Goal: Contribute content: Contribute content

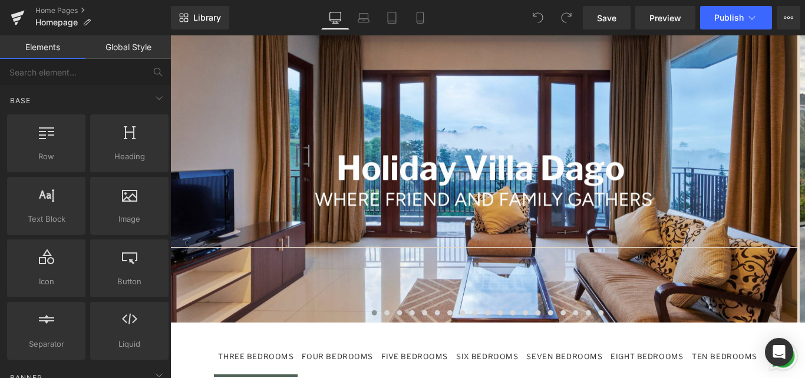
scroll to position [942, 0]
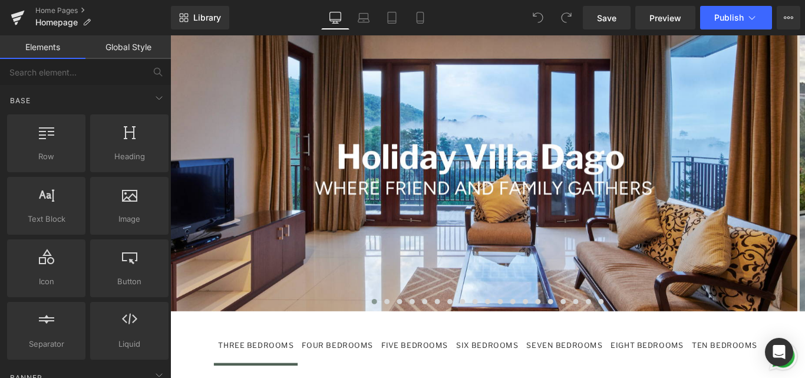
click at [514, 376] on div "SIX BEDROOMS" at bounding box center [526, 383] width 70 height 14
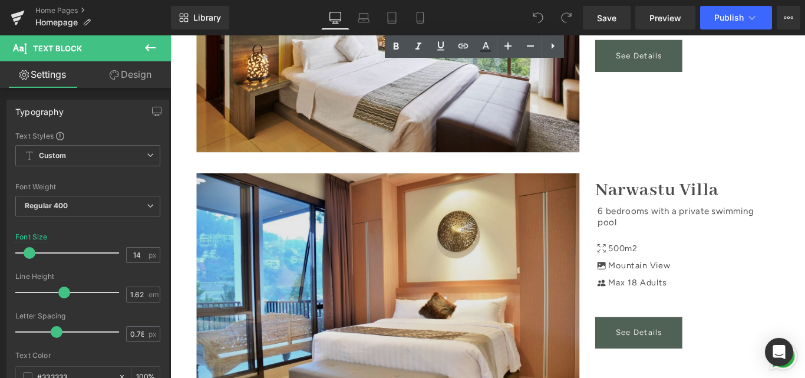
scroll to position [1531, 0]
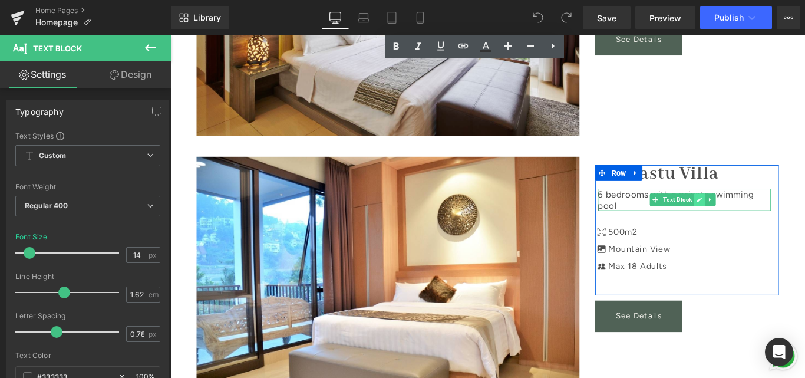
click at [759, 213] on link at bounding box center [765, 220] width 12 height 14
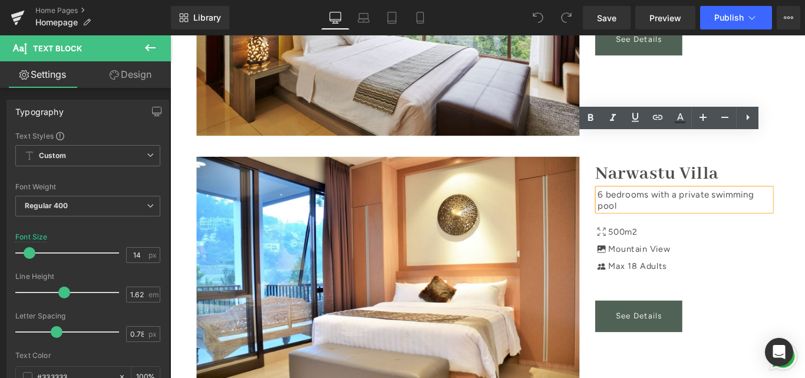
click at [170, 35] on div "45px" at bounding box center [170, 35] width 0 height 0
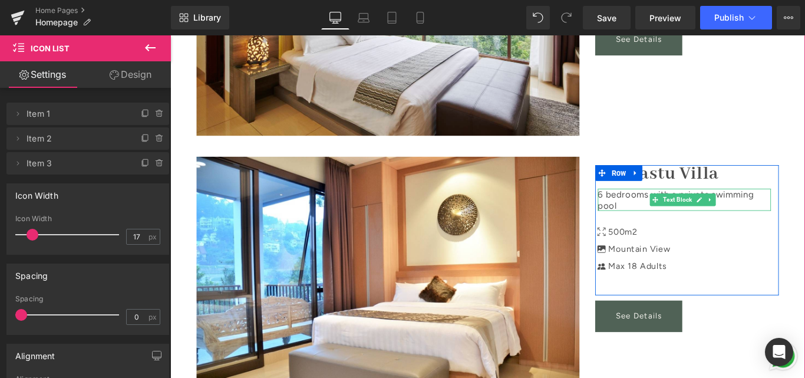
click at [650, 208] on p "6 bedrooms with a p rivate swimming pool" at bounding box center [747, 220] width 194 height 24
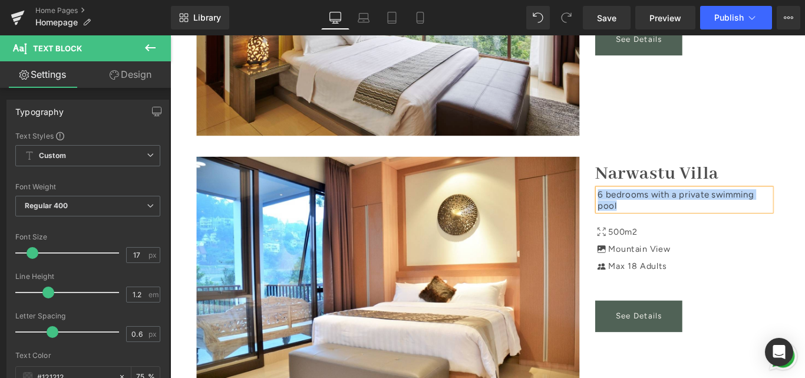
paste div
click at [794, 154] on div "Image Narwastu Villa Text Block 6 bedrooms with a private swimming pool and a m…" at bounding box center [526, 309] width 671 height 310
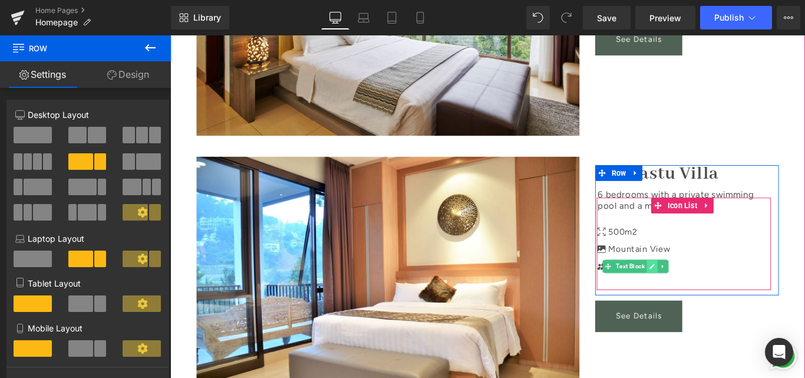
scroll to position [1590, 0]
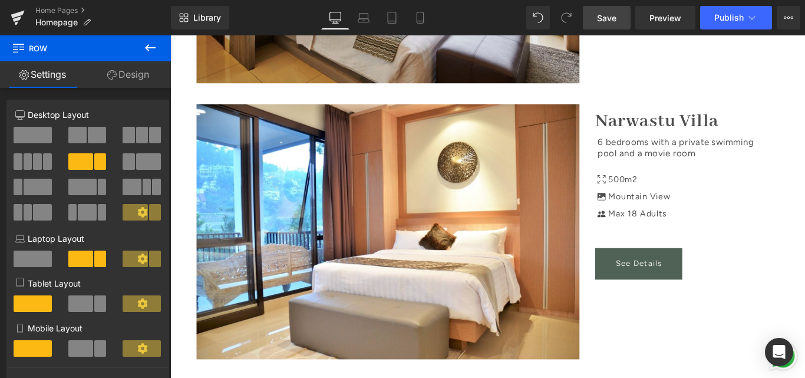
drag, startPoint x: 616, startPoint y: 16, endPoint x: 554, endPoint y: 147, distance: 144.7
click at [616, 16] on span "Save" at bounding box center [606, 18] width 19 height 12
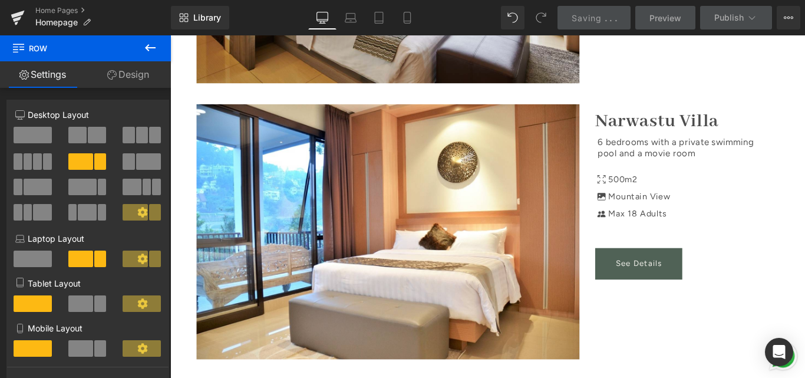
scroll to position [1531, 0]
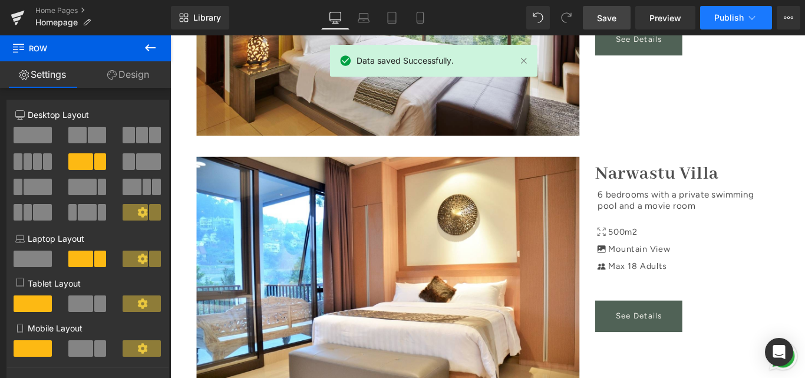
click at [725, 24] on button "Publish" at bounding box center [736, 18] width 72 height 24
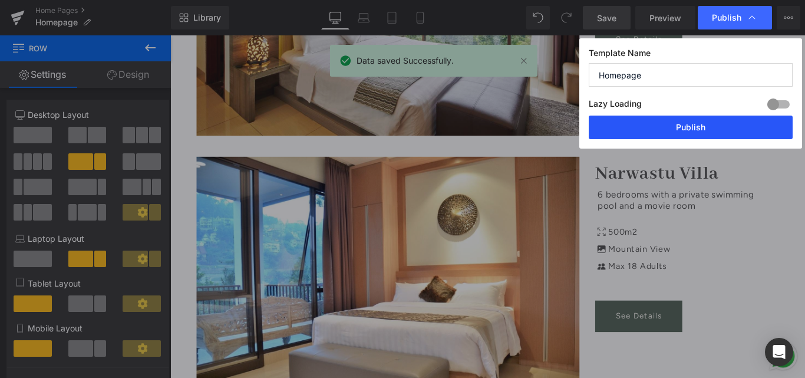
click at [664, 129] on button "Publish" at bounding box center [690, 127] width 204 height 24
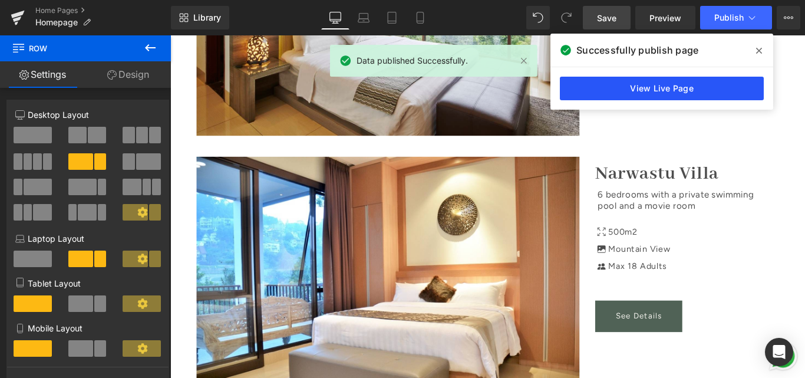
click at [645, 85] on link "View Live Page" at bounding box center [662, 89] width 204 height 24
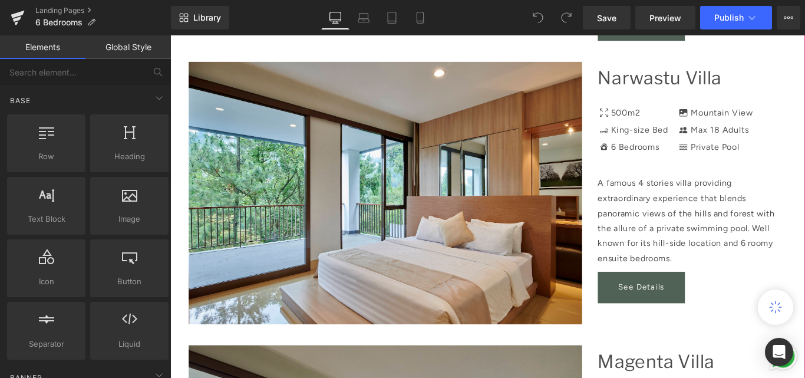
scroll to position [589, 0]
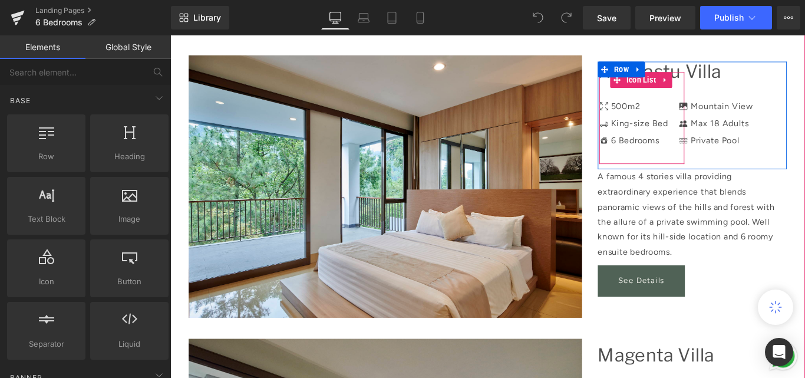
click at [722, 111] on li "Icon 500m2 Text Block" at bounding box center [690, 112] width 77 height 19
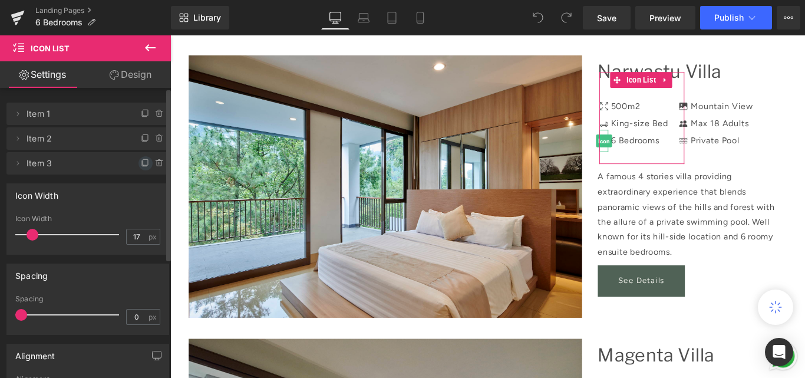
drag, startPoint x: 141, startPoint y: 162, endPoint x: 200, endPoint y: 178, distance: 61.0
click at [141, 162] on icon at bounding box center [145, 162] width 9 height 9
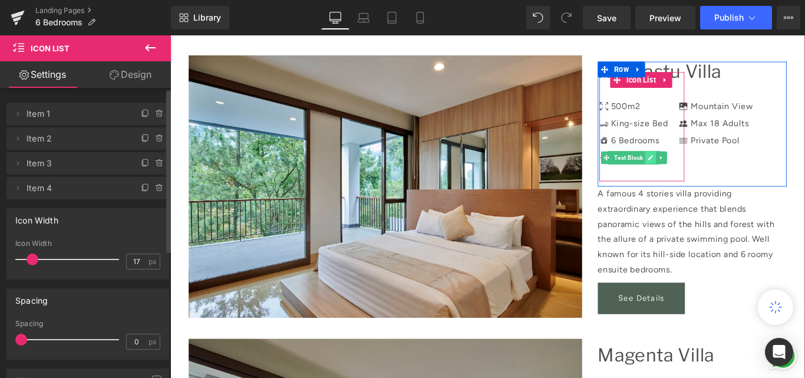
click at [704, 172] on link at bounding box center [710, 173] width 12 height 14
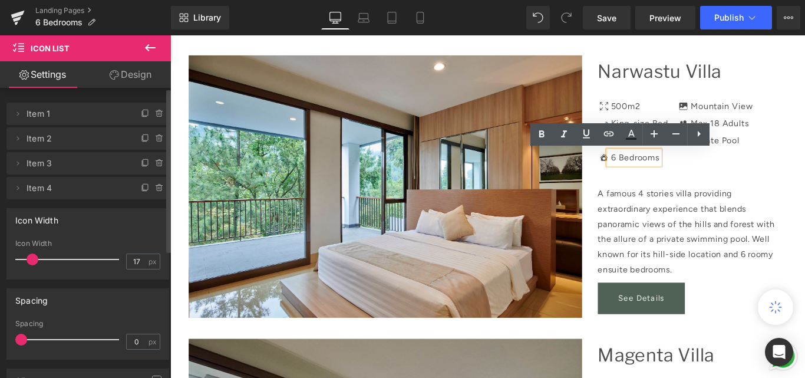
click at [699, 173] on p "6 Bedrooms" at bounding box center [692, 172] width 55 height 15
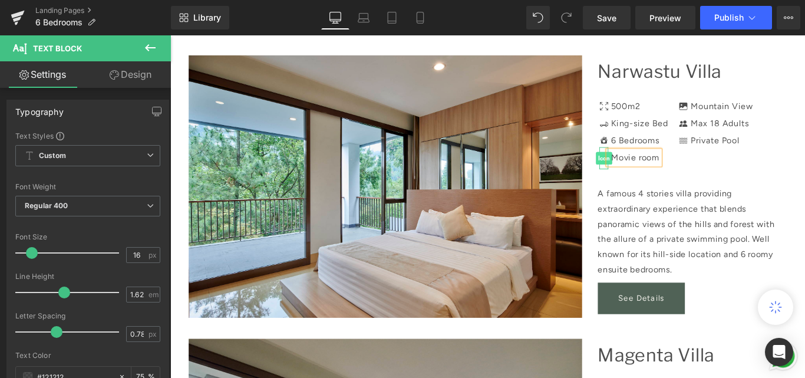
click at [649, 173] on span "Icon" at bounding box center [657, 173] width 18 height 14
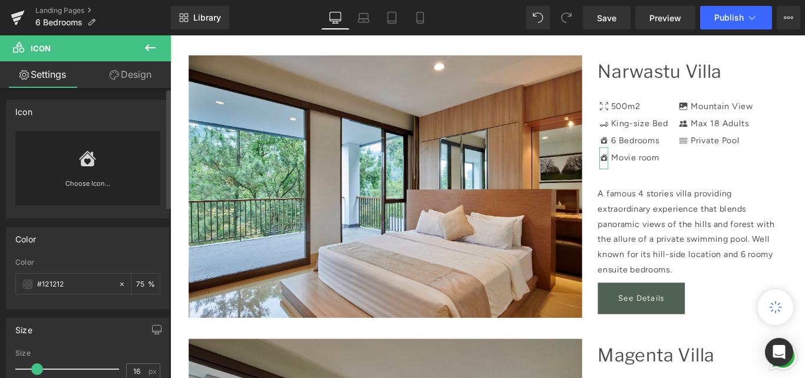
click at [121, 164] on div "Choose Icon..." at bounding box center [87, 168] width 145 height 75
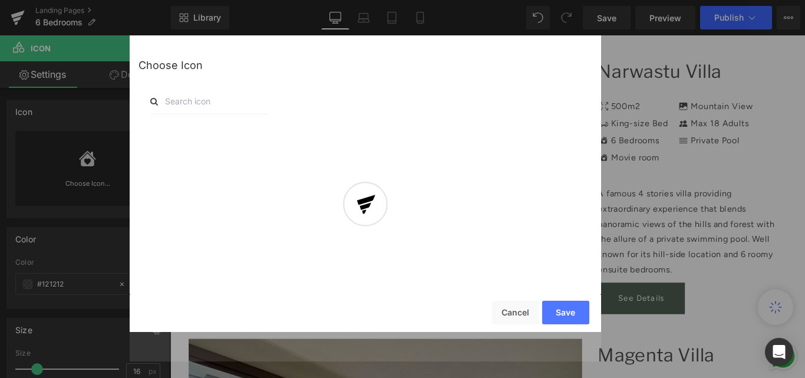
click at [227, 100] on div at bounding box center [365, 213] width 471 height 296
click at [203, 105] on div at bounding box center [365, 213] width 471 height 296
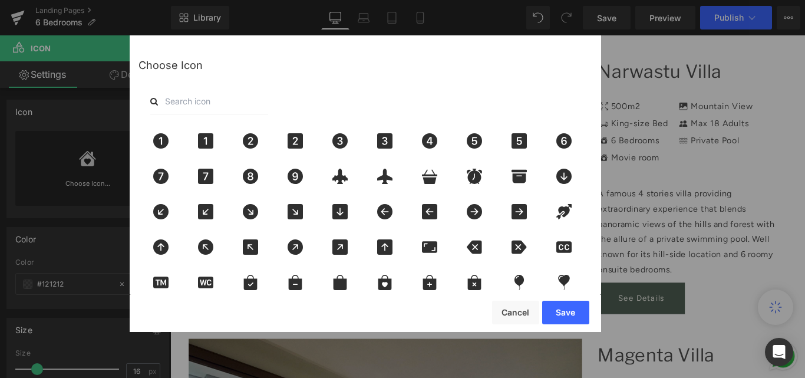
click at [201, 101] on input "text" at bounding box center [209, 101] width 118 height 26
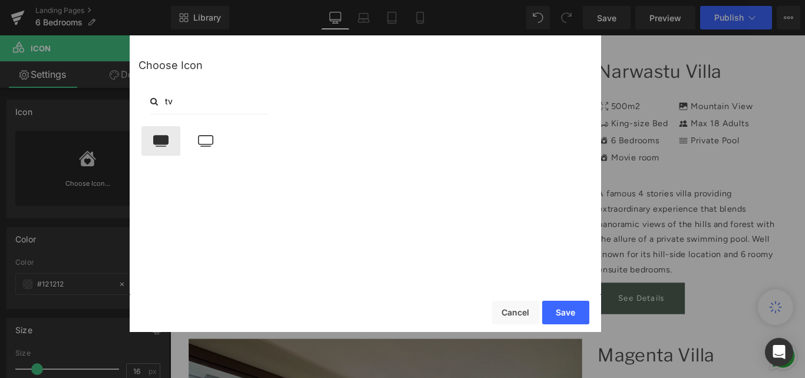
type input "tv"
click at [165, 140] on icon at bounding box center [160, 141] width 15 height 12
click at [580, 319] on button "Save" at bounding box center [565, 312] width 47 height 24
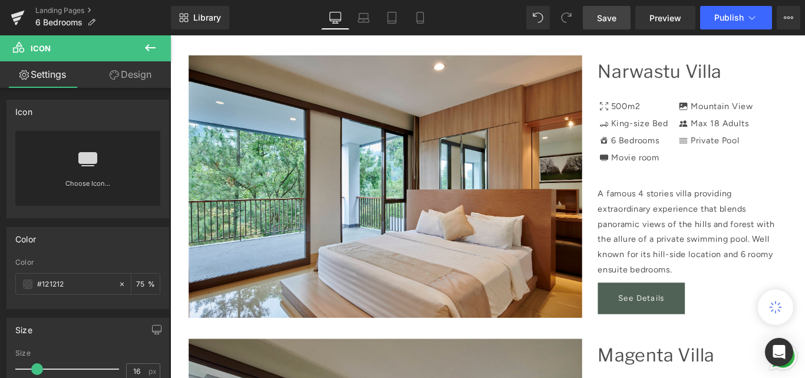
drag, startPoint x: 616, startPoint y: 18, endPoint x: 593, endPoint y: 9, distance: 25.4
click at [616, 18] on span "Save" at bounding box center [606, 18] width 19 height 12
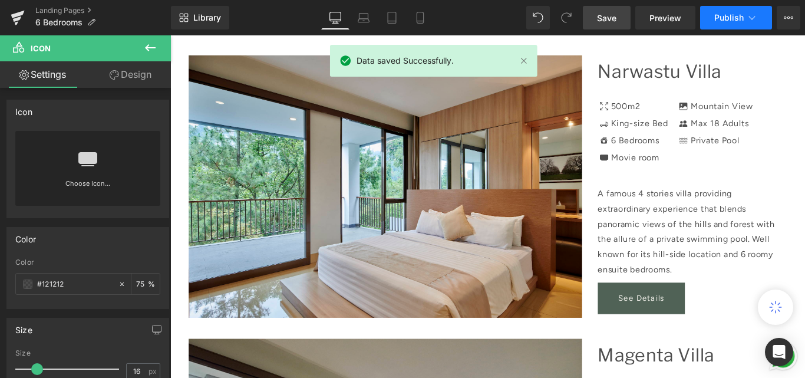
click at [720, 17] on span "Publish" at bounding box center [728, 17] width 29 height 9
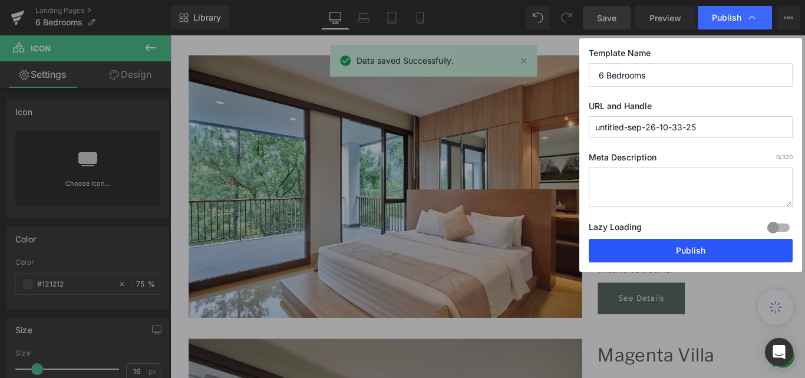
drag, startPoint x: 671, startPoint y: 249, endPoint x: 542, endPoint y: 232, distance: 130.0
click at [671, 249] on button "Publish" at bounding box center [690, 251] width 204 height 24
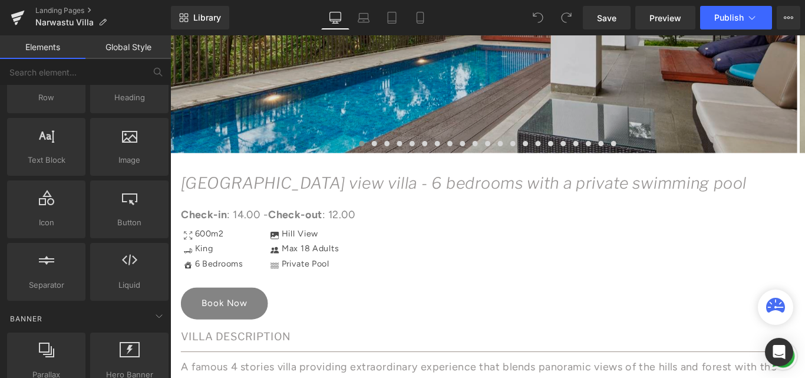
scroll to position [530, 0]
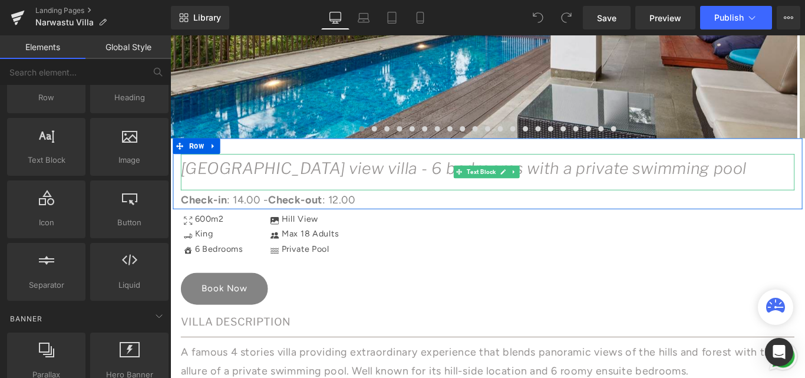
click at [312, 176] on icon "Narwastu hill view villa - 6 bedrooms with a private swimming pool" at bounding box center [500, 184] width 636 height 21
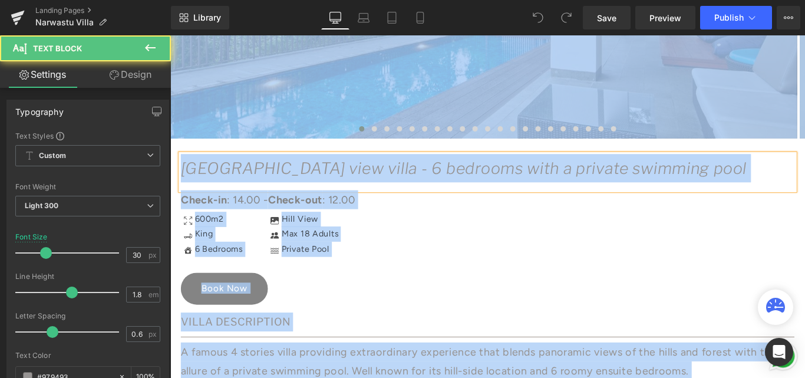
click at [312, 176] on icon "Narwastu hill view villa - 6 bedrooms with a private swimming pool" at bounding box center [500, 184] width 636 height 21
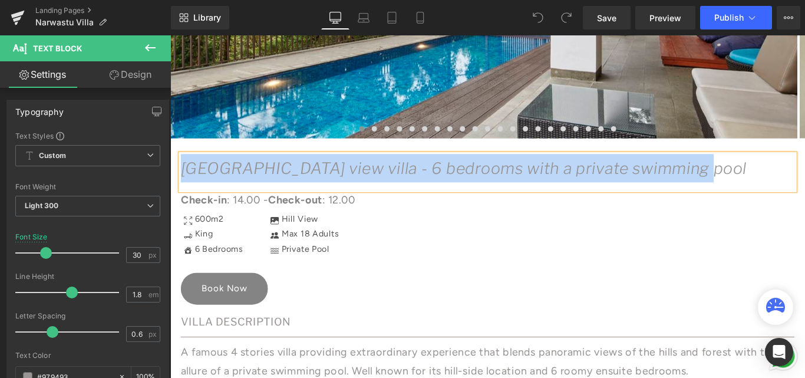
paste div
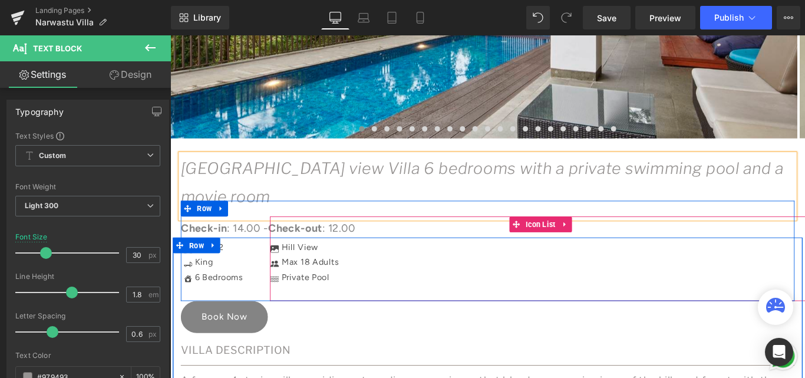
click at [460, 293] on div "Icon Hill View Text Block Icon Max 18 Adults Text Block Icon Private Pool Text …" at bounding box center [587, 290] width 610 height 51
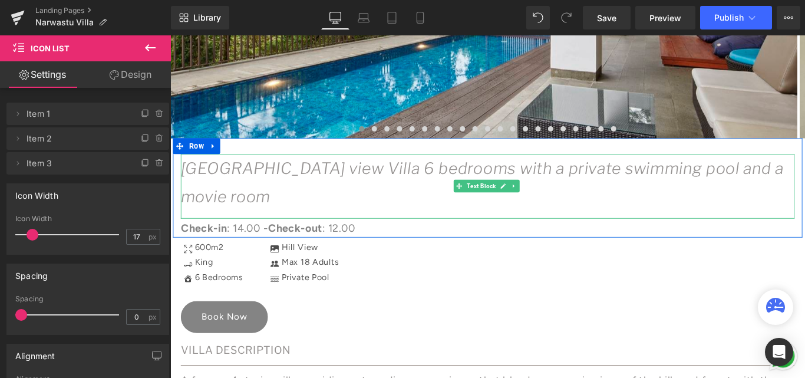
scroll to position [589, 0]
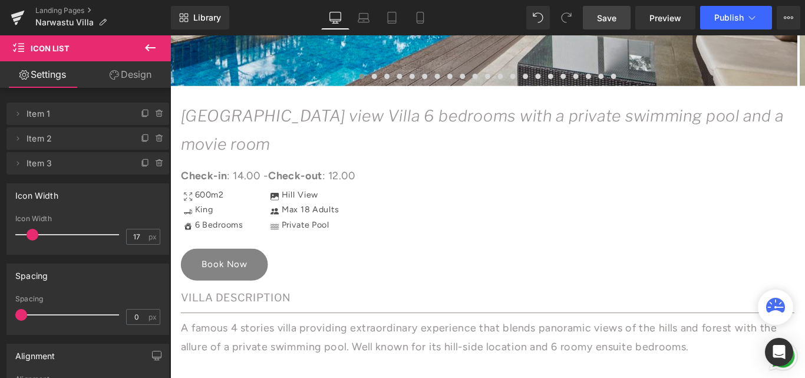
click at [614, 16] on span "Save" at bounding box center [606, 18] width 19 height 12
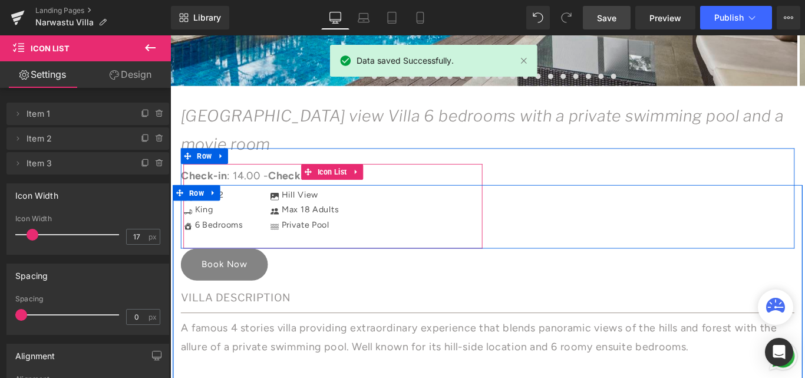
click at [263, 225] on div "Icon 600m2 Text Block Icon King Text Block Icon 6 Bedrooms Text Block" at bounding box center [353, 231] width 336 height 51
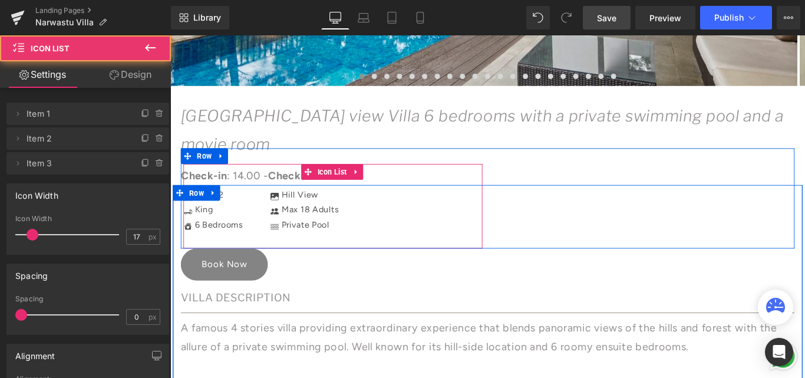
click at [240, 191] on div "Icon 600m2 Text Block Icon King Text Block Icon 6 Bedrooms Text Block Icon List" at bounding box center [353, 227] width 336 height 95
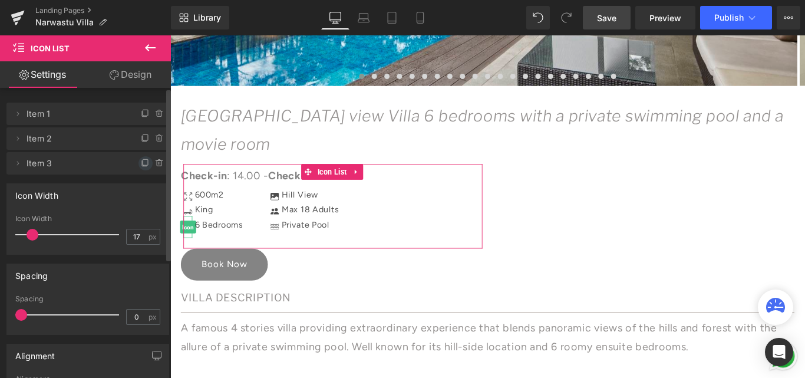
click at [144, 161] on icon at bounding box center [145, 162] width 9 height 9
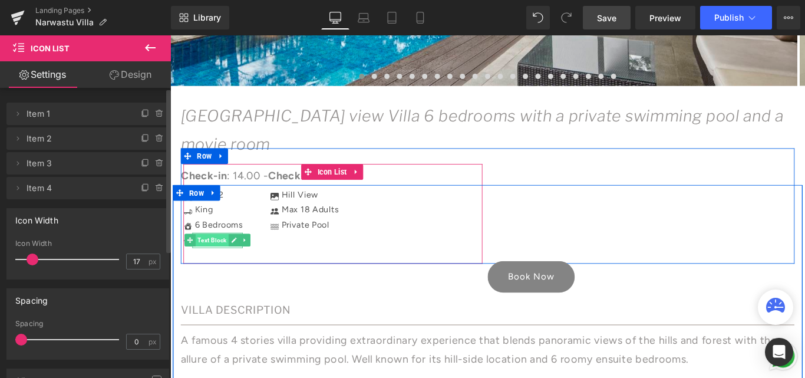
scroll to position [648, 0]
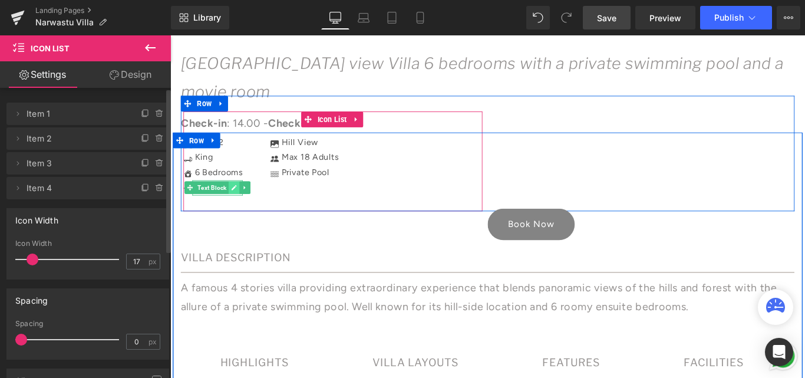
click at [239, 205] on icon at bounding box center [242, 206] width 6 height 7
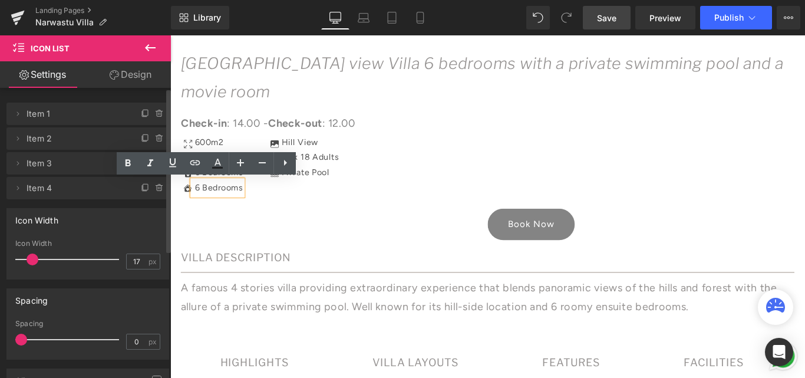
click at [233, 205] on p "6 Bedrooms" at bounding box center [225, 206] width 54 height 17
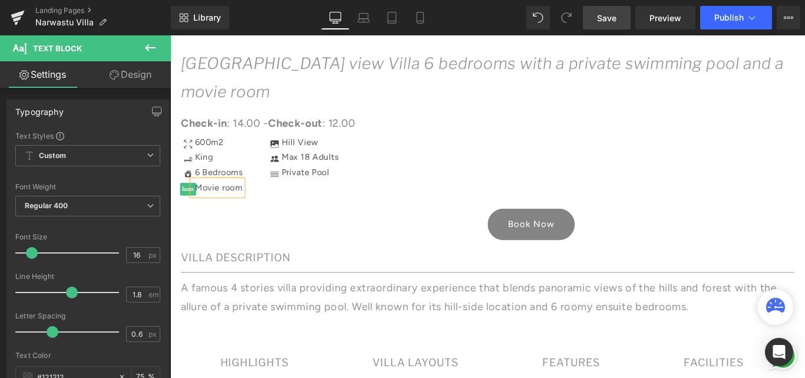
click at [184, 208] on span "Icon" at bounding box center [190, 208] width 18 height 14
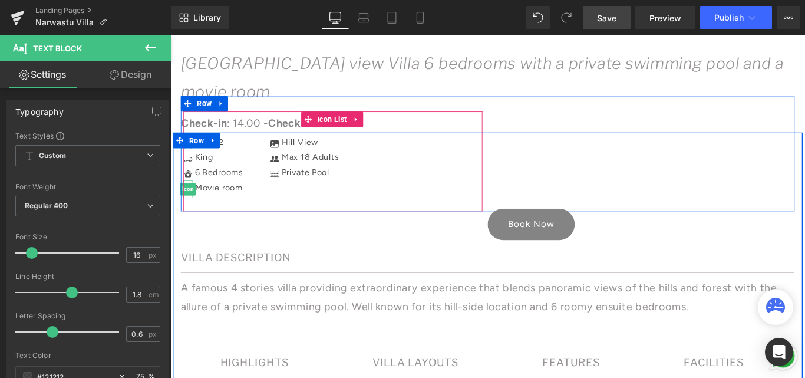
click at [187, 213] on span "Icon" at bounding box center [190, 208] width 18 height 14
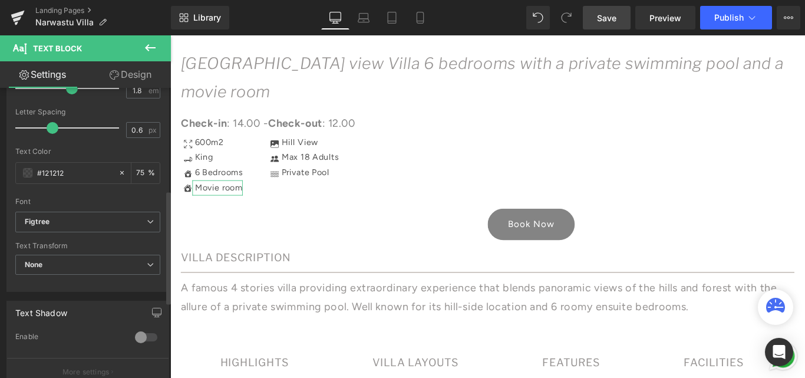
scroll to position [353, 0]
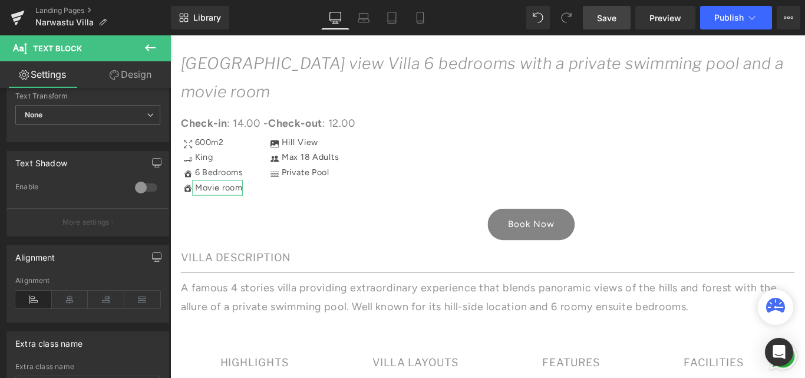
click at [118, 73] on link "Design" at bounding box center [130, 74] width 85 height 27
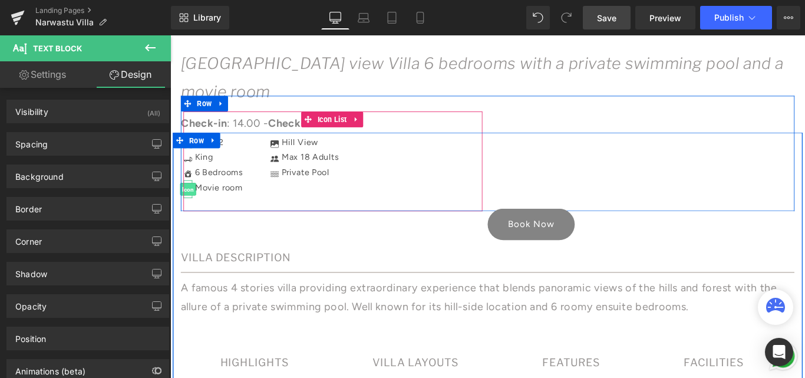
click at [186, 206] on span "Icon" at bounding box center [190, 208] width 18 height 14
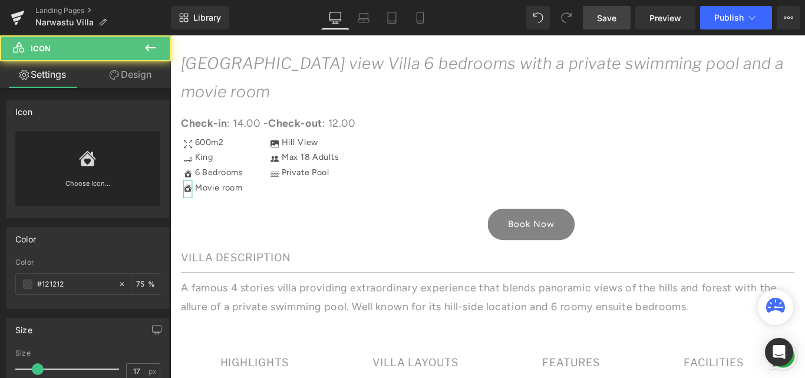
click at [92, 162] on icon at bounding box center [87, 159] width 19 height 19
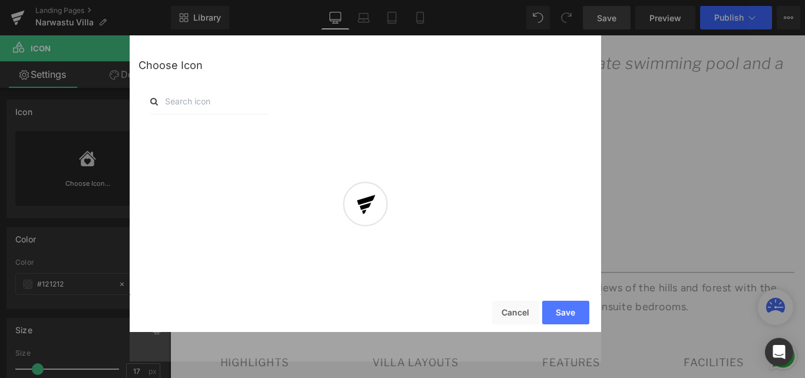
click at [219, 95] on input "text" at bounding box center [209, 101] width 118 height 26
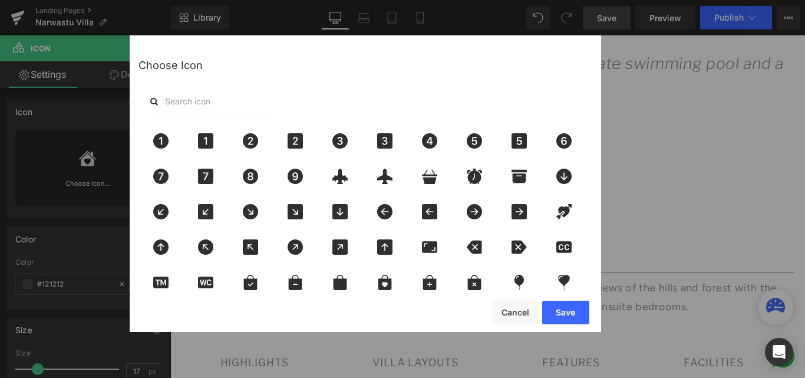
click at [213, 101] on input "text" at bounding box center [209, 101] width 118 height 26
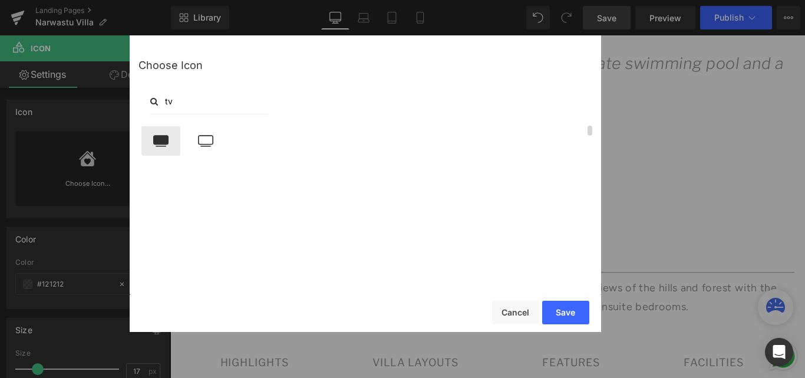
type input "tv"
click at [168, 138] on icon at bounding box center [160, 141] width 15 height 12
click at [565, 311] on button "Save" at bounding box center [565, 312] width 47 height 24
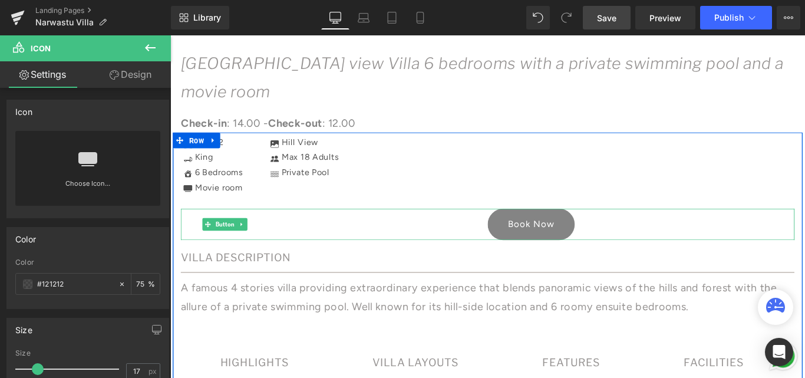
click at [554, 247] on link "Book Now" at bounding box center [576, 248] width 98 height 36
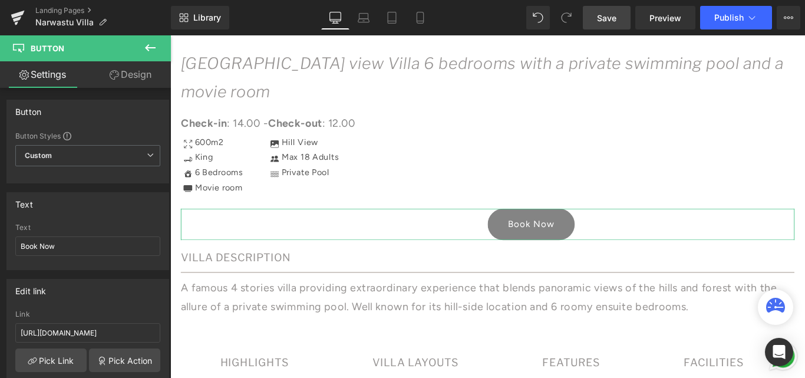
click at [125, 79] on link "Design" at bounding box center [130, 74] width 85 height 27
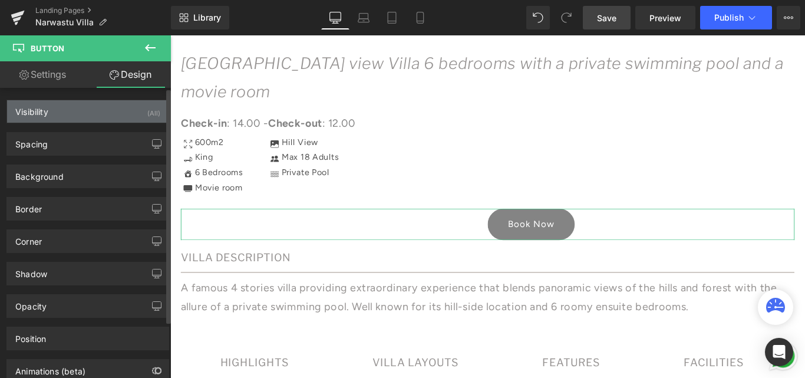
type input "-5"
type input "0"
type input "15"
type input "0"
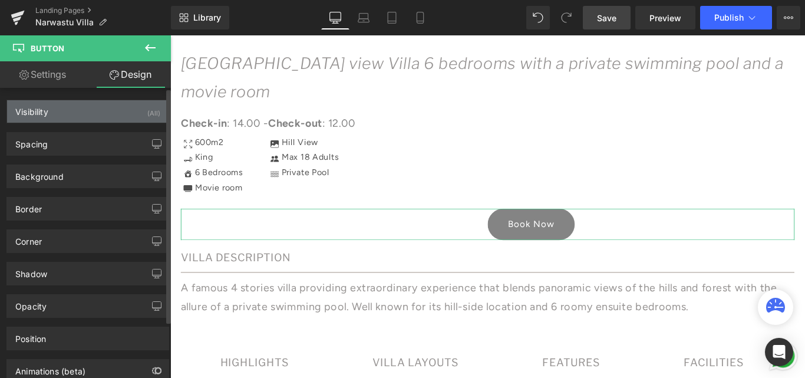
type input "39"
type input "0"
type input "39"
click at [52, 112] on div "Visibility (All)" at bounding box center [87, 111] width 161 height 22
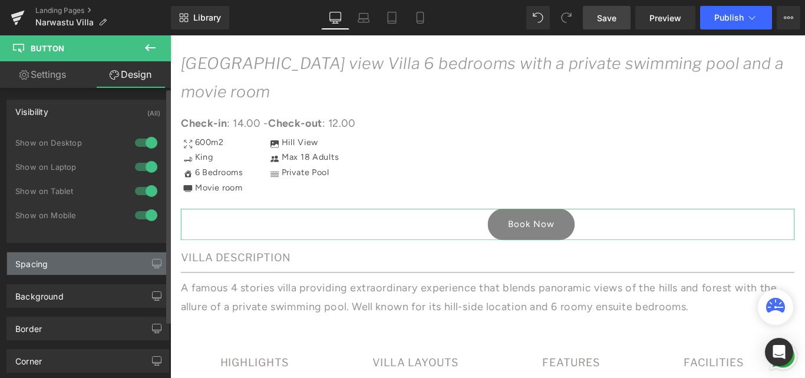
click at [55, 259] on div "Spacing" at bounding box center [87, 263] width 161 height 22
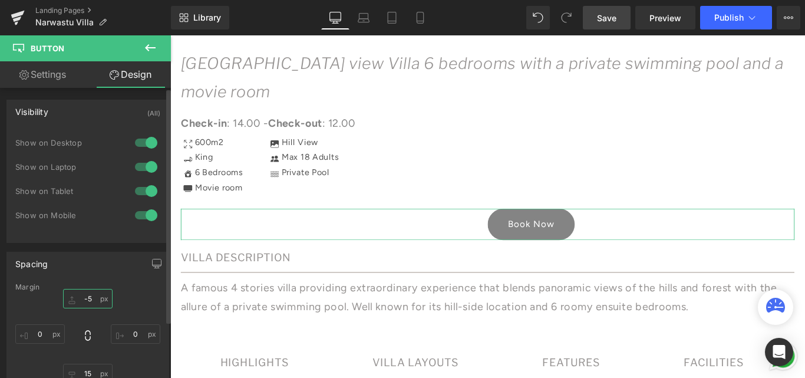
click at [82, 300] on input "-5" at bounding box center [87, 298] width 49 height 19
type input "0"
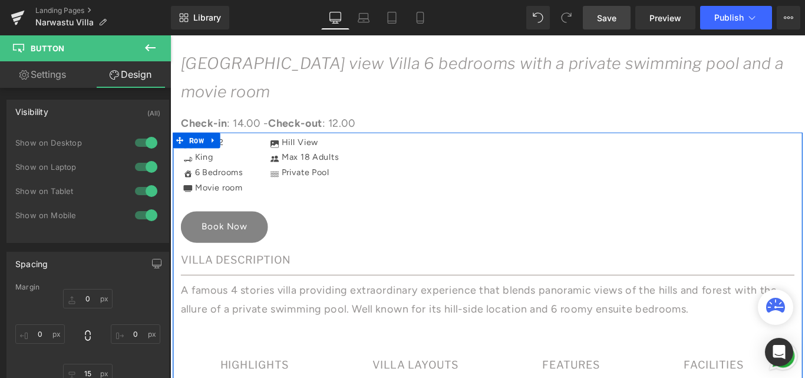
click at [370, 238] on div "Book Now" at bounding box center [526, 251] width 689 height 36
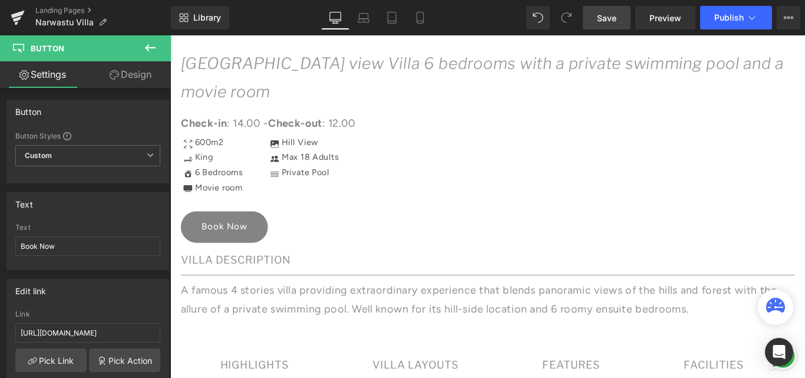
click at [608, 24] on link "Save" at bounding box center [607, 18] width 48 height 24
click at [727, 21] on span "Publish" at bounding box center [728, 17] width 29 height 9
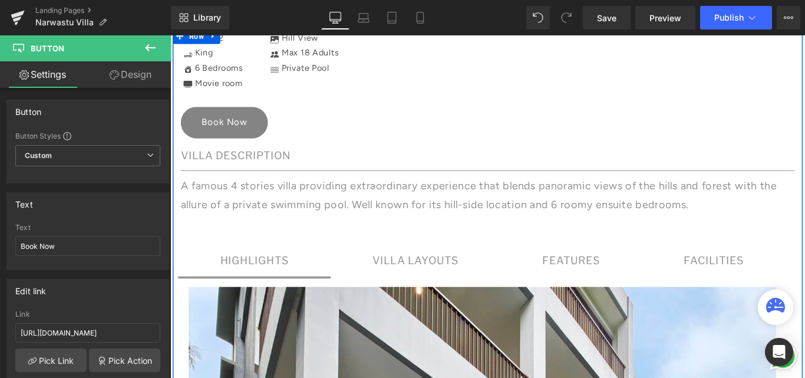
scroll to position [766, 0]
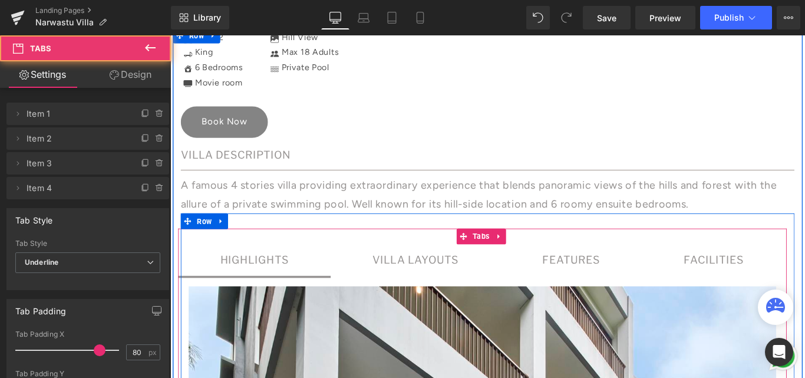
click at [170, 35] on div at bounding box center [170, 35] width 0 height 0
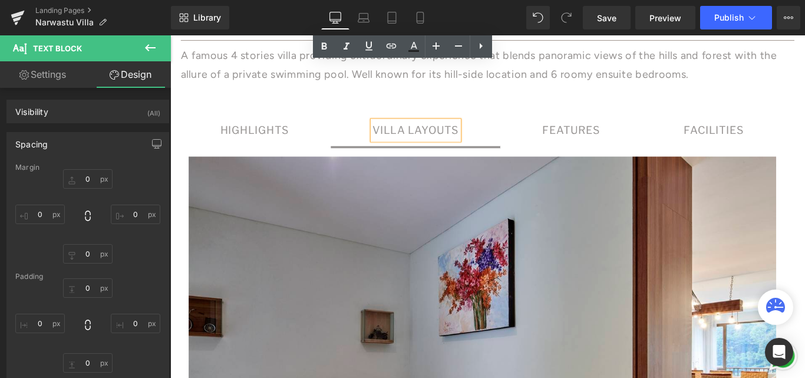
scroll to position [825, 0]
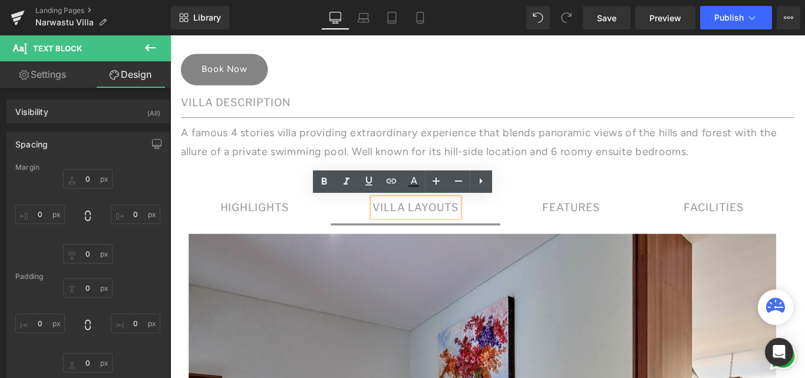
click at [598, 227] on div "FEATURES" at bounding box center [620, 228] width 65 height 21
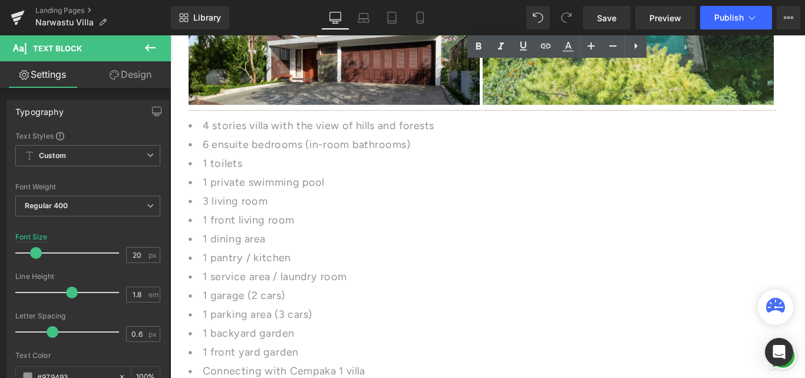
scroll to position [1355, 0]
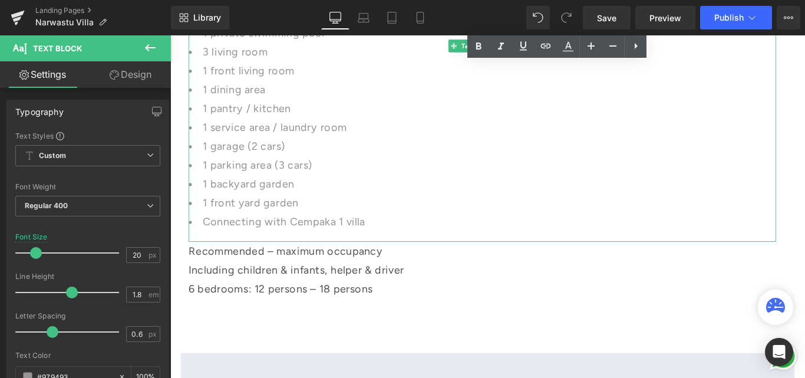
click at [272, 216] on li "1 front yard garden" at bounding box center [521, 223] width 660 height 21
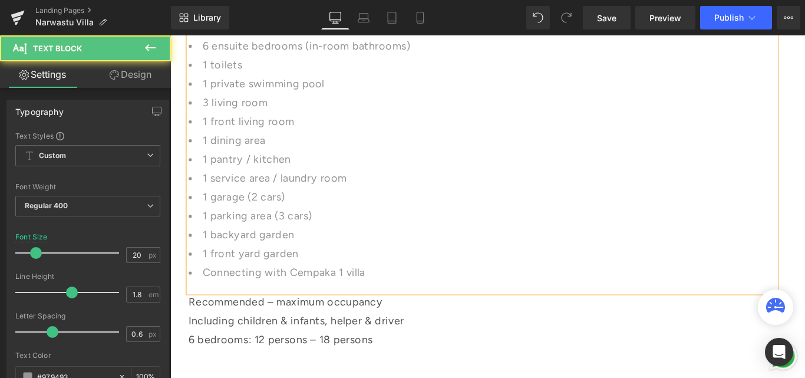
scroll to position [1296, 0]
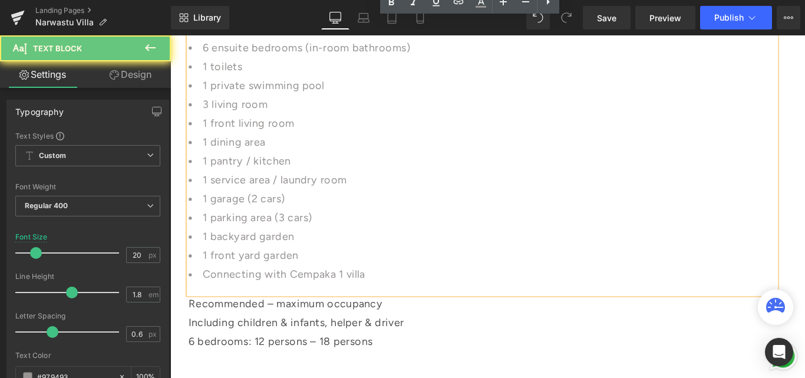
click at [256, 180] on li "1 pantry / kitchen" at bounding box center [521, 176] width 660 height 21
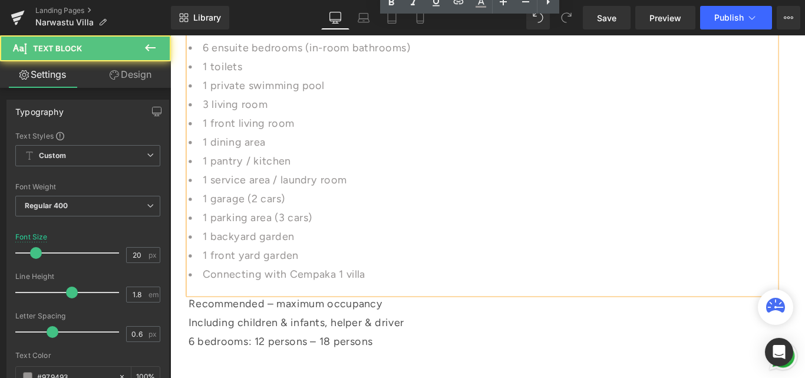
click at [265, 135] on li "1 front living room" at bounding box center [521, 133] width 660 height 21
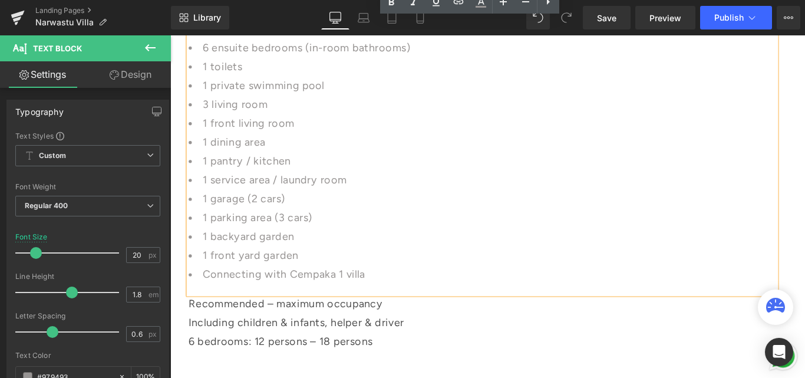
click at [282, 113] on li "3 living room" at bounding box center [521, 112] width 660 height 21
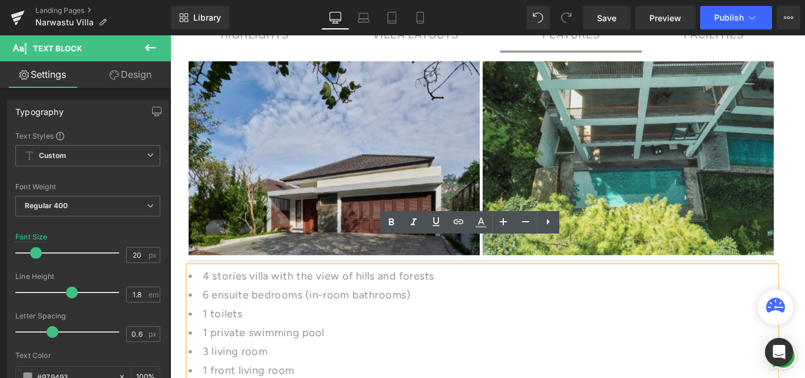
scroll to position [1001, 0]
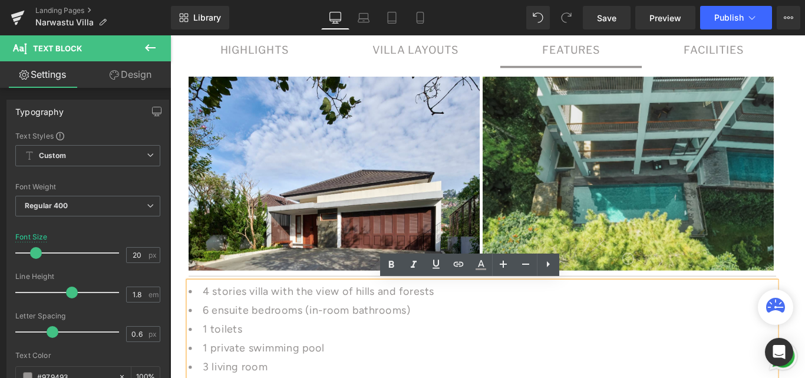
click at [765, 45] on div "FACILITIES" at bounding box center [780, 51] width 67 height 21
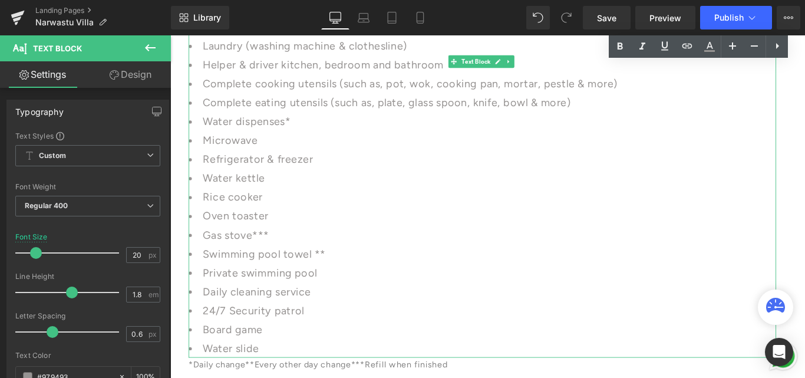
scroll to position [1355, 0]
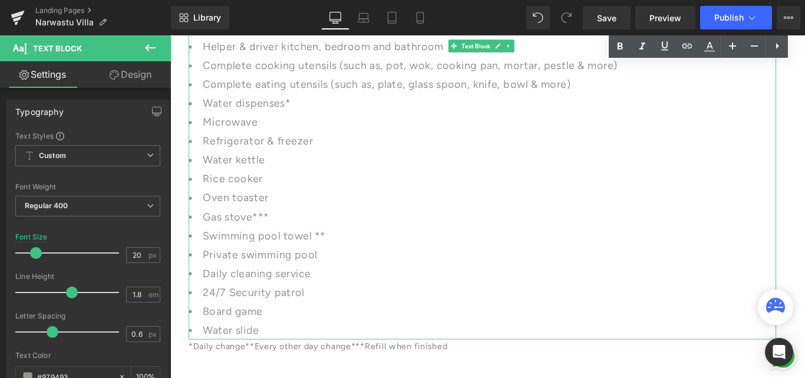
click at [271, 350] on li "Board game" at bounding box center [521, 344] width 660 height 21
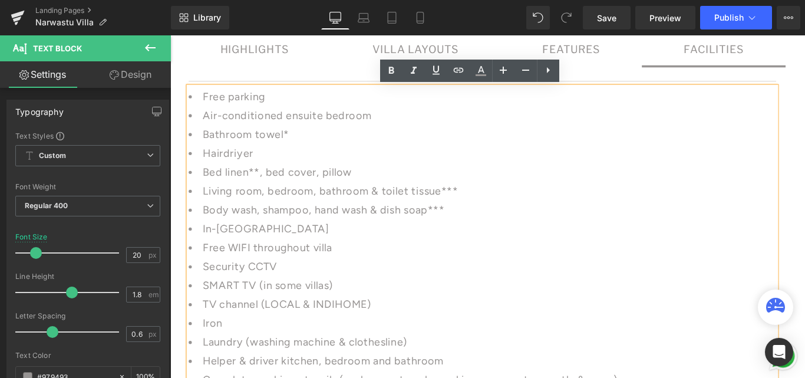
scroll to position [1001, 0]
click at [396, 125] on li "Air-conditioned ensuite bedroom" at bounding box center [521, 125] width 660 height 21
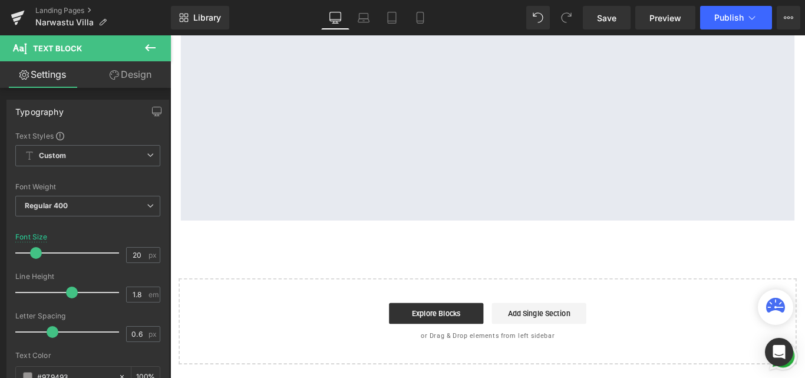
scroll to position [1826, 0]
click at [601, 14] on span "Save" at bounding box center [606, 18] width 19 height 12
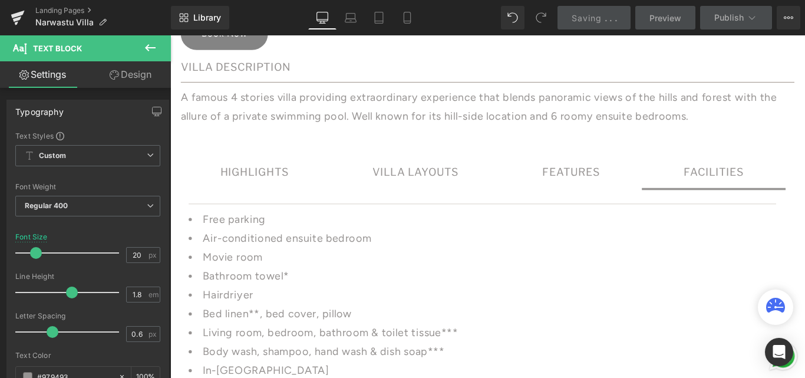
scroll to position [825, 0]
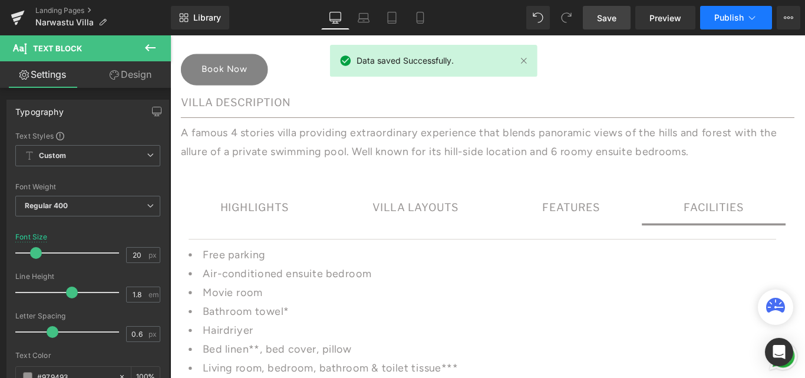
click at [722, 19] on span "Publish" at bounding box center [728, 17] width 29 height 9
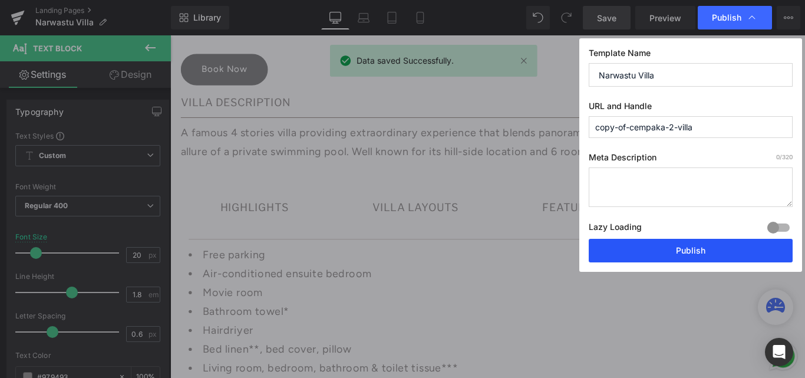
click at [680, 254] on button "Publish" at bounding box center [690, 251] width 204 height 24
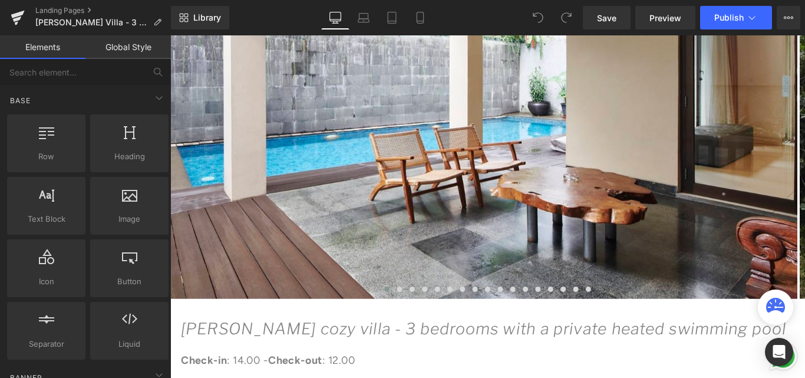
scroll to position [236, 0]
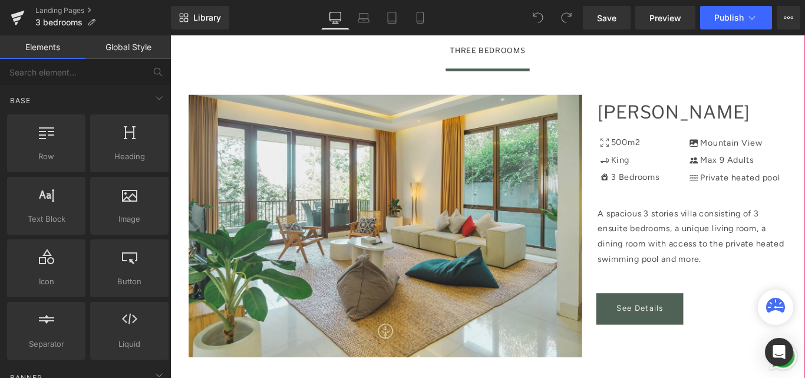
scroll to position [177, 0]
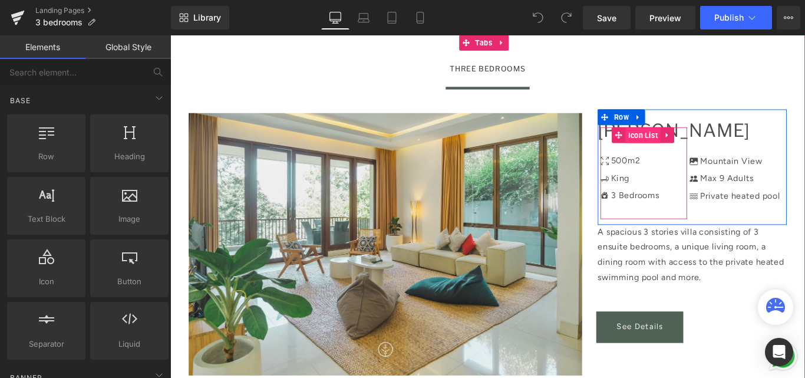
click at [704, 150] on span "Icon List" at bounding box center [701, 148] width 39 height 18
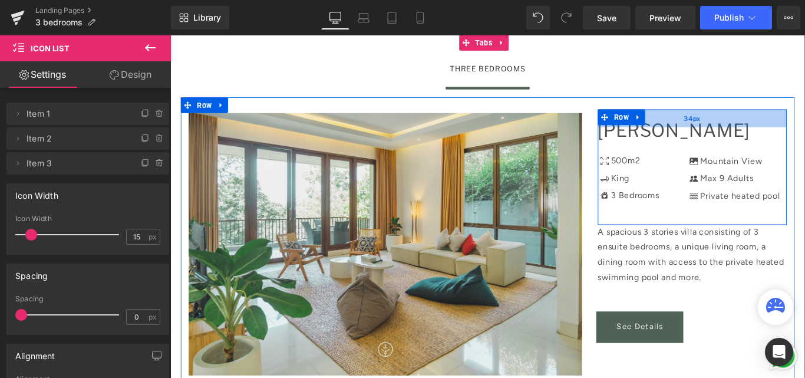
click at [712, 135] on div "34px" at bounding box center [756, 128] width 212 height 20
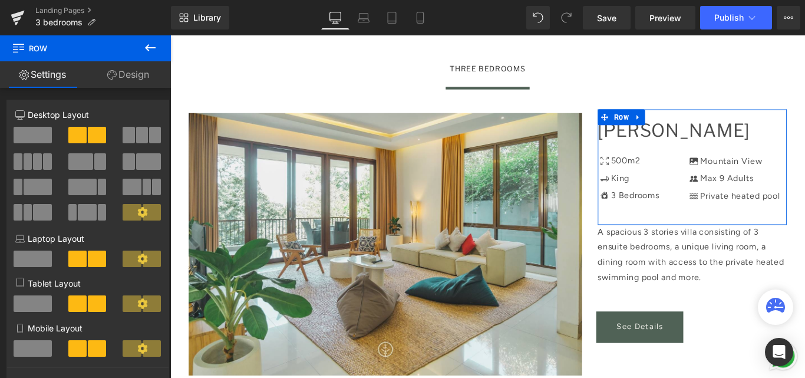
click at [112, 73] on icon at bounding box center [111, 74] width 9 height 9
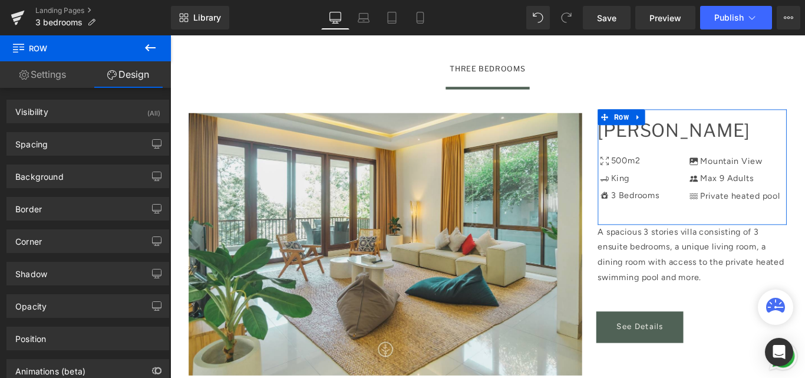
click at [43, 78] on link "Settings" at bounding box center [42, 74] width 85 height 27
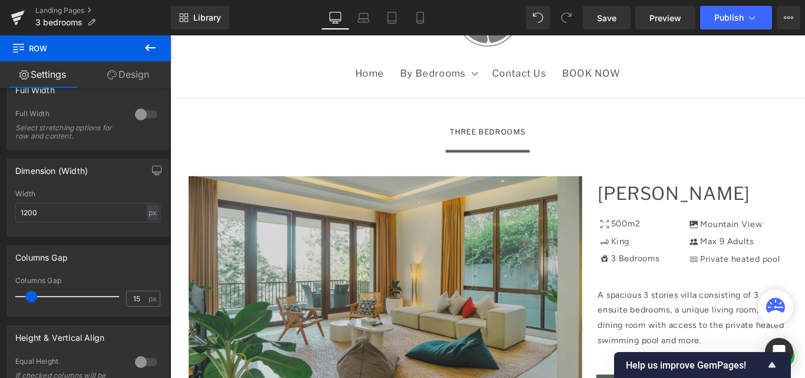
scroll to position [118, 0]
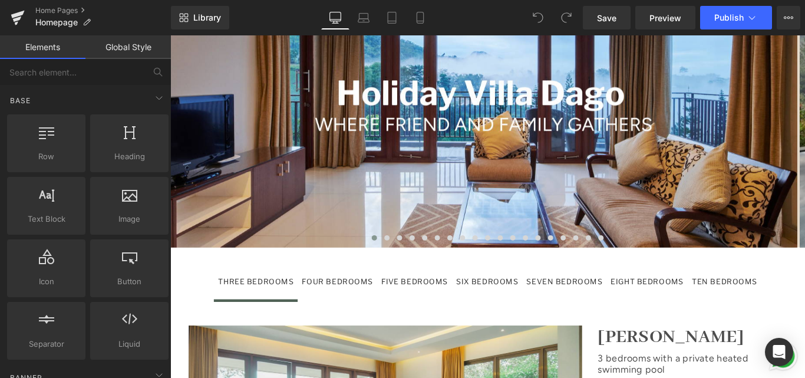
scroll to position [1178, 0]
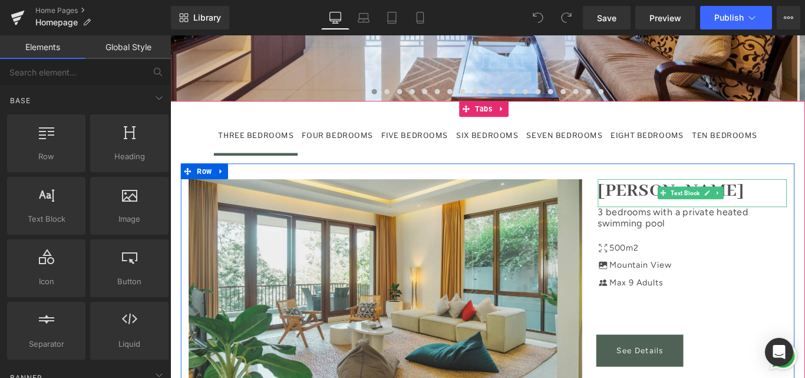
click at [751, 197] on strong "[PERSON_NAME]" at bounding box center [732, 210] width 165 height 26
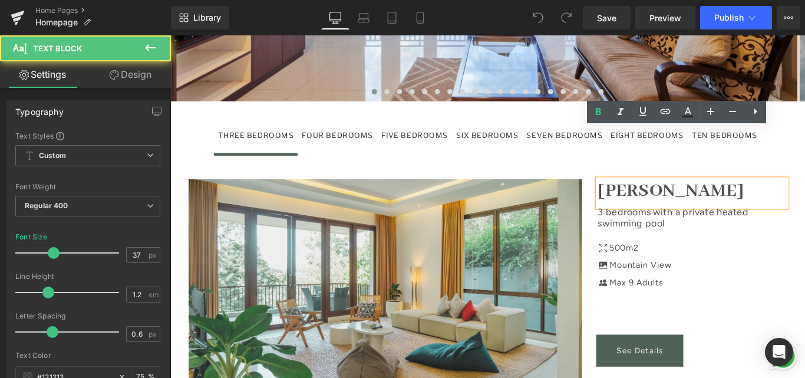
drag, startPoint x: 648, startPoint y: 153, endPoint x: 812, endPoint y: 153, distance: 163.7
click at [804, 197] on strong "[PERSON_NAME]" at bounding box center [732, 210] width 165 height 26
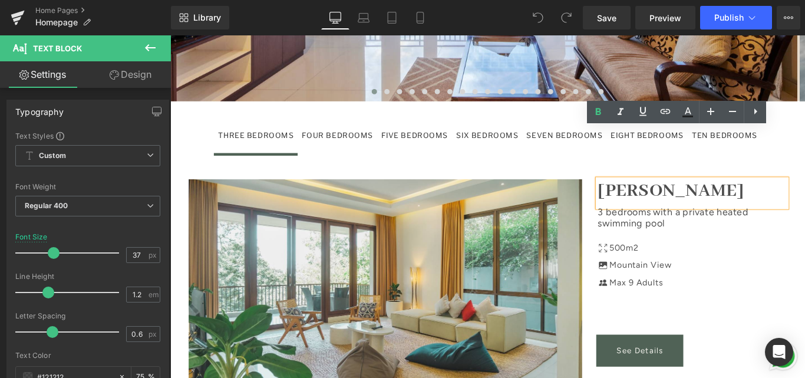
drag, startPoint x: 815, startPoint y: 153, endPoint x: 645, endPoint y: 150, distance: 169.7
click at [650, 197] on strong "[PERSON_NAME]" at bounding box center [732, 210] width 165 height 26
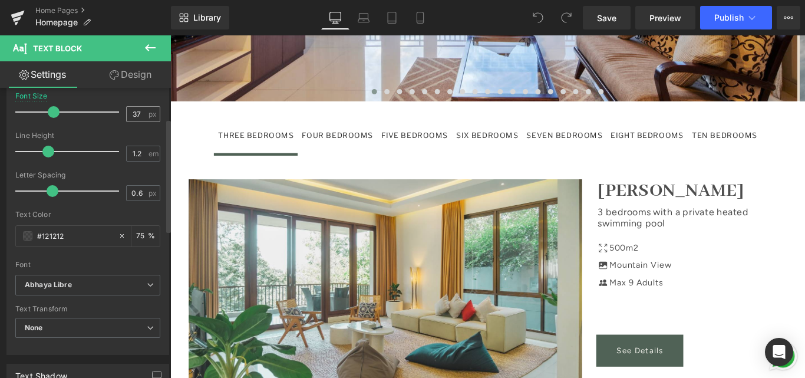
scroll to position [177, 0]
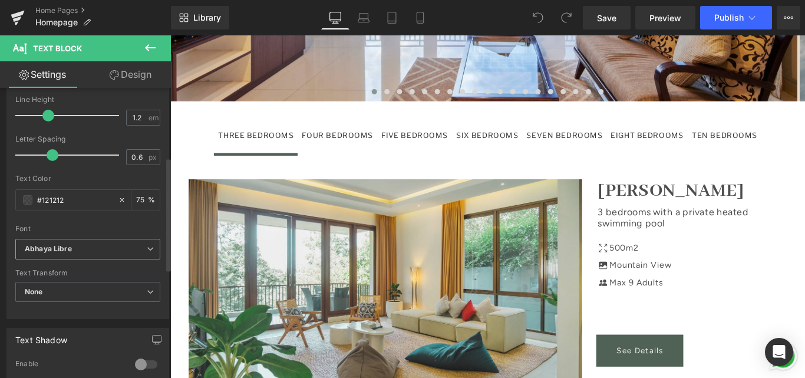
click at [131, 253] on b "Abhaya Libre" at bounding box center [86, 249] width 122 height 10
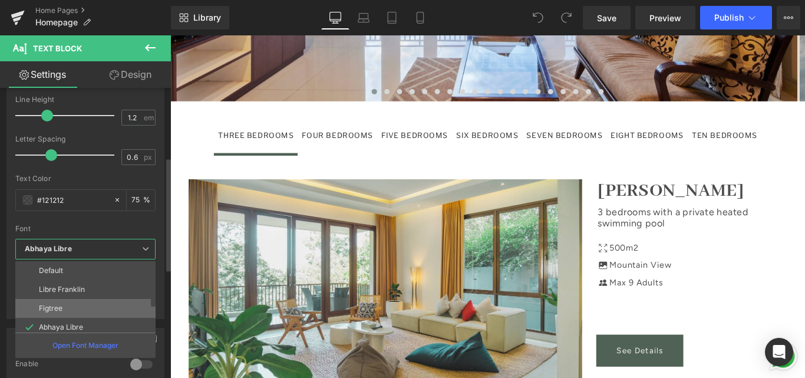
click at [69, 300] on li "Figtree" at bounding box center [87, 308] width 145 height 19
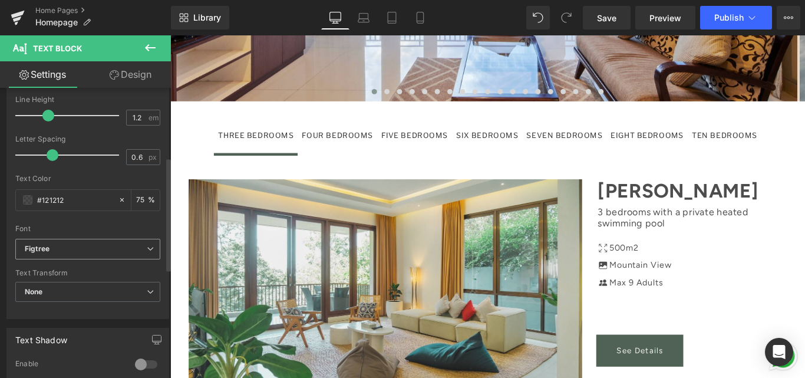
click at [73, 250] on b "Figtree" at bounding box center [86, 249] width 122 height 10
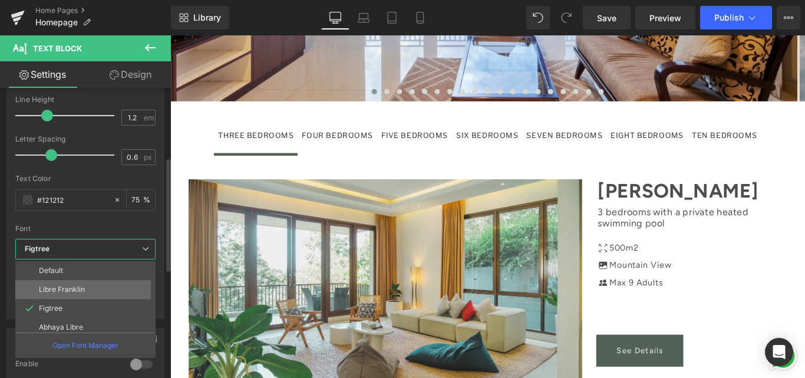
click at [61, 285] on p "Libre Franklin" at bounding box center [62, 289] width 46 height 8
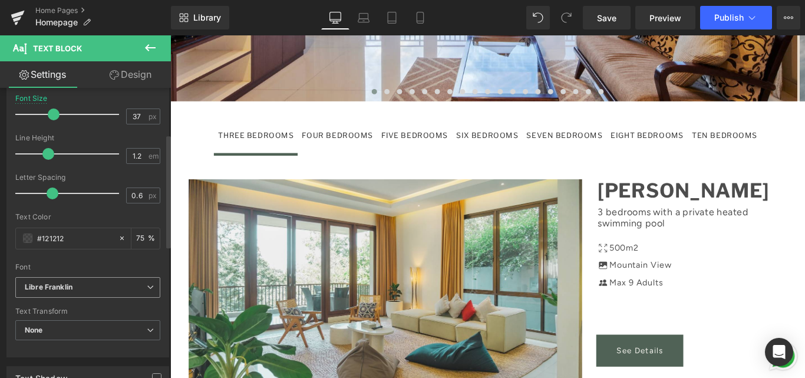
scroll to position [118, 0]
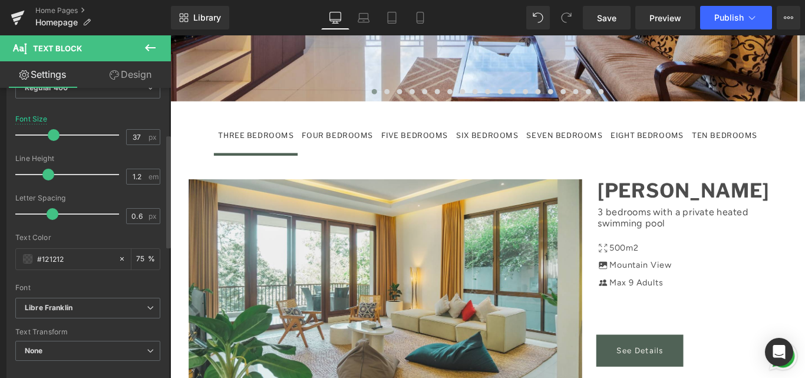
click at [55, 134] on span at bounding box center [54, 135] width 12 height 12
type input "33"
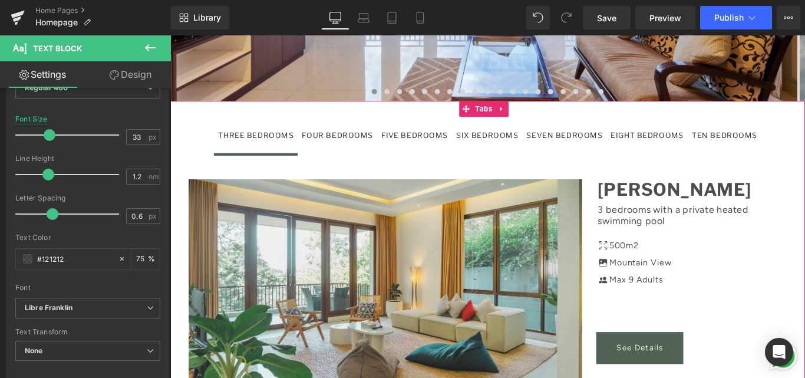
click at [660, 167] on div "Image Jasmine Cozy Villa Text Block 3 bedrooms with a private heated swimming p…" at bounding box center [526, 338] width 713 height 342
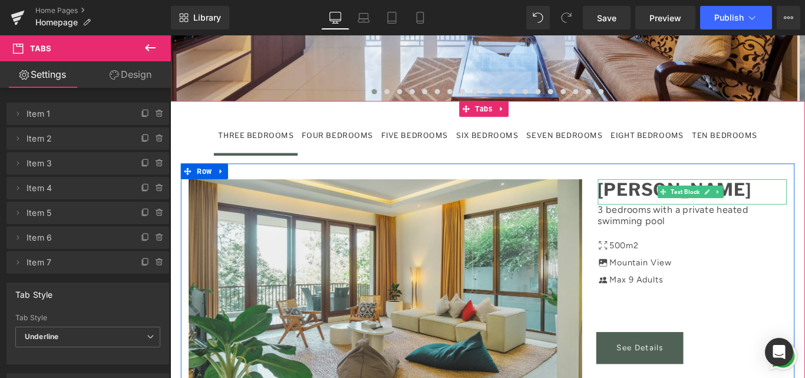
click at [697, 196] on strong "[PERSON_NAME]" at bounding box center [736, 208] width 172 height 24
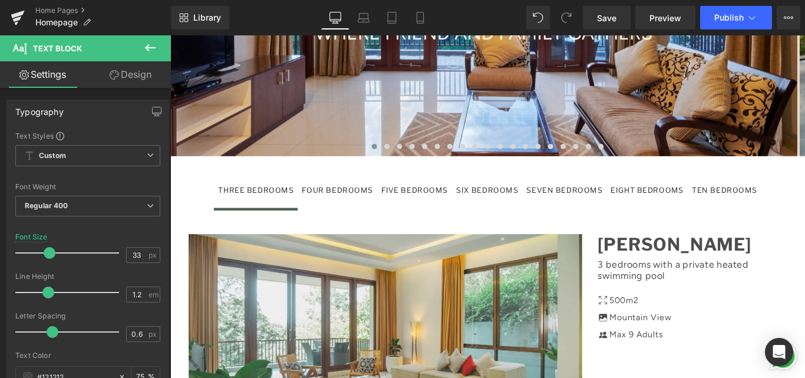
scroll to position [1119, 0]
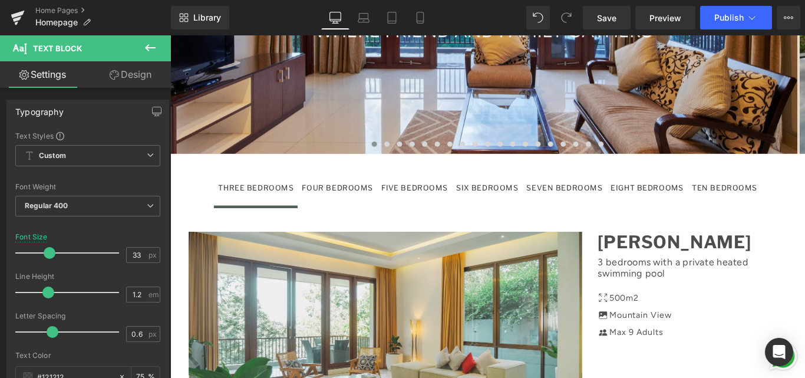
click at [353, 199] on div "FOUR BEDROOMS Text Block" at bounding box center [358, 206] width 80 height 14
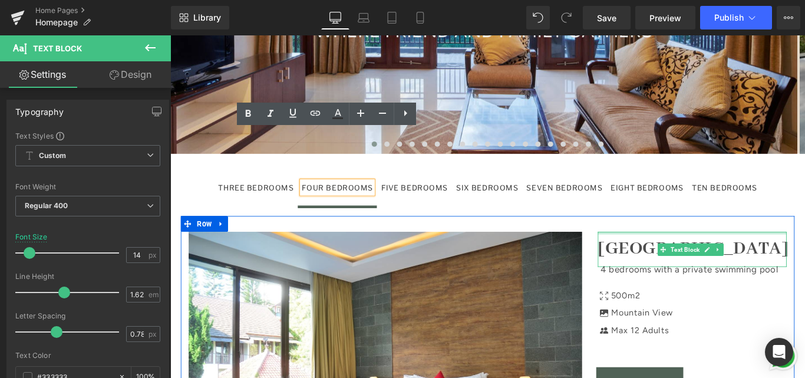
click at [687, 256] on div at bounding box center [756, 257] width 212 height 3
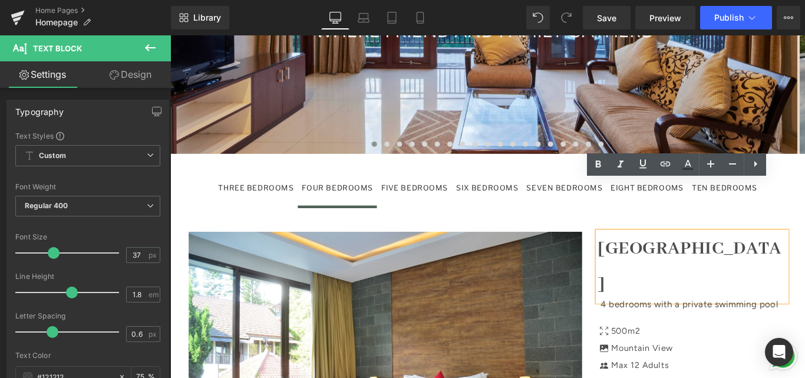
click at [714, 262] on strong "[GEOGRAPHIC_DATA]" at bounding box center [753, 294] width 207 height 65
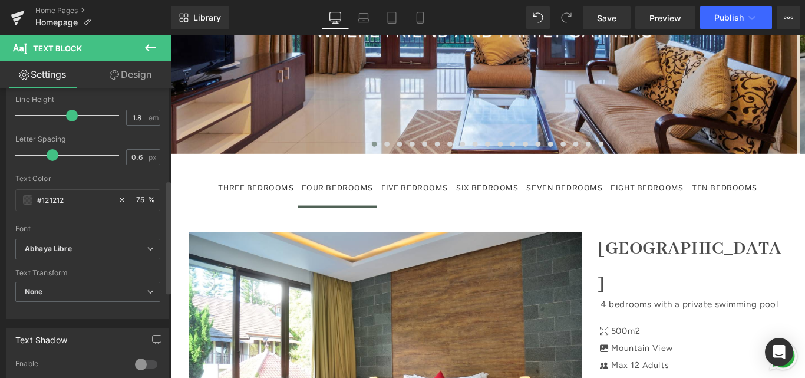
scroll to position [236, 0]
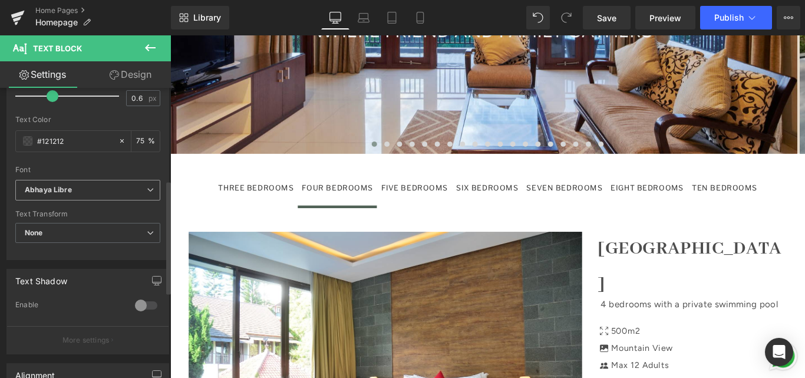
click at [105, 192] on b "Abhaya Libre" at bounding box center [86, 190] width 122 height 10
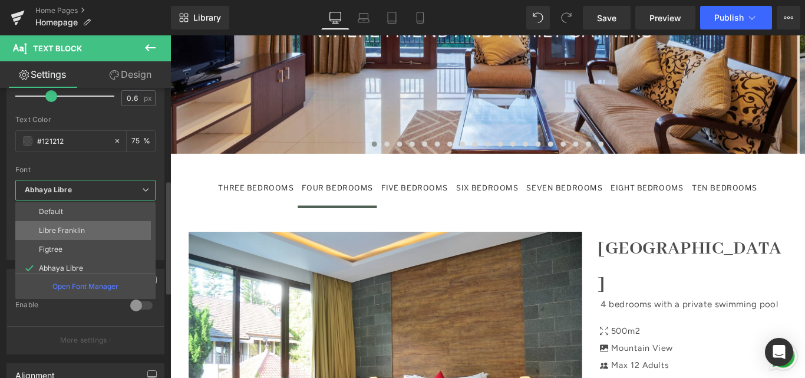
click at [85, 229] on li "Libre Franklin" at bounding box center [87, 230] width 145 height 19
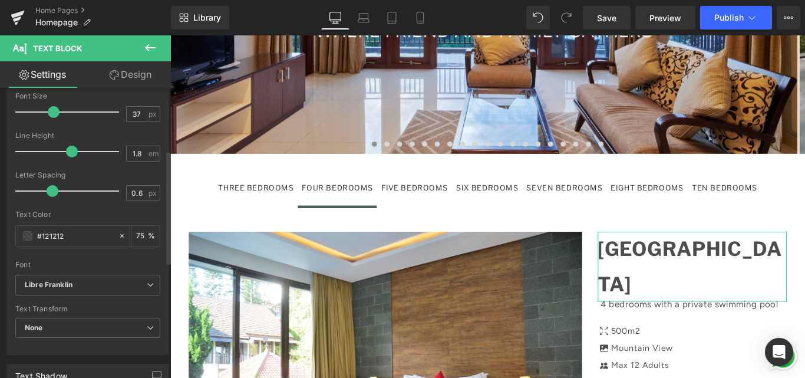
scroll to position [118, 0]
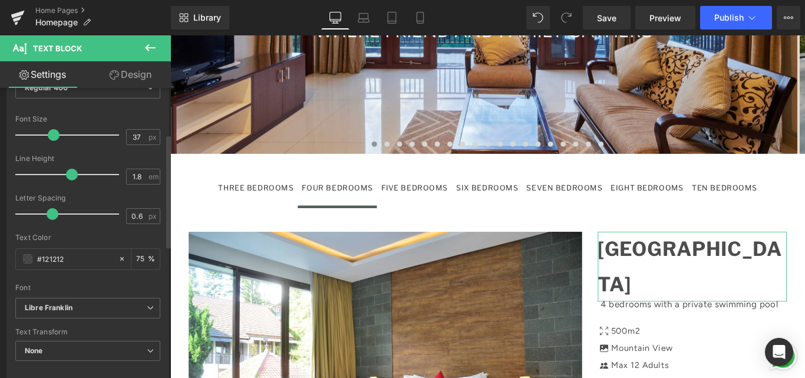
click at [54, 136] on span at bounding box center [54, 135] width 12 height 12
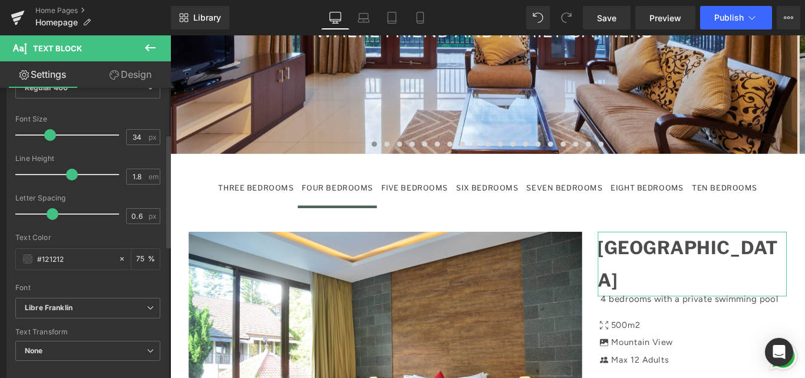
type input "33"
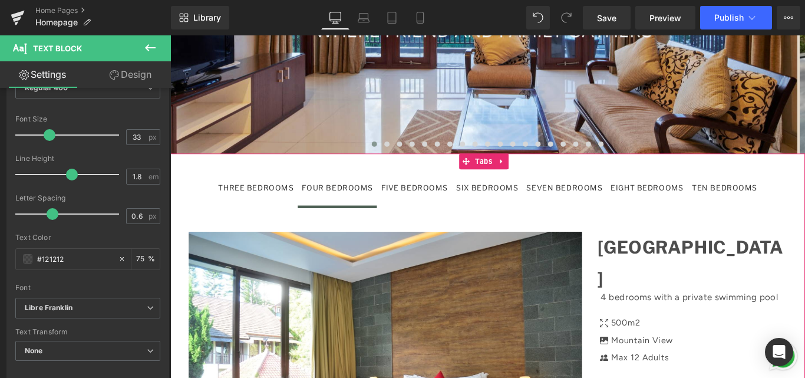
click at [571, 186] on span "SEVEN BEDROOMS Text Block" at bounding box center [612, 206] width 95 height 41
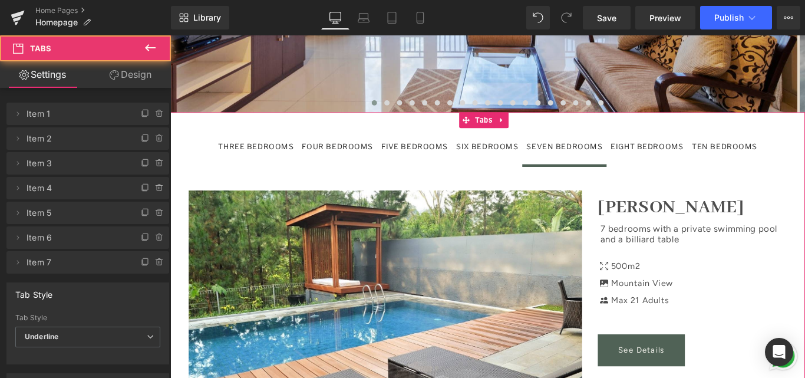
scroll to position [1178, 0]
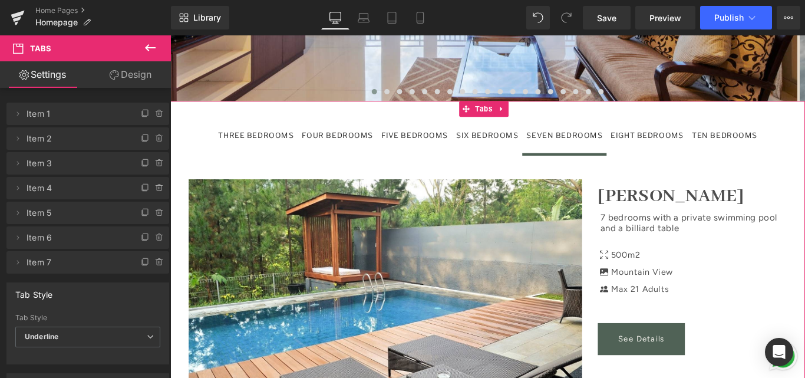
click at [369, 140] on div "FOUR BEDROOMS" at bounding box center [358, 147] width 80 height 14
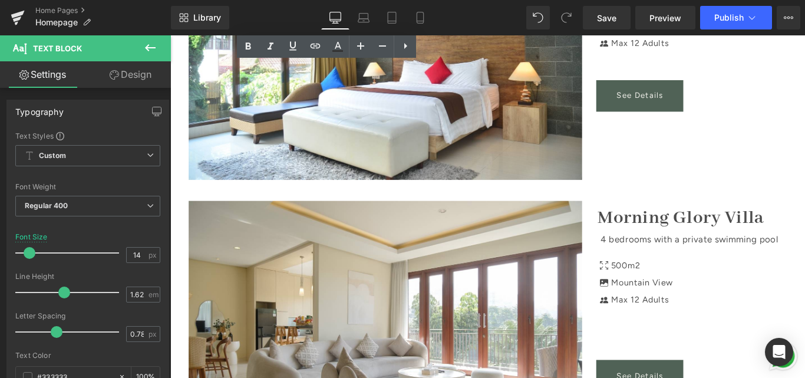
scroll to position [1473, 0]
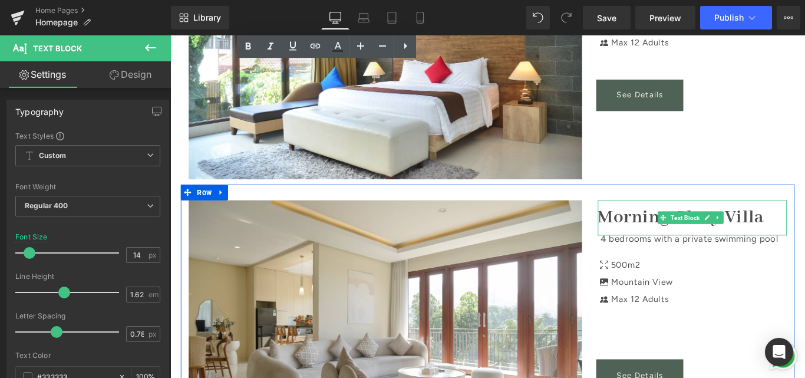
click at [729, 227] on strong "Morning Glory Villa" at bounding box center [743, 240] width 187 height 26
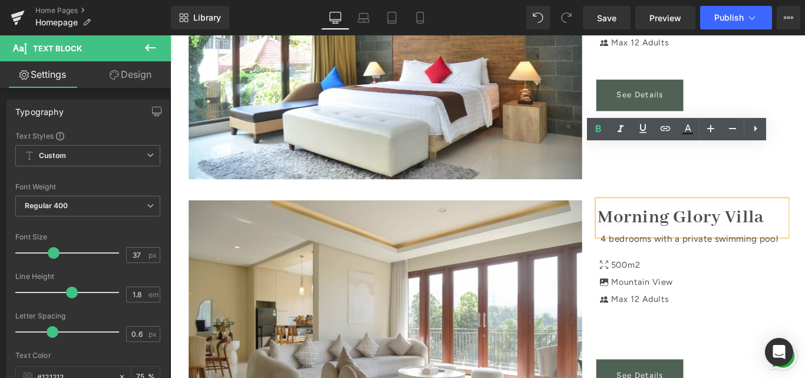
click at [699, 227] on strong "Morning Glory Villa" at bounding box center [743, 240] width 187 height 26
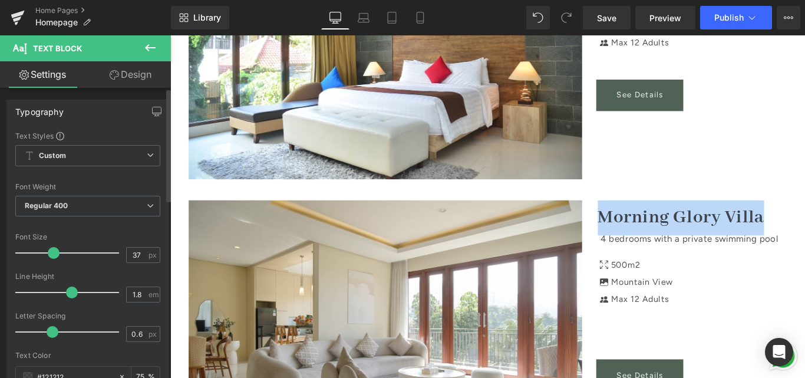
scroll to position [177, 0]
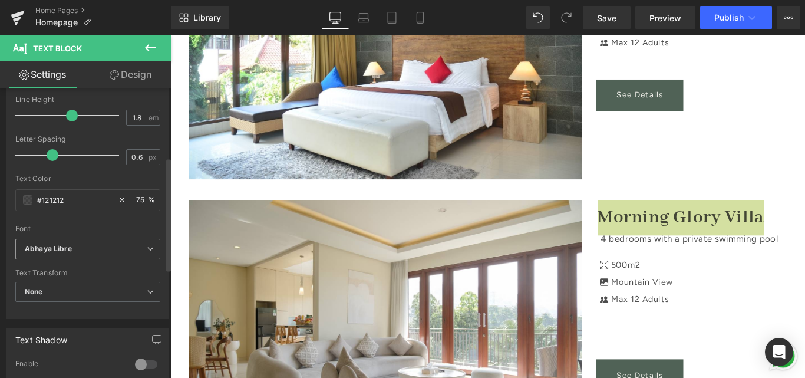
click at [76, 249] on b "Abhaya Libre" at bounding box center [86, 249] width 122 height 10
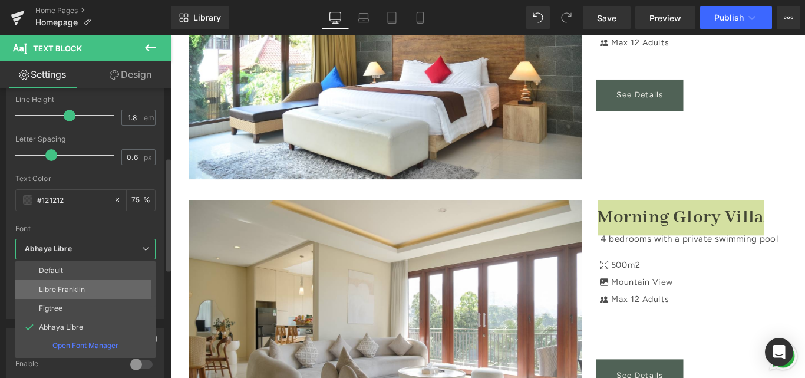
click at [60, 283] on li "Libre Franklin" at bounding box center [87, 289] width 145 height 19
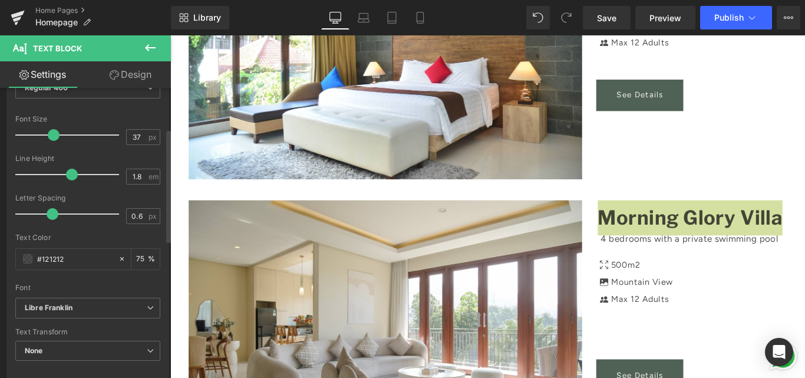
scroll to position [59, 0]
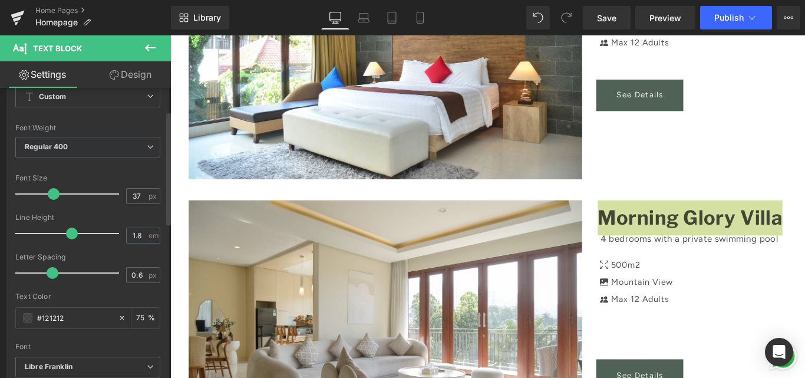
click at [49, 194] on span at bounding box center [54, 194] width 12 height 12
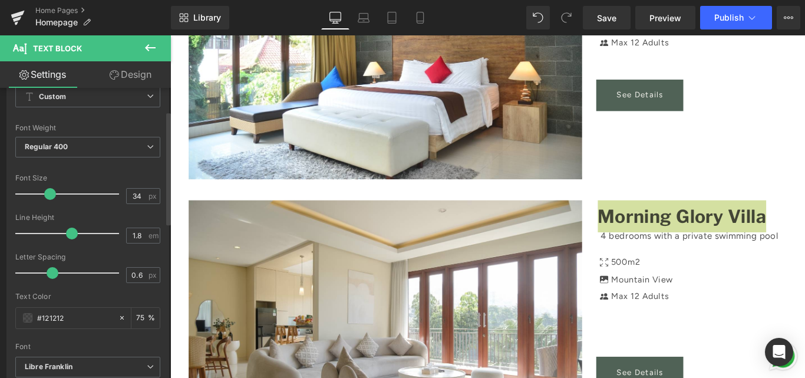
type input "33"
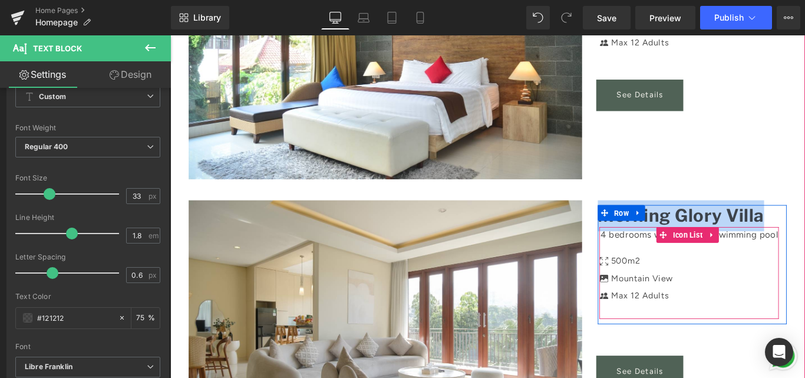
click at [727, 123] on div "Image [GEOGRAPHIC_DATA] Text Block 4 bedrooms with a private swimming pool Text…" at bounding box center [526, 44] width 689 height 318
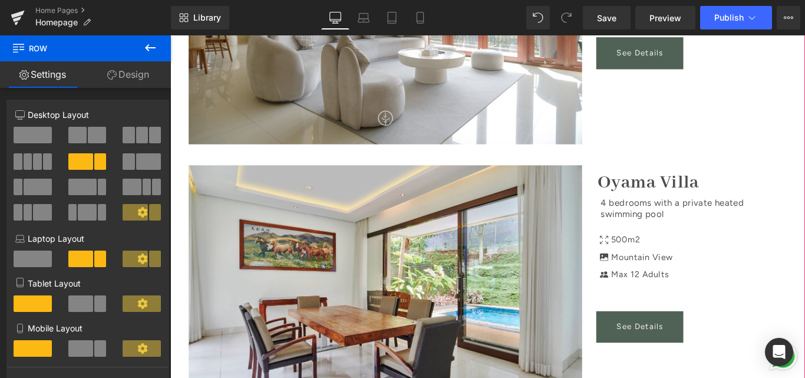
scroll to position [1826, 0]
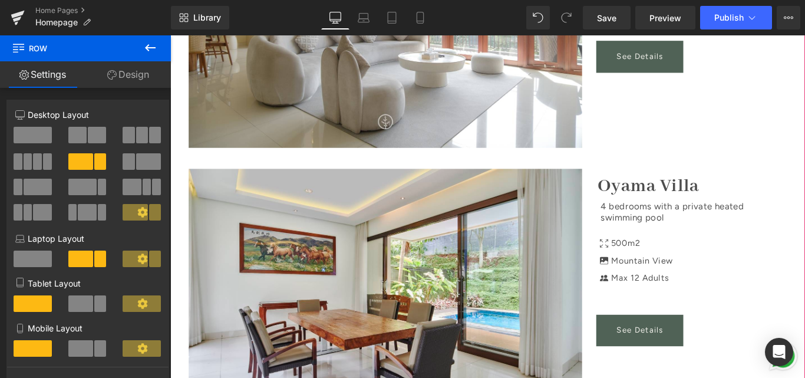
click at [681, 194] on div "4 bedrooms with a private heated swimming pool Text Block Icon 500m2 Text Block…" at bounding box center [756, 266] width 212 height 145
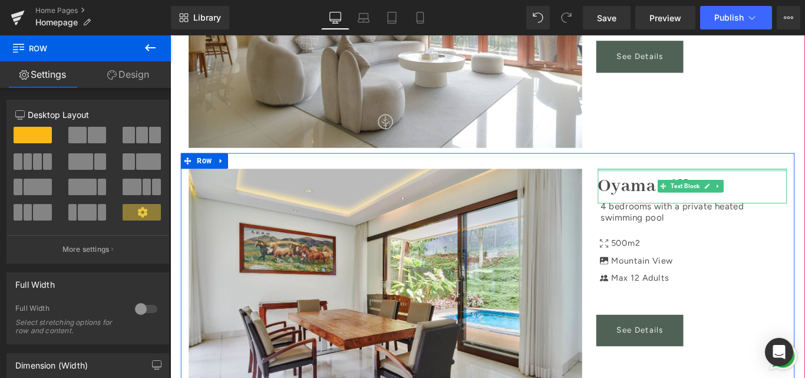
click at [708, 185] on div at bounding box center [756, 186] width 212 height 3
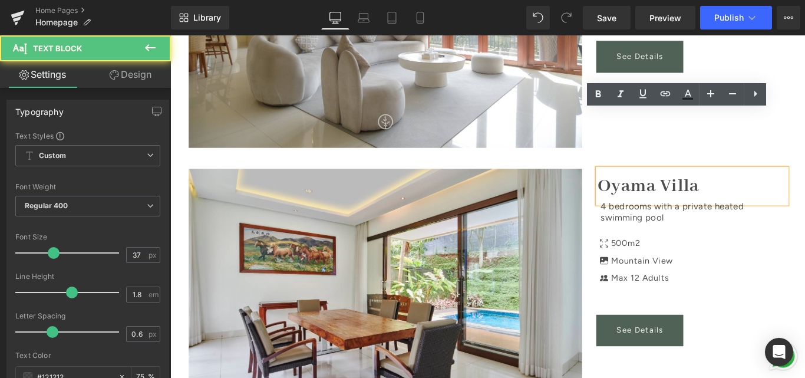
click at [710, 185] on p "Oyama Villa" at bounding box center [756, 204] width 212 height 39
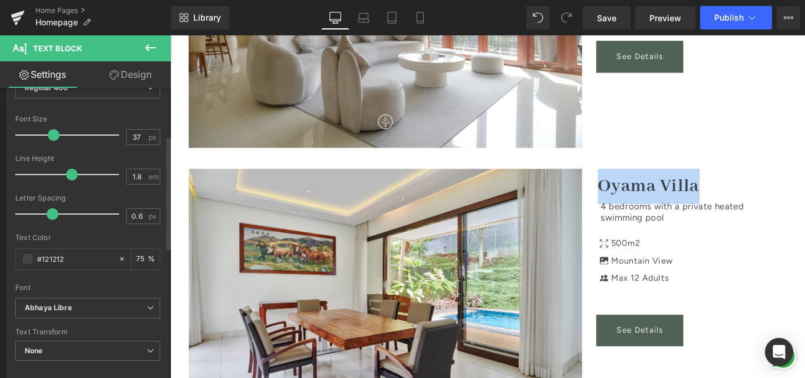
scroll to position [177, 0]
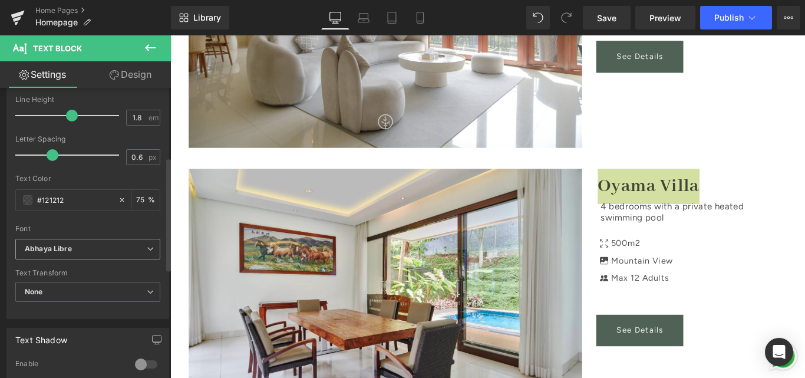
click at [78, 252] on b "Abhaya Libre" at bounding box center [86, 249] width 122 height 10
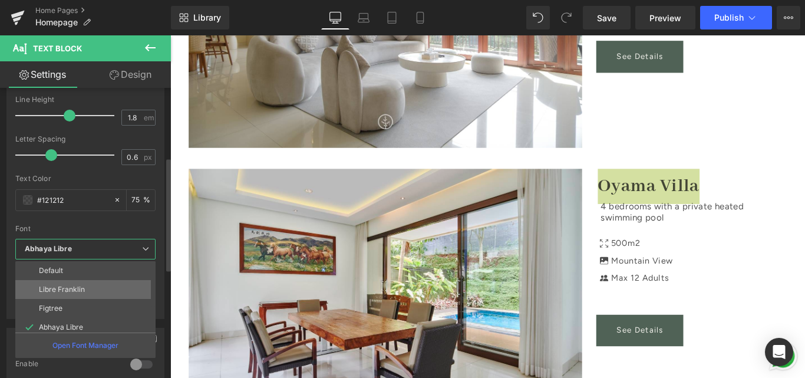
click at [68, 283] on li "Libre Franklin" at bounding box center [87, 289] width 145 height 19
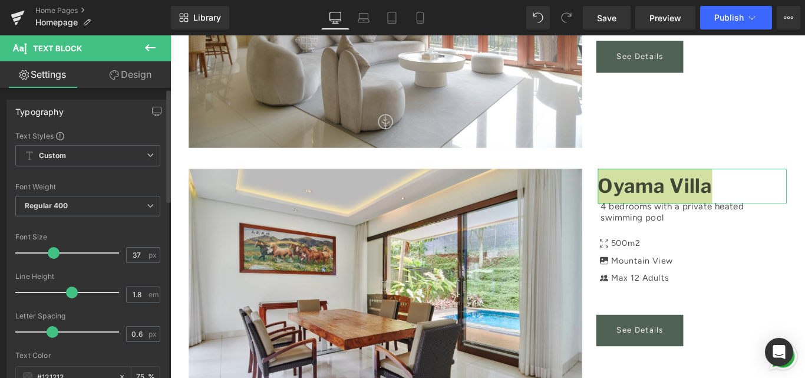
scroll to position [59, 0]
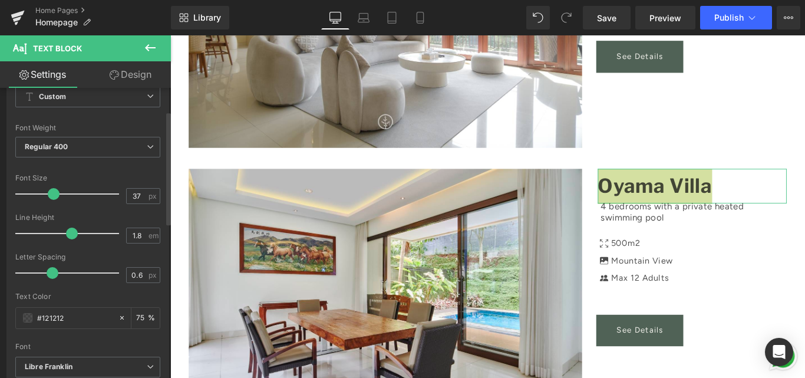
click at [52, 193] on span at bounding box center [54, 194] width 12 height 12
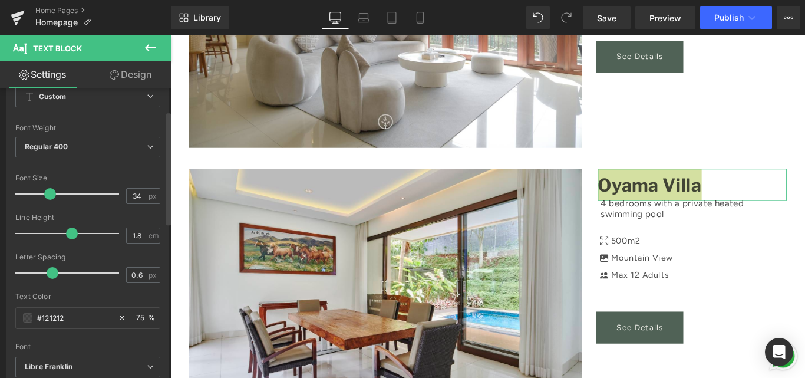
type input "33"
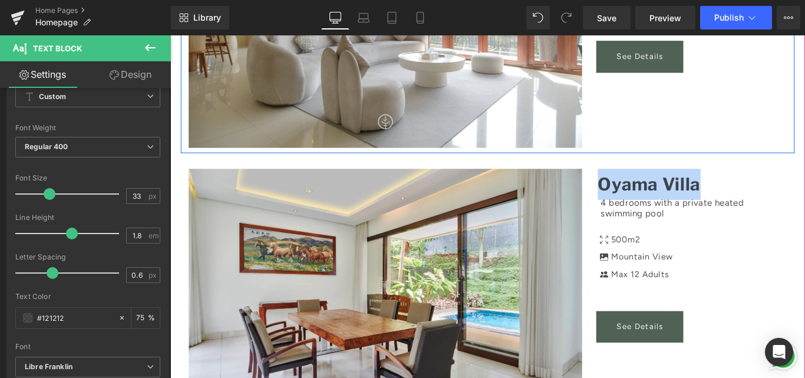
click at [753, 84] on div "Image Morning Glory Villa Text Block 4 bedrooms with a private swimming pool Te…" at bounding box center [526, 8] width 689 height 318
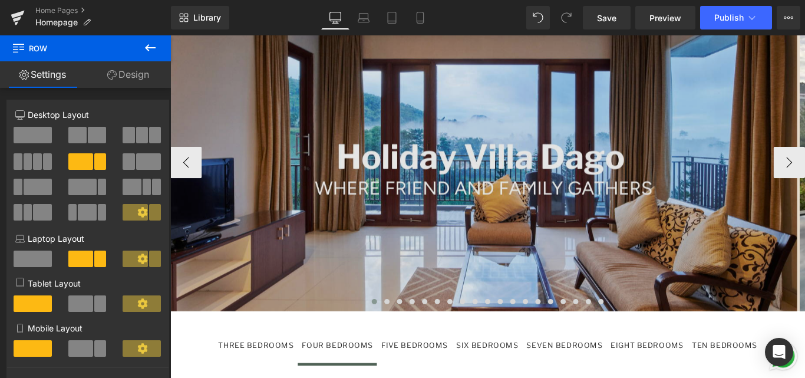
scroll to position [1119, 0]
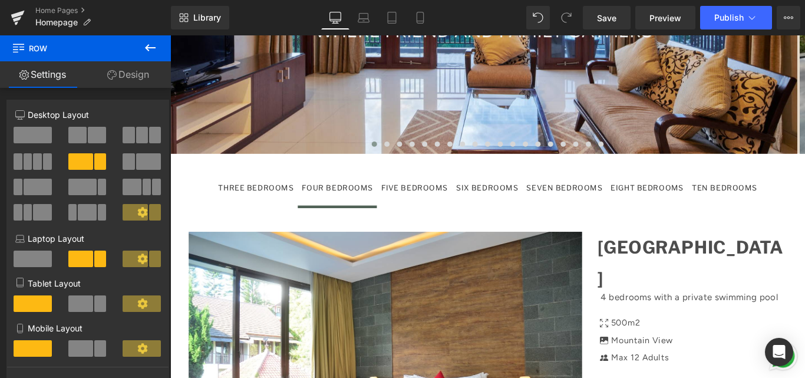
click at [430, 200] on div "FIVE BEDROOMS" at bounding box center [444, 207] width 75 height 14
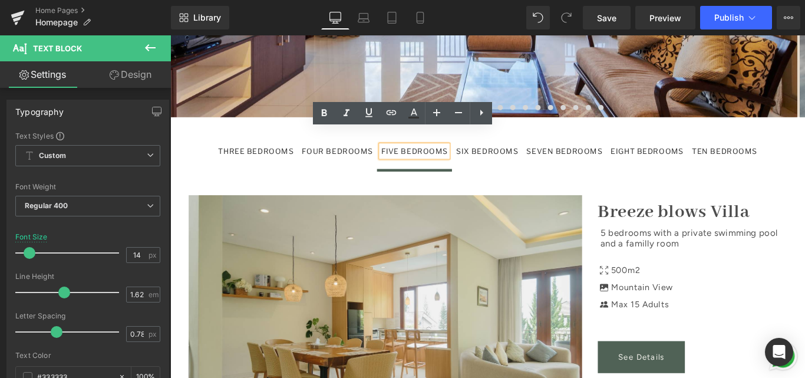
scroll to position [1178, 0]
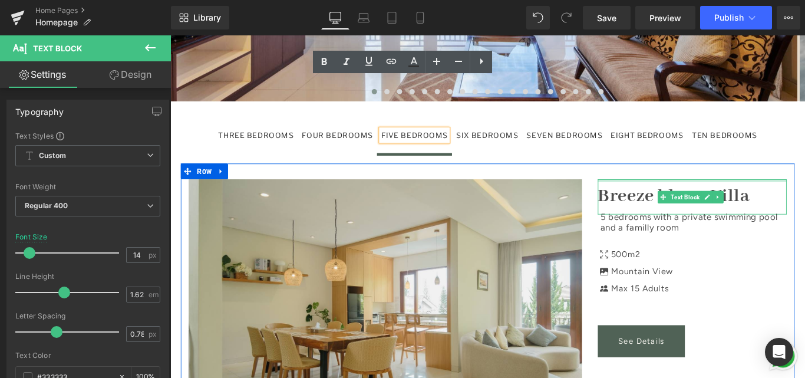
click at [714, 197] on div at bounding box center [756, 198] width 212 height 3
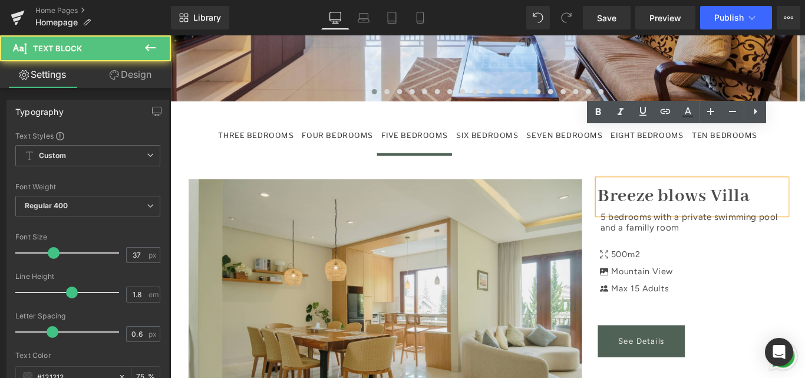
click at [705, 197] on p "Breeze blows Villa" at bounding box center [756, 216] width 212 height 39
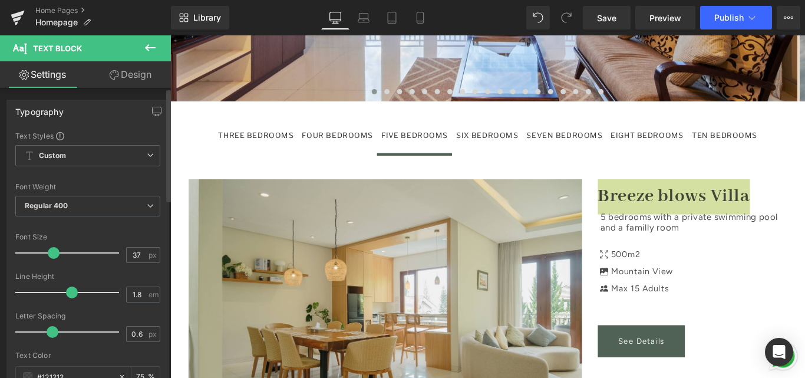
click at [55, 249] on span at bounding box center [54, 253] width 12 height 12
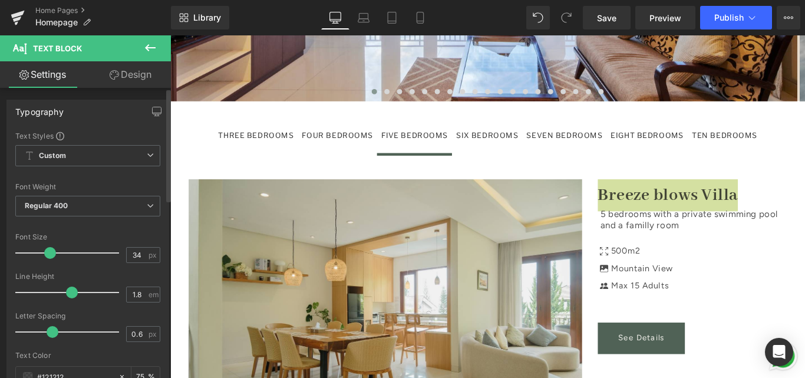
type input "33"
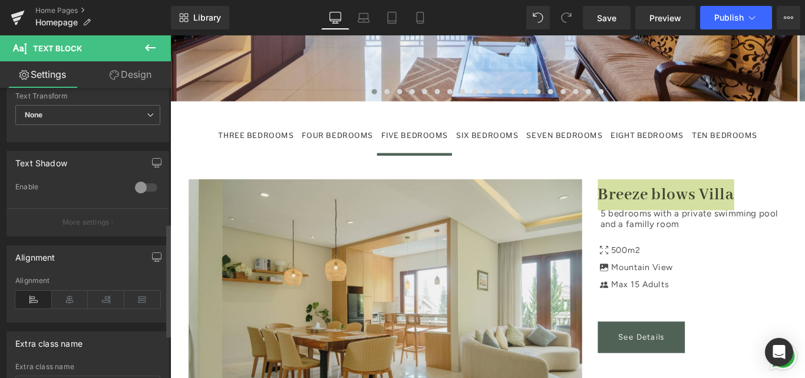
scroll to position [295, 0]
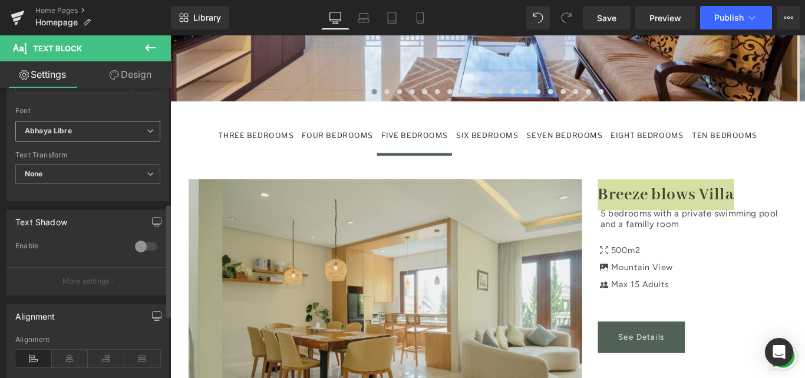
click at [94, 135] on b "Abhaya Libre" at bounding box center [86, 131] width 122 height 10
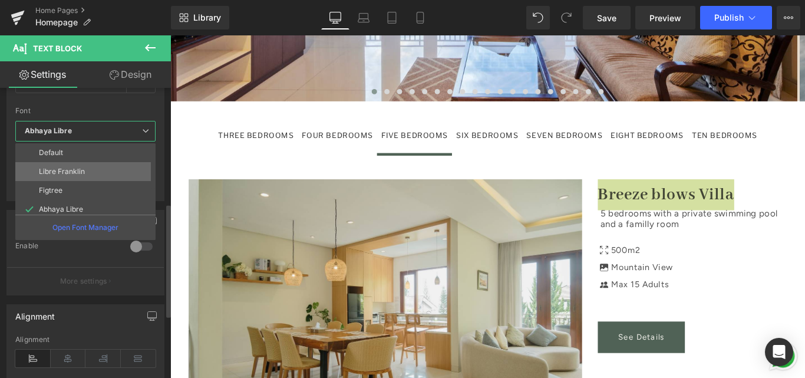
click at [88, 171] on li "Libre Franklin" at bounding box center [87, 171] width 145 height 19
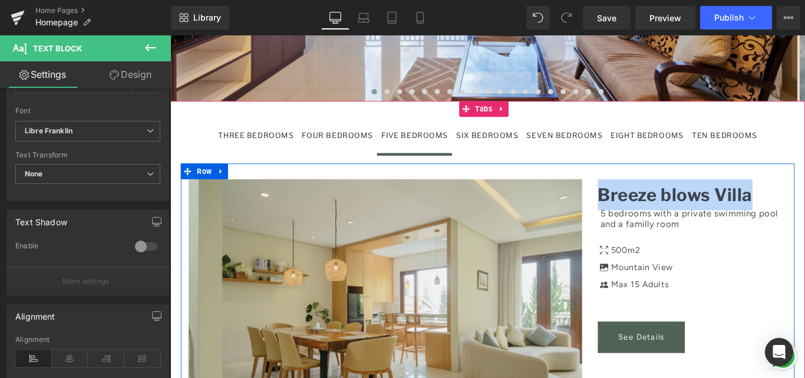
click at [786, 264] on div "Icon 500m2 Text Block Icon Mountain View Text Block Icon Max 15 Adults Text Blo…" at bounding box center [752, 293] width 201 height 59
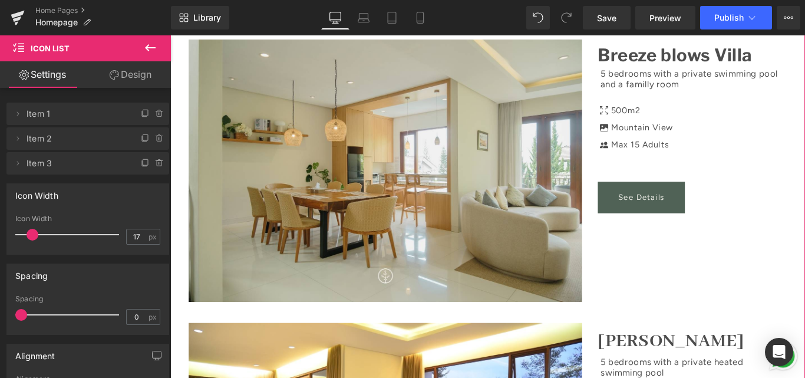
scroll to position [1355, 0]
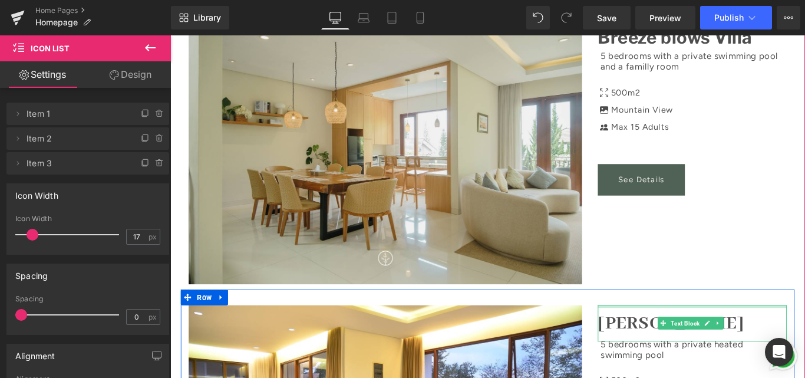
click at [700, 338] on div at bounding box center [756, 339] width 212 height 3
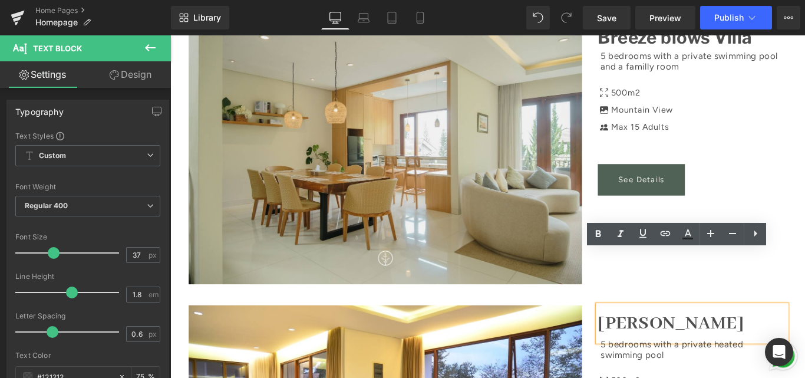
click at [687, 339] on p "[PERSON_NAME]" at bounding box center [756, 358] width 212 height 39
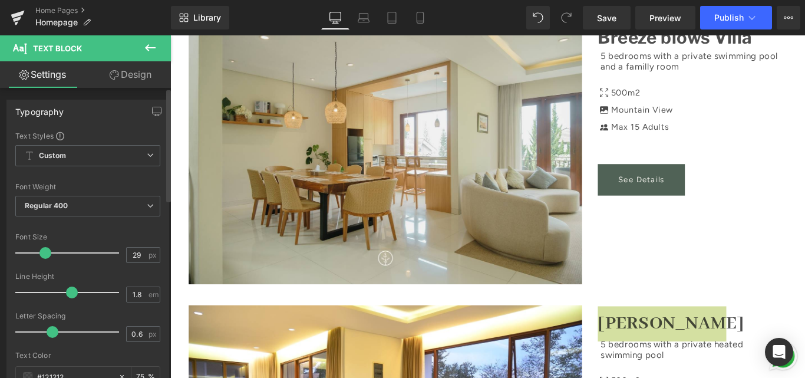
click at [44, 251] on div at bounding box center [70, 253] width 98 height 24
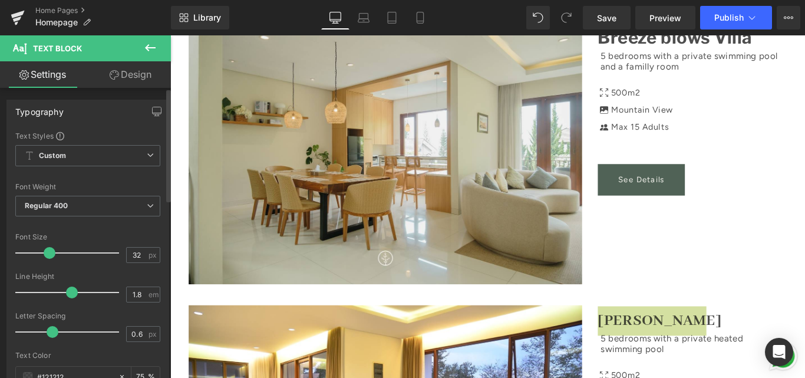
type input "33"
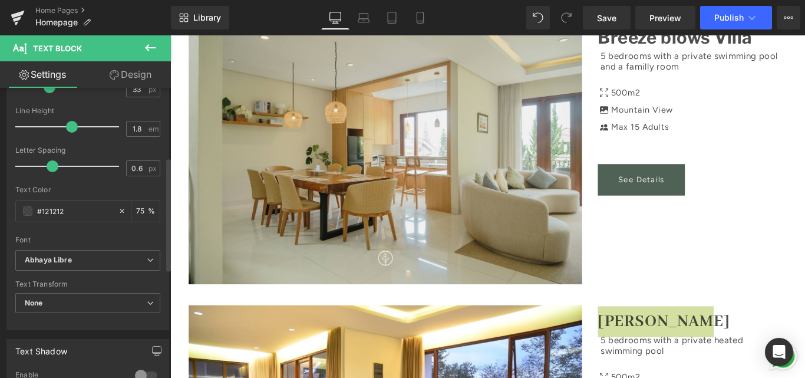
scroll to position [177, 0]
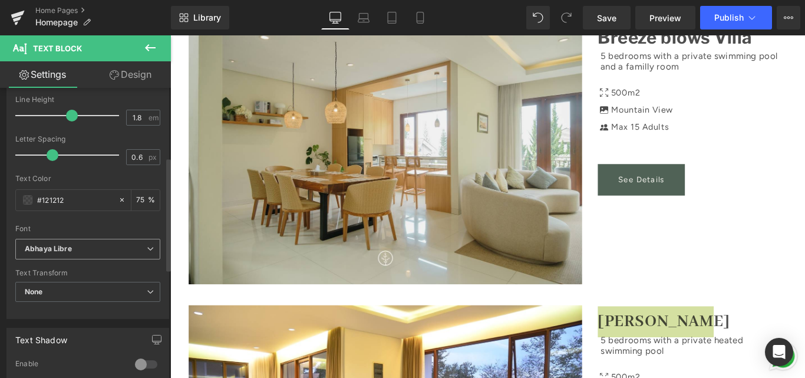
click at [86, 247] on b "Abhaya Libre" at bounding box center [86, 249] width 122 height 10
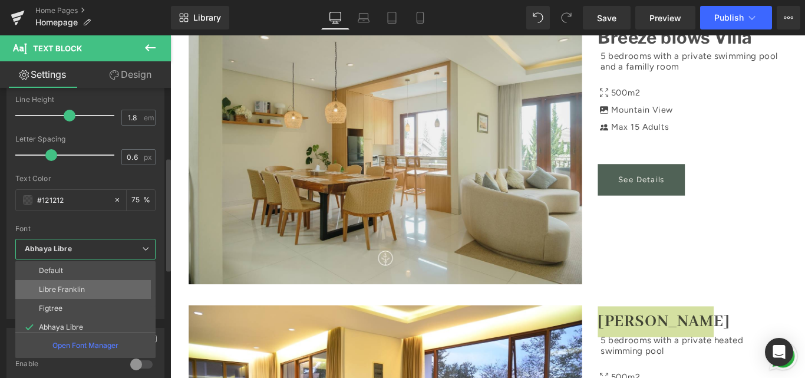
click at [62, 287] on p "Libre Franklin" at bounding box center [62, 289] width 46 height 8
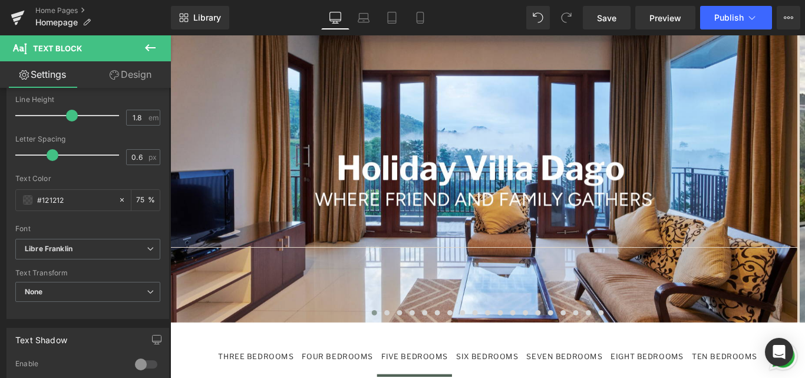
scroll to position [1060, 0]
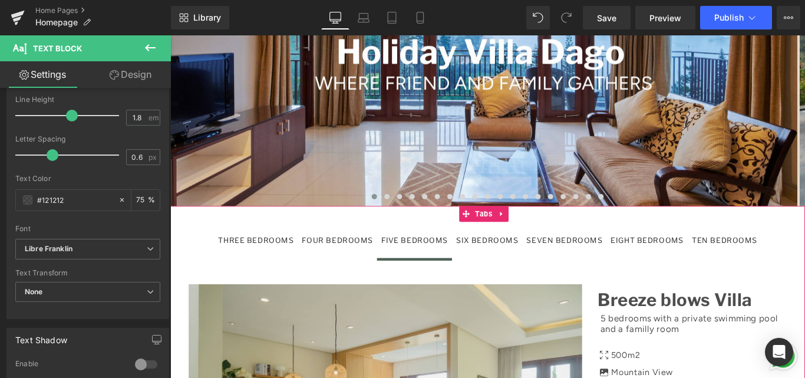
click at [523, 259] on div "SIX BEDROOMS" at bounding box center [526, 266] width 70 height 14
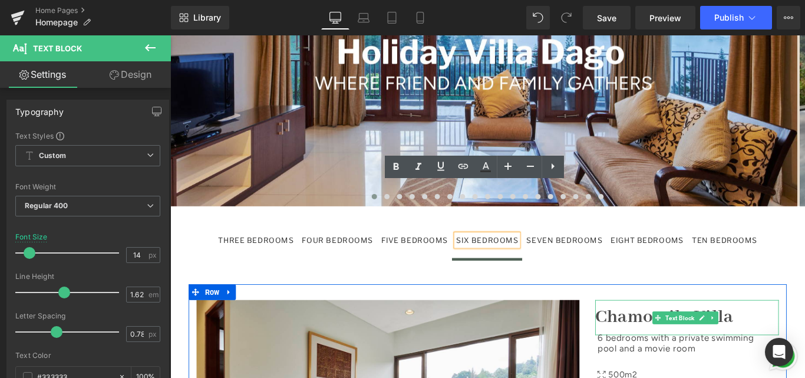
click at [700, 339] on strong "Chamomile Villa" at bounding box center [725, 352] width 156 height 26
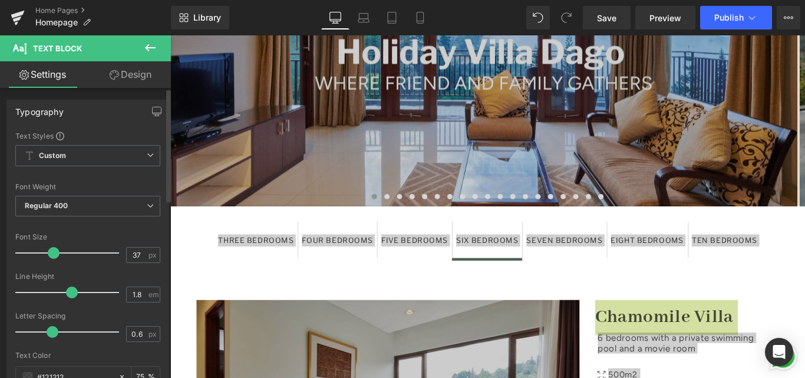
click at [54, 252] on span at bounding box center [54, 253] width 12 height 12
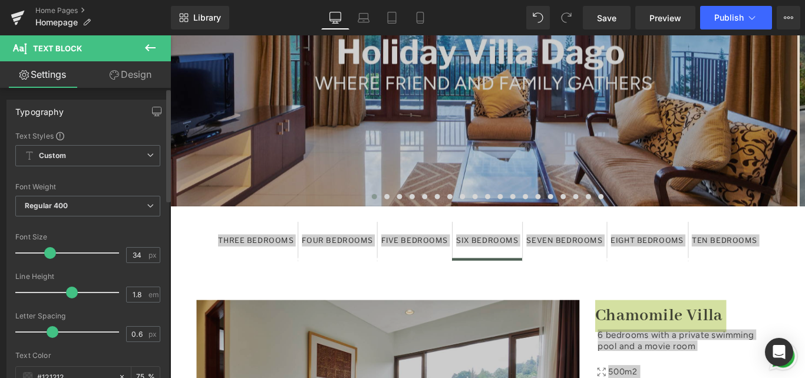
type input "33"
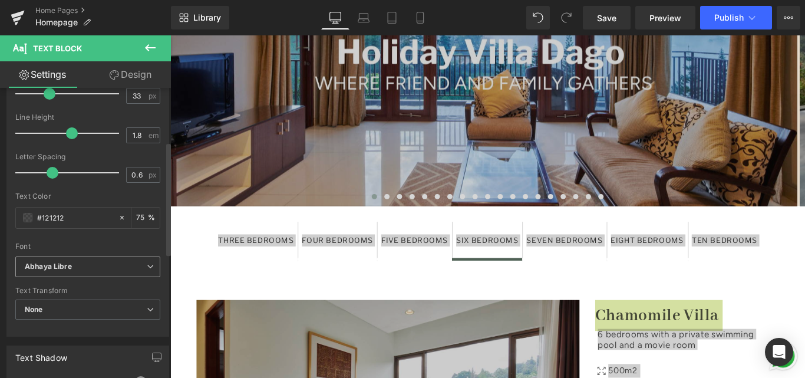
scroll to position [177, 0]
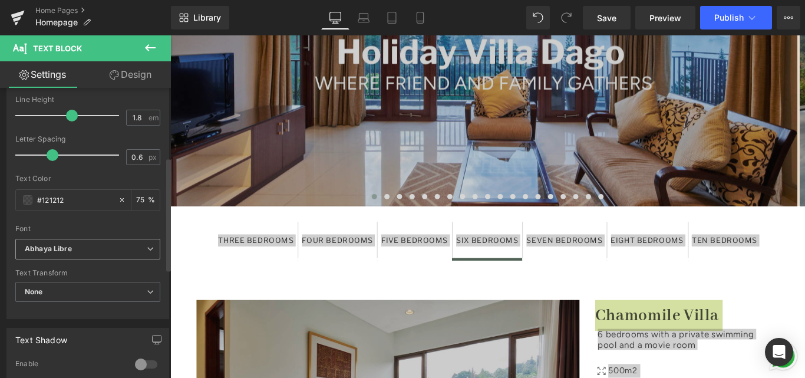
click at [97, 252] on b "Abhaya Libre" at bounding box center [86, 249] width 122 height 10
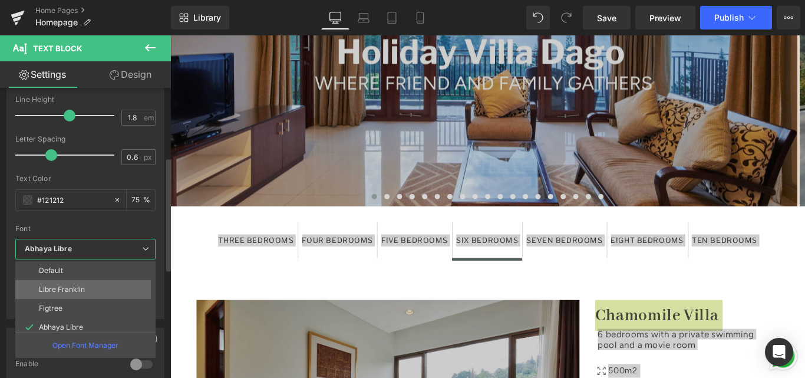
click at [88, 285] on li "Libre Franklin" at bounding box center [87, 289] width 145 height 19
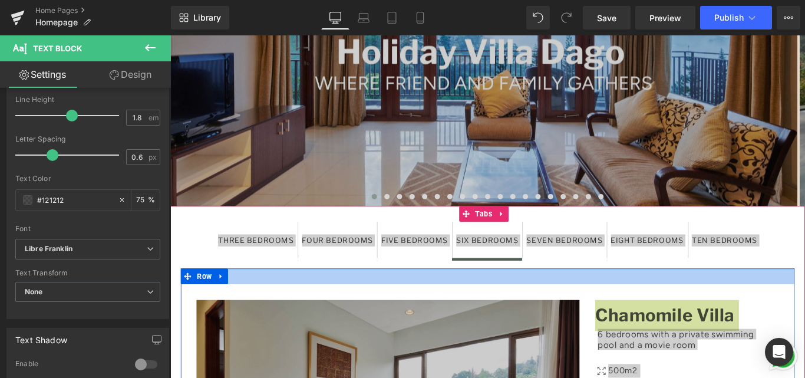
click at [628, 297] on div at bounding box center [526, 306] width 689 height 18
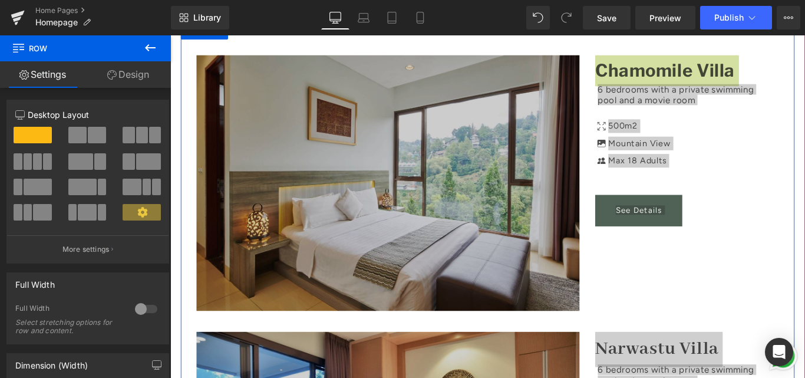
scroll to position [1355, 0]
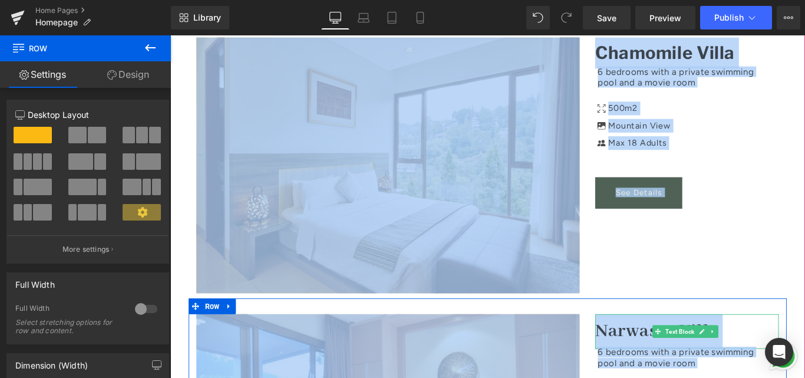
click at [660, 355] on strong "Narwastu Villa" at bounding box center [716, 368] width 138 height 26
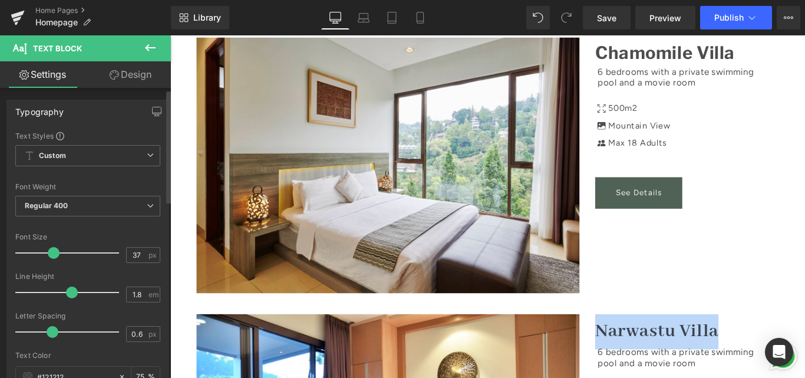
scroll to position [59, 0]
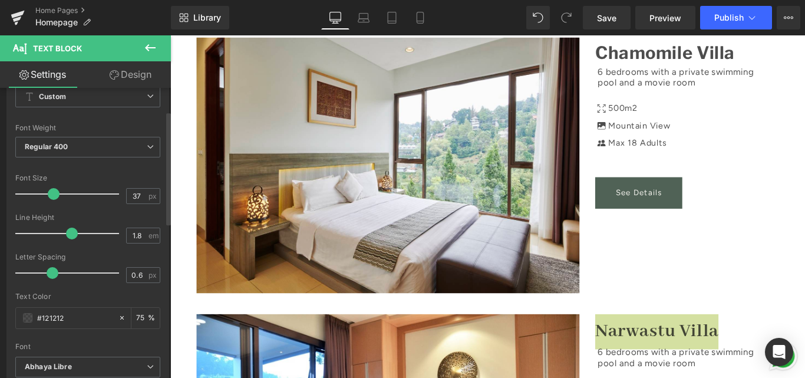
click at [52, 194] on span at bounding box center [54, 194] width 12 height 12
type input "33"
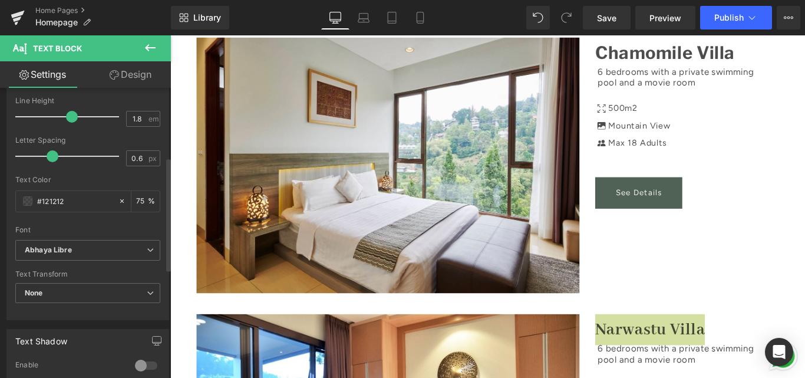
scroll to position [177, 0]
click at [86, 253] on b "Abhaya Libre" at bounding box center [86, 249] width 122 height 10
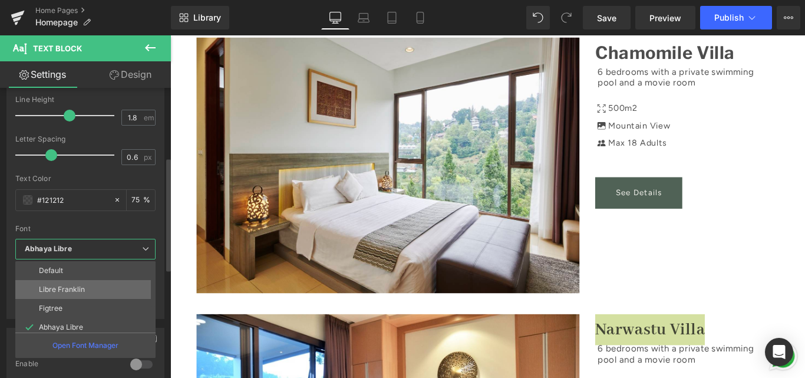
click at [70, 285] on p "Libre Franklin" at bounding box center [62, 289] width 46 height 8
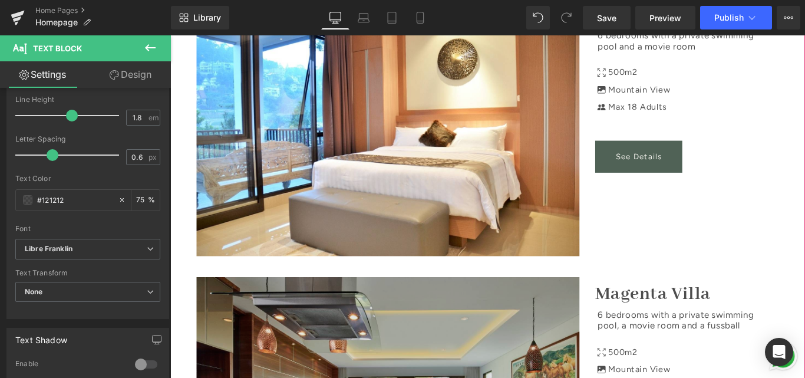
scroll to position [1708, 0]
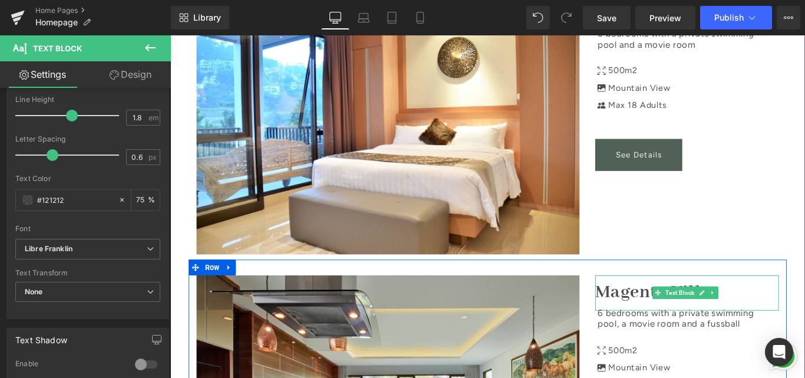
click at [673, 311] on strong "Magenta Villa" at bounding box center [712, 324] width 130 height 26
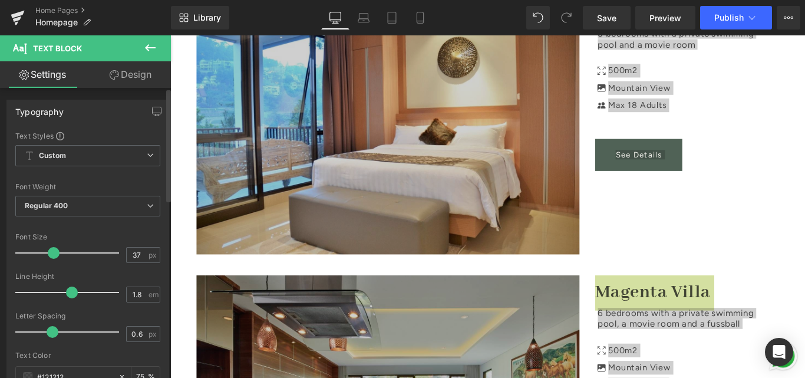
click at [53, 252] on span at bounding box center [54, 253] width 12 height 12
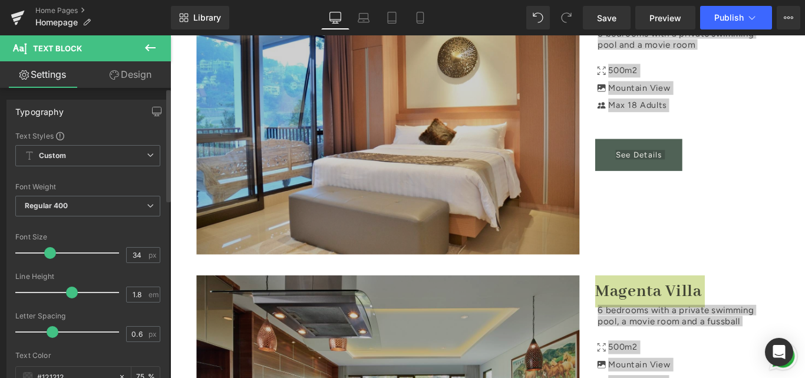
type input "33"
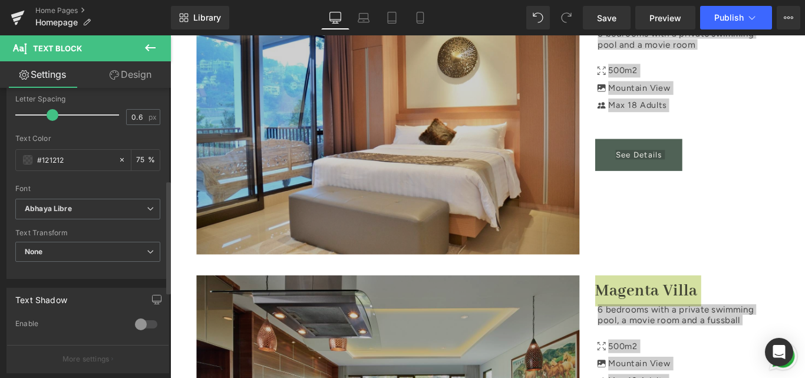
scroll to position [236, 0]
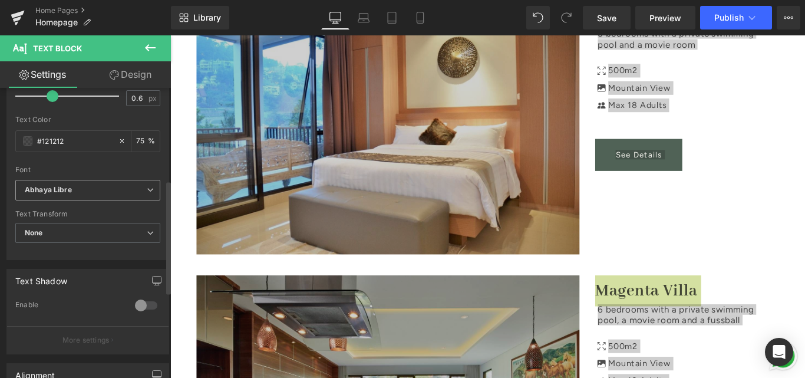
click at [62, 186] on icon "Abhaya Libre" at bounding box center [48, 190] width 47 height 10
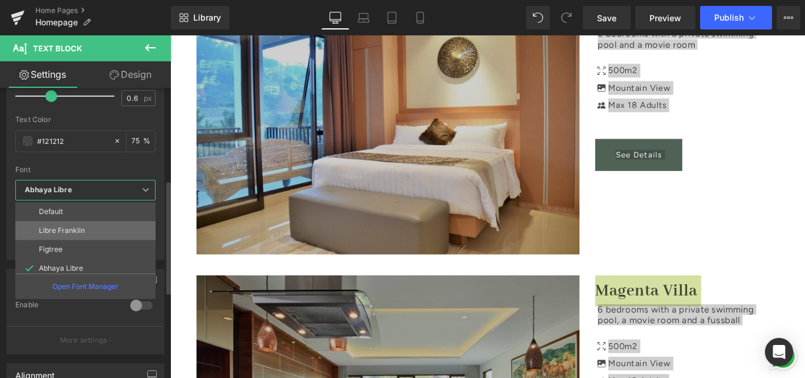
click at [63, 227] on p "Libre Franklin" at bounding box center [62, 230] width 46 height 8
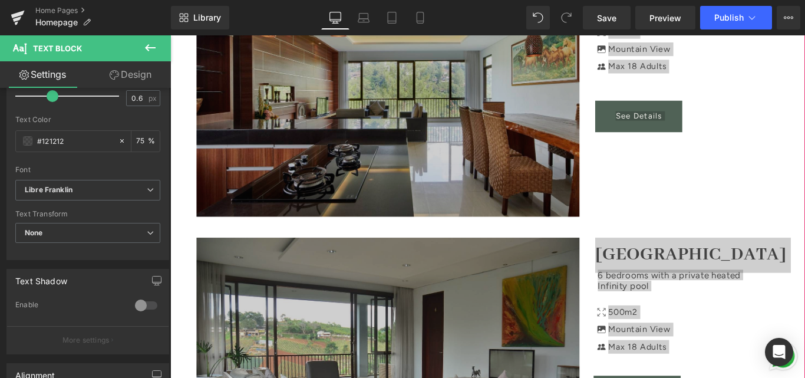
scroll to position [2062, 0]
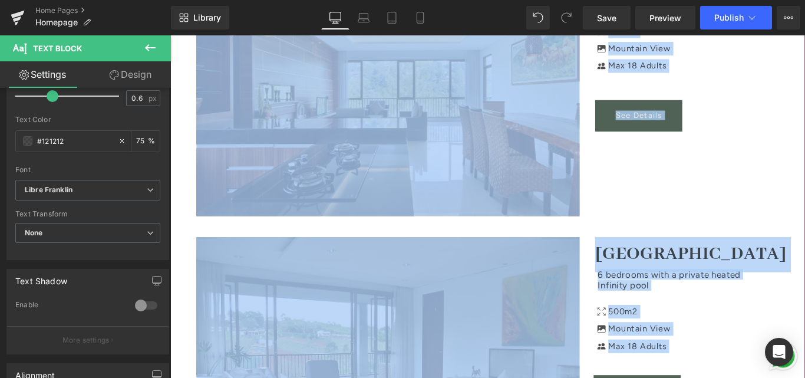
click at [734, 271] on div "6 bedrooms with a private heated Infinity pool Text Block Icon 500m2 Text Block…" at bounding box center [750, 343] width 206 height 145
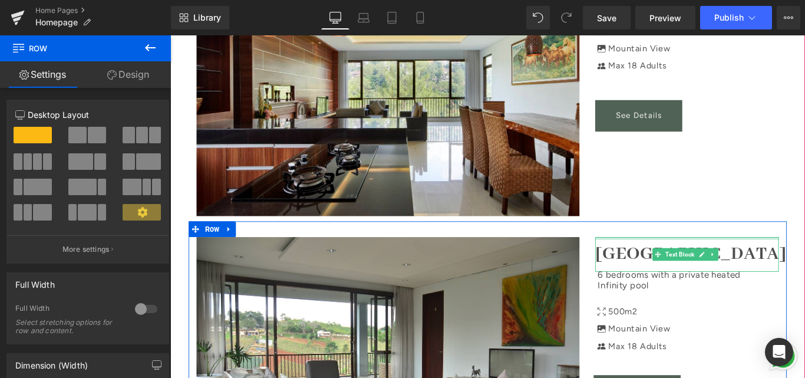
click at [719, 262] on div at bounding box center [750, 263] width 206 height 3
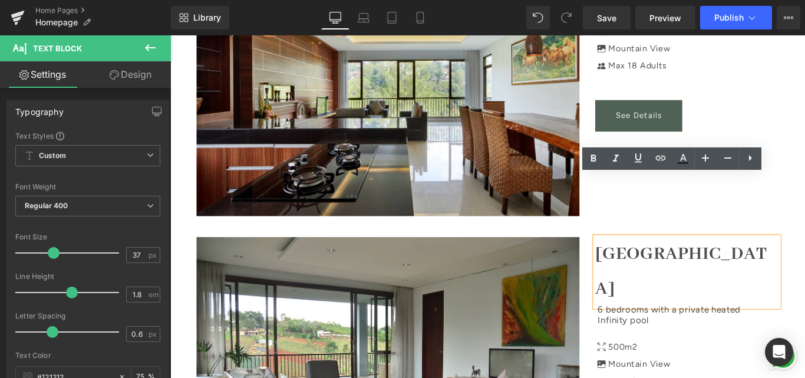
click at [685, 268] on strong "Green Forest Villa" at bounding box center [743, 300] width 193 height 65
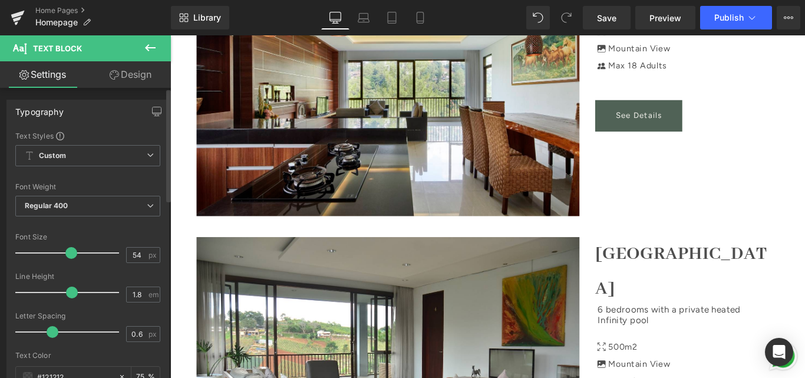
click at [69, 257] on div at bounding box center [70, 253] width 98 height 24
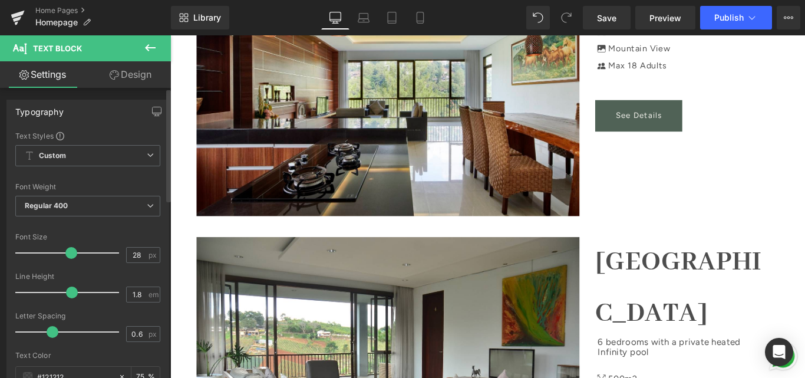
click at [43, 253] on div at bounding box center [70, 253] width 98 height 24
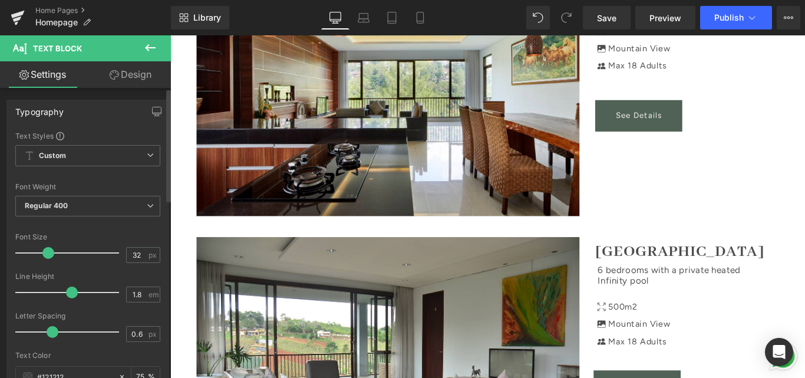
type input "33"
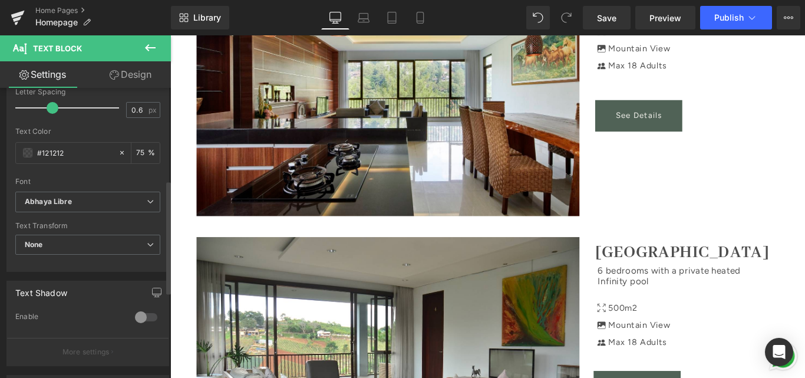
scroll to position [236, 0]
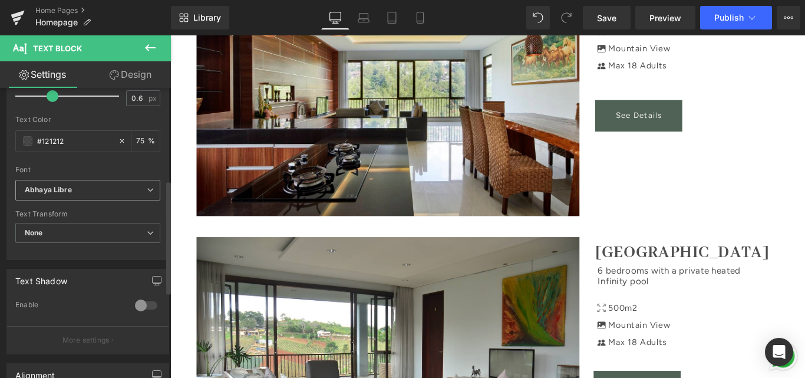
click at [95, 195] on span "Abhaya Libre" at bounding box center [87, 190] width 145 height 21
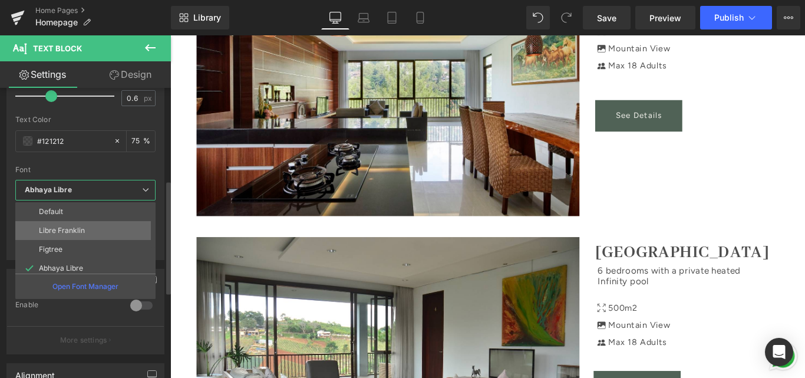
click at [85, 231] on li "Libre Franklin" at bounding box center [87, 230] width 145 height 19
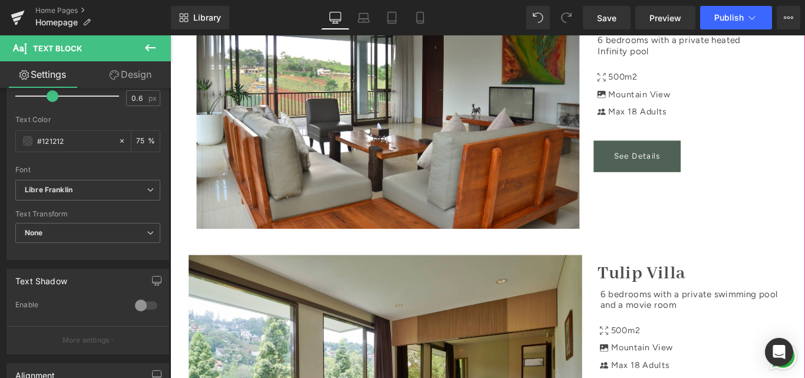
scroll to position [2356, 0]
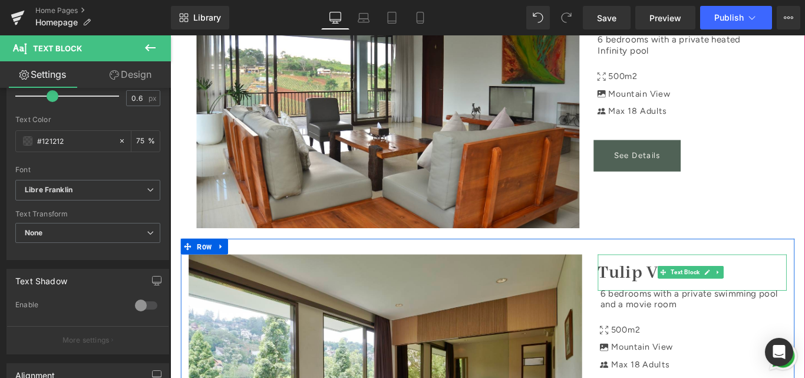
click at [737, 281] on div at bounding box center [756, 282] width 212 height 3
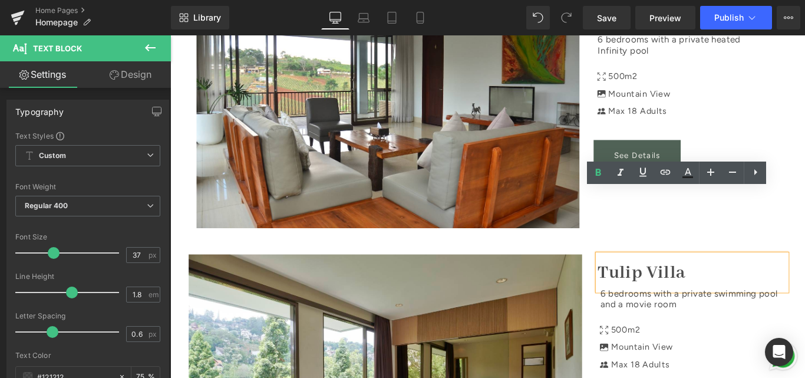
click at [170, 35] on div at bounding box center [170, 35] width 0 height 0
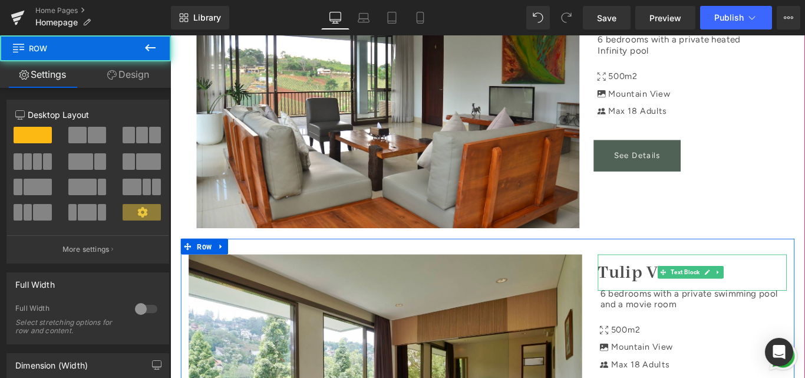
click at [725, 282] on p "Tulip Villa" at bounding box center [756, 301] width 212 height 39
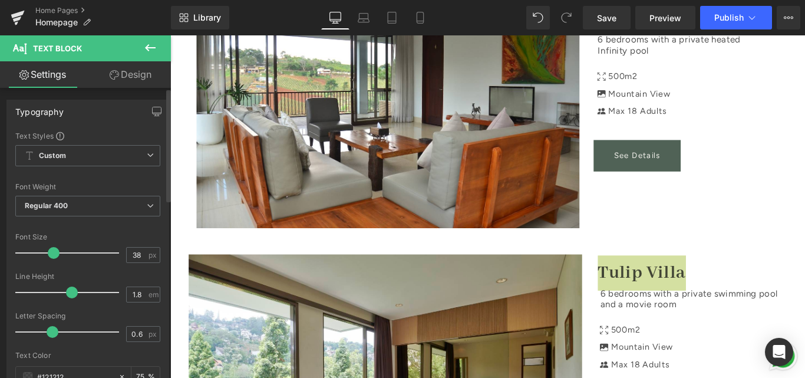
click at [50, 254] on span at bounding box center [54, 253] width 12 height 12
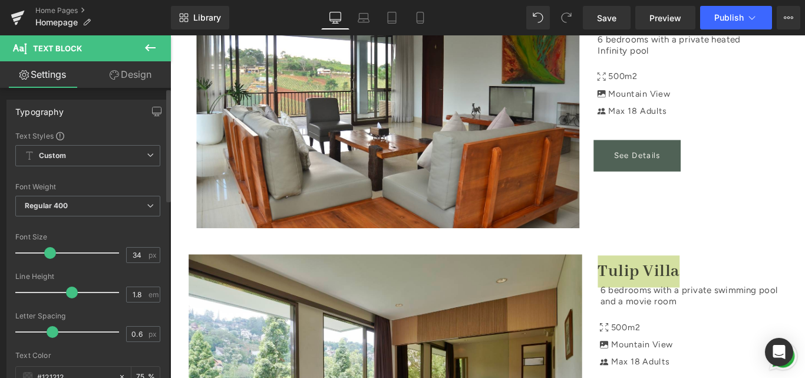
type input "33"
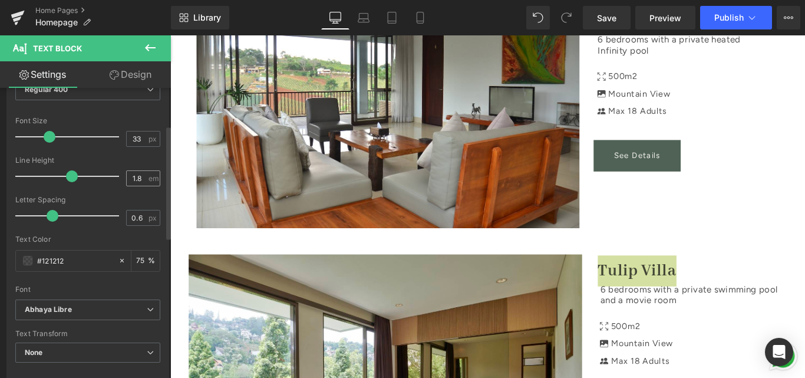
scroll to position [118, 0]
click at [87, 307] on b "Abhaya Libre" at bounding box center [86, 308] width 122 height 10
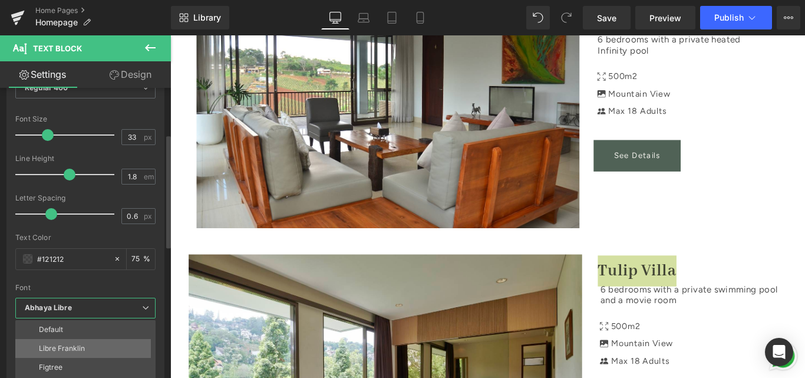
click at [66, 340] on li "Libre Franklin" at bounding box center [87, 348] width 145 height 19
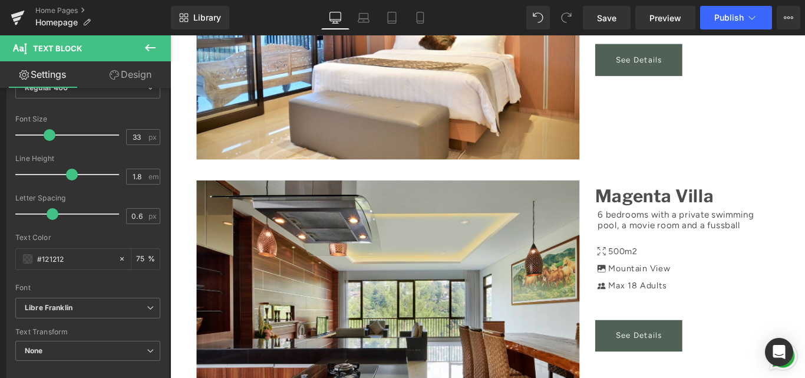
scroll to position [1708, 0]
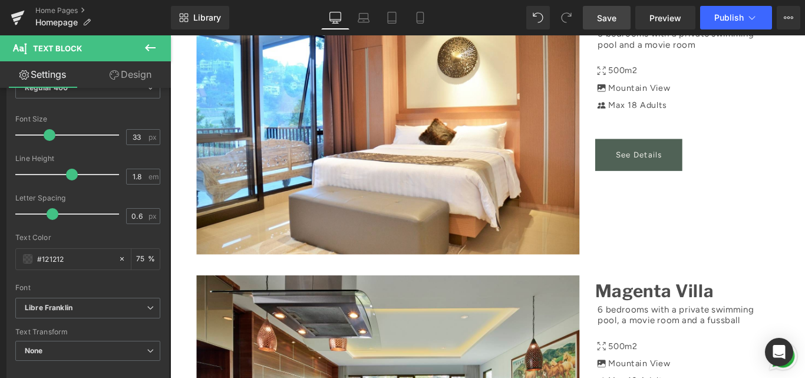
click at [616, 12] on span "Save" at bounding box center [606, 18] width 19 height 12
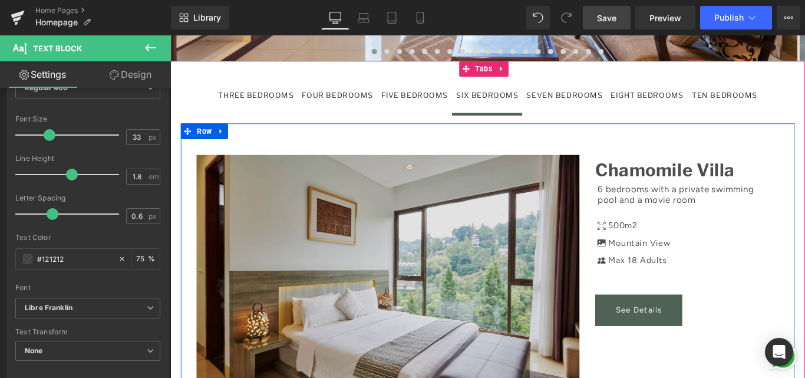
scroll to position [1178, 0]
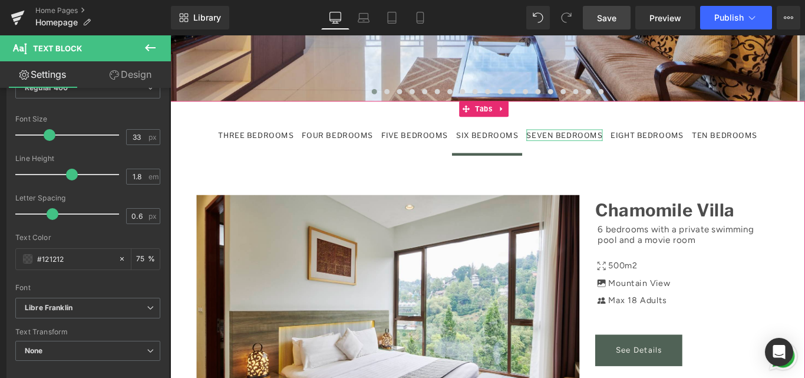
click at [575, 141] on div at bounding box center [612, 142] width 85 height 3
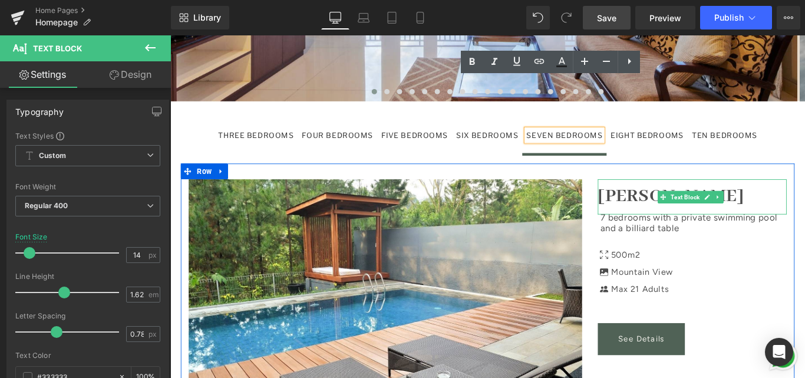
click at [749, 203] on strong "Hikari Villa" at bounding box center [732, 216] width 165 height 26
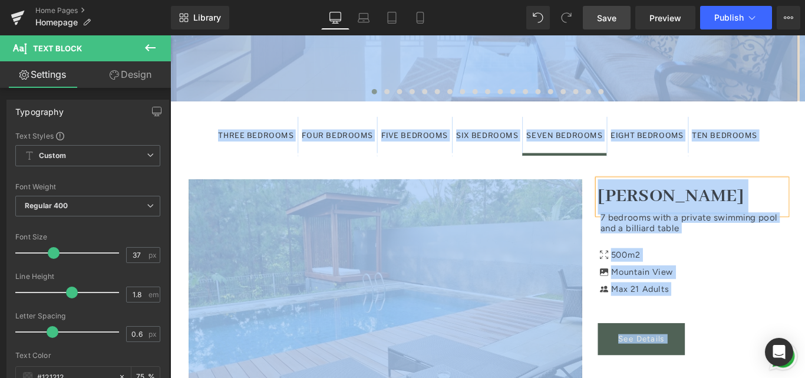
click at [697, 209] on link at bounding box center [692, 216] width 12 height 14
click at [709, 197] on p "Hikari Villa" at bounding box center [756, 216] width 212 height 39
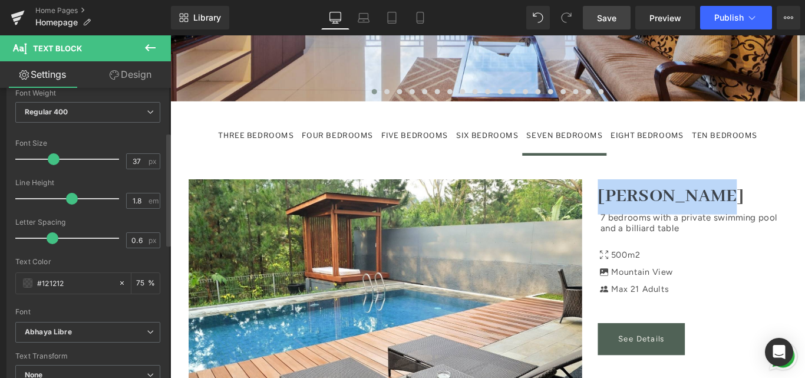
scroll to position [118, 0]
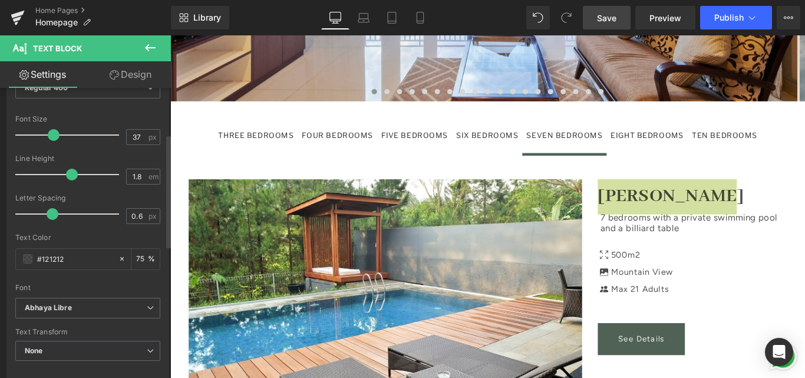
click at [55, 138] on span at bounding box center [54, 135] width 12 height 12
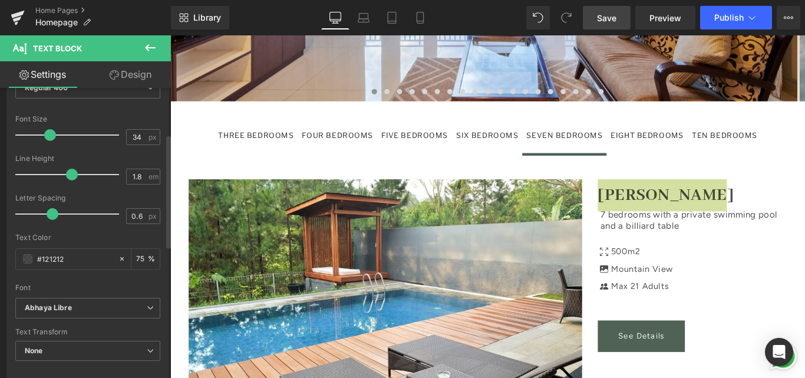
type input "33"
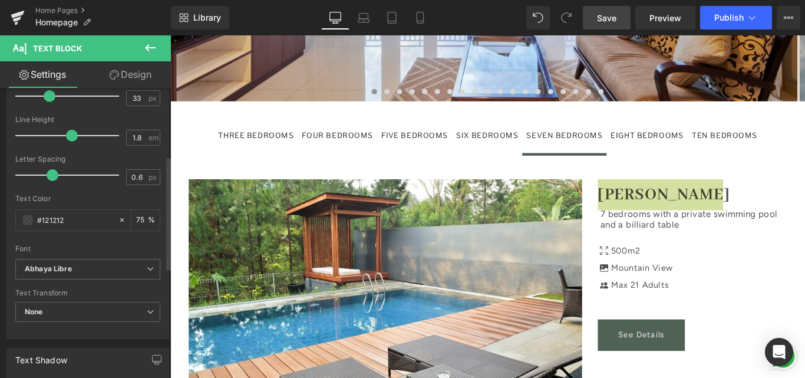
scroll to position [177, 0]
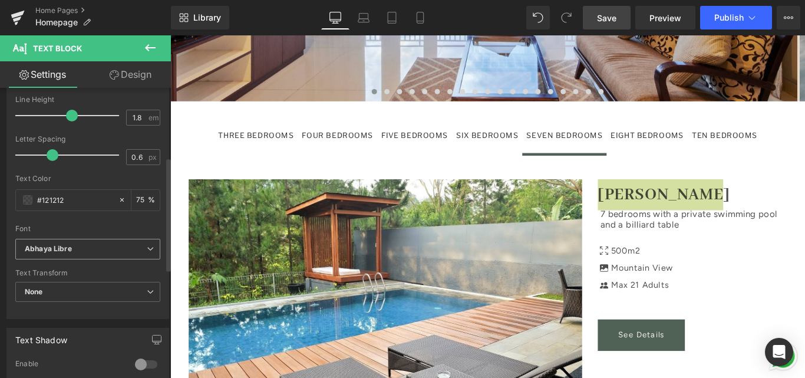
click at [88, 251] on b "Abhaya Libre" at bounding box center [86, 249] width 122 height 10
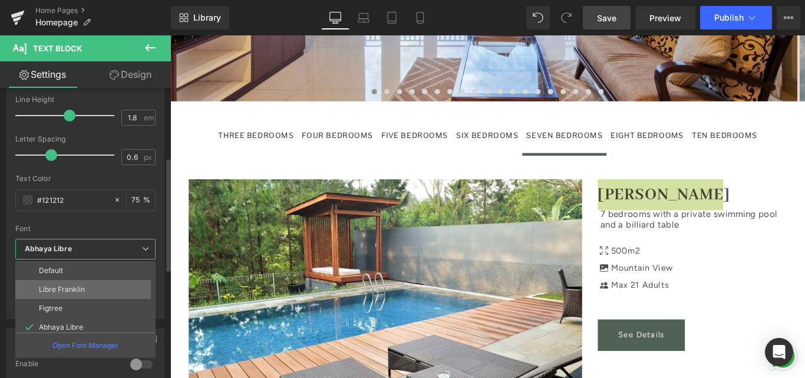
click at [75, 284] on li "Libre Franklin" at bounding box center [87, 289] width 145 height 19
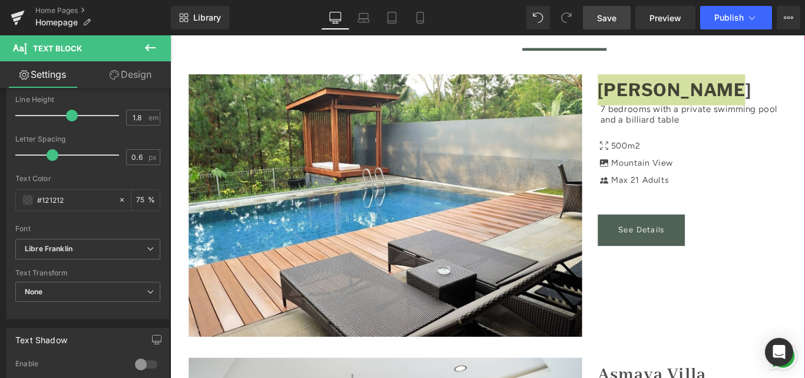
scroll to position [1355, 0]
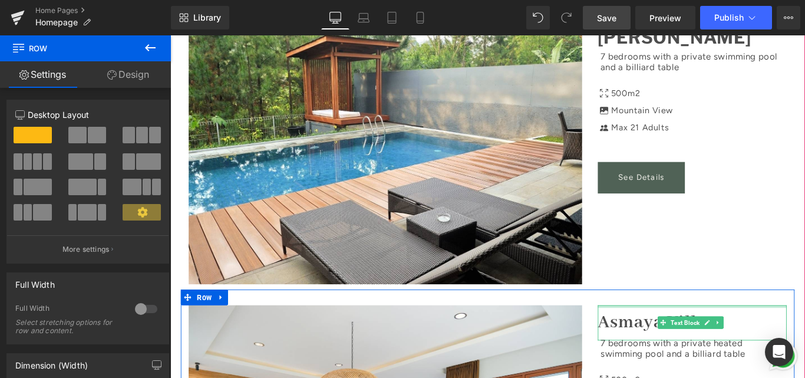
click at [722, 338] on div at bounding box center [756, 339] width 212 height 3
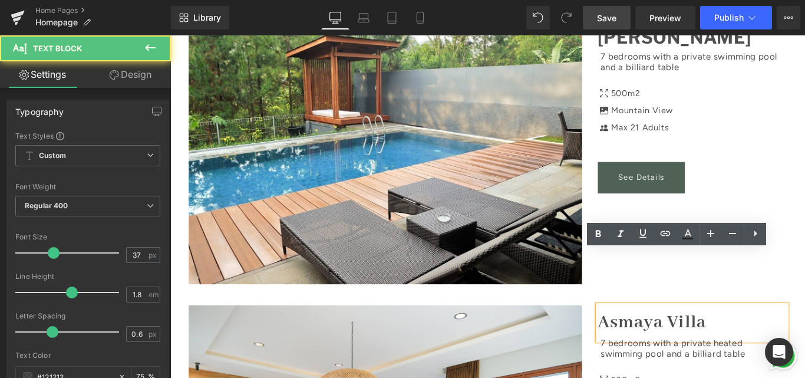
click at [722, 345] on strong "Asmaya Villa" at bounding box center [711, 358] width 122 height 26
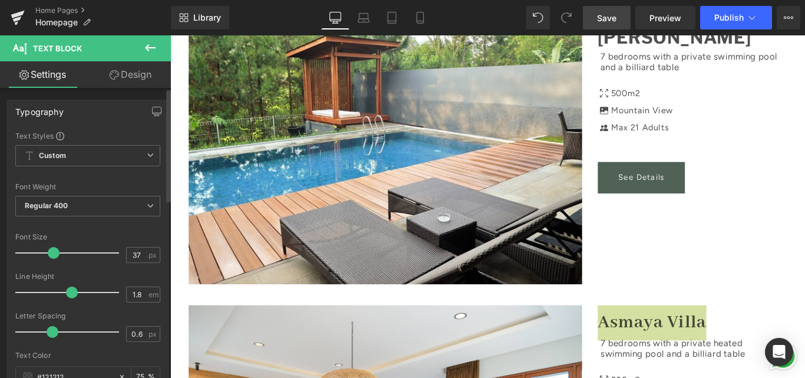
click at [53, 256] on span at bounding box center [54, 253] width 12 height 12
type input "33"
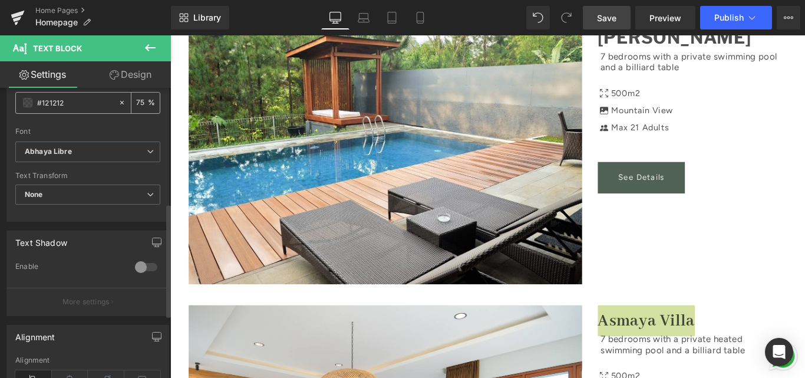
scroll to position [295, 0]
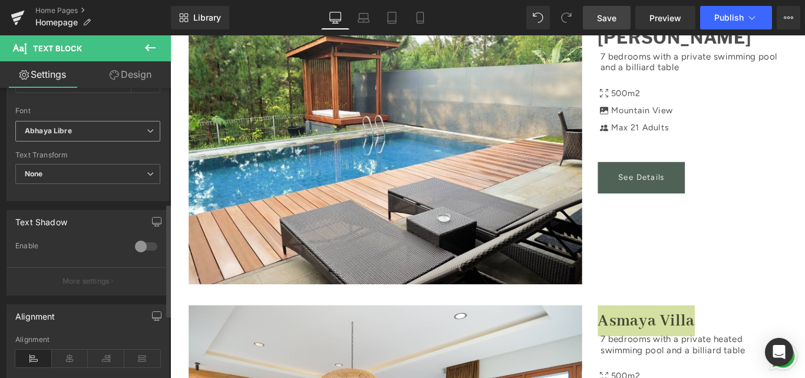
click at [98, 131] on b "Abhaya Libre" at bounding box center [86, 131] width 122 height 10
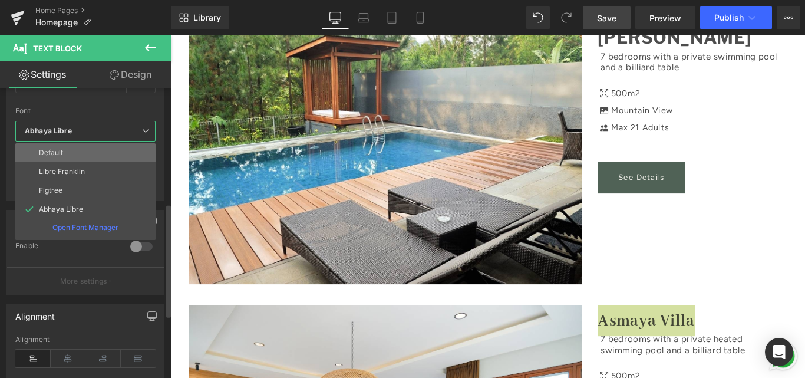
click at [94, 160] on li "Default" at bounding box center [87, 152] width 145 height 19
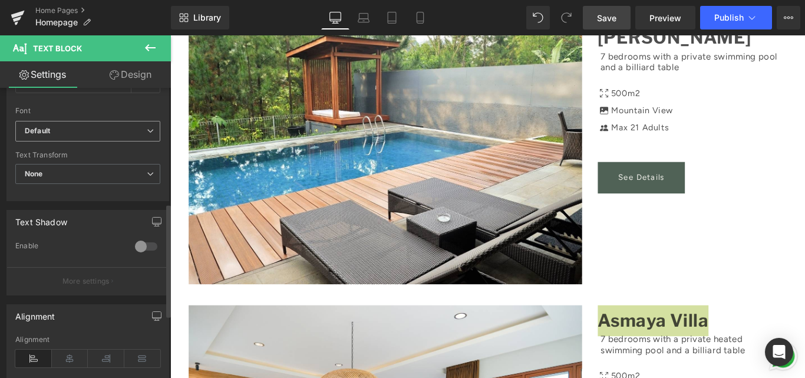
click at [87, 129] on b "Default" at bounding box center [86, 131] width 122 height 10
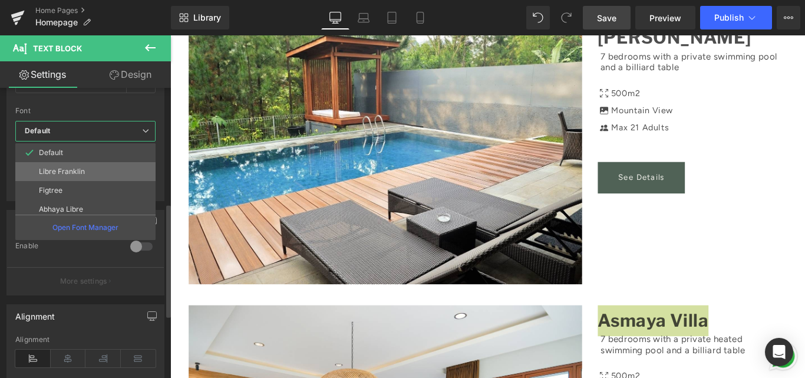
click at [100, 177] on li "Libre Franklin" at bounding box center [87, 171] width 145 height 19
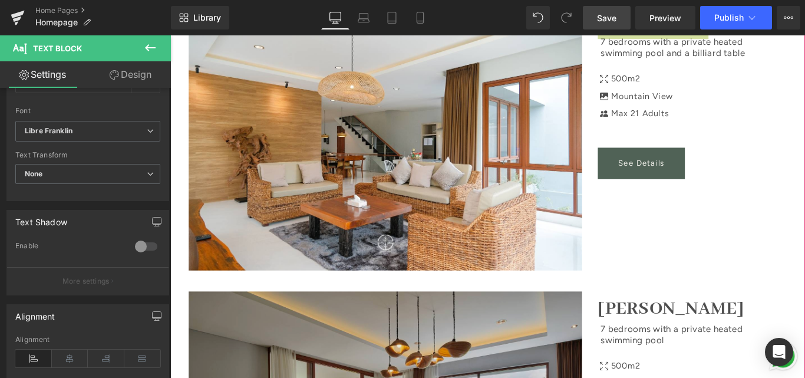
scroll to position [1708, 0]
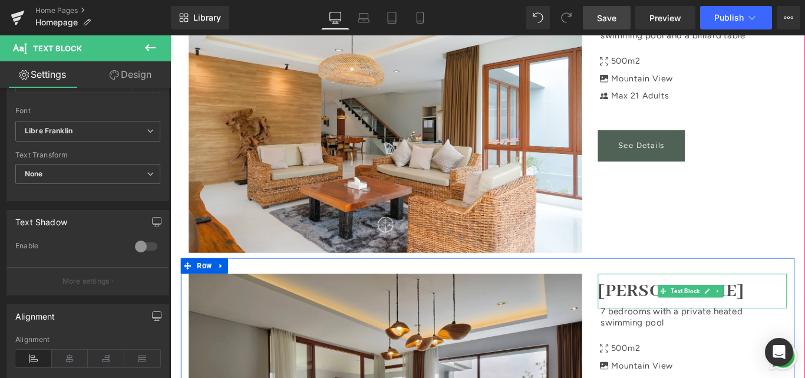
click at [729, 309] on strong "Anindya Villa" at bounding box center [732, 322] width 165 height 26
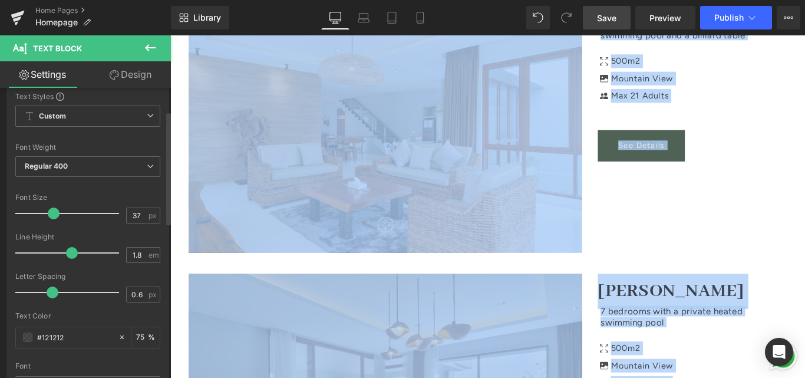
scroll to position [59, 0]
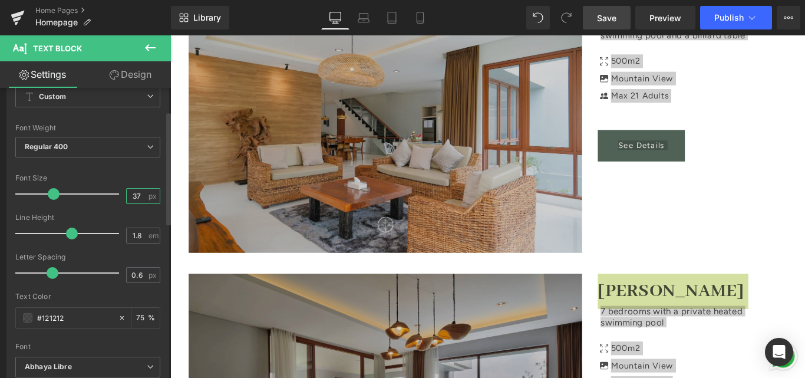
click at [135, 196] on input "37" at bounding box center [137, 195] width 21 height 15
type input "3"
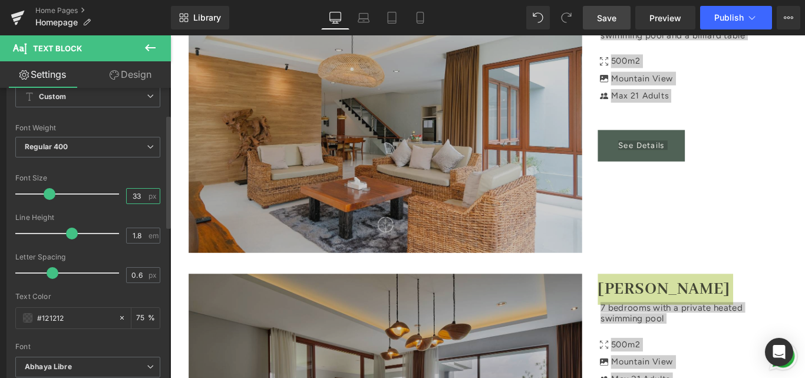
scroll to position [118, 0]
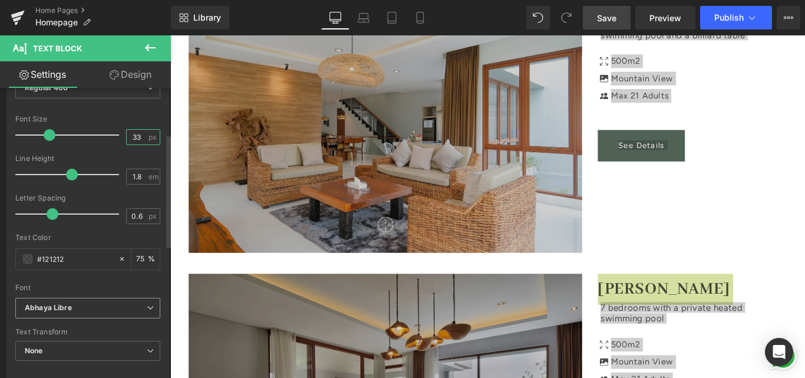
type input "33"
click at [95, 306] on b "Abhaya Libre" at bounding box center [86, 308] width 122 height 10
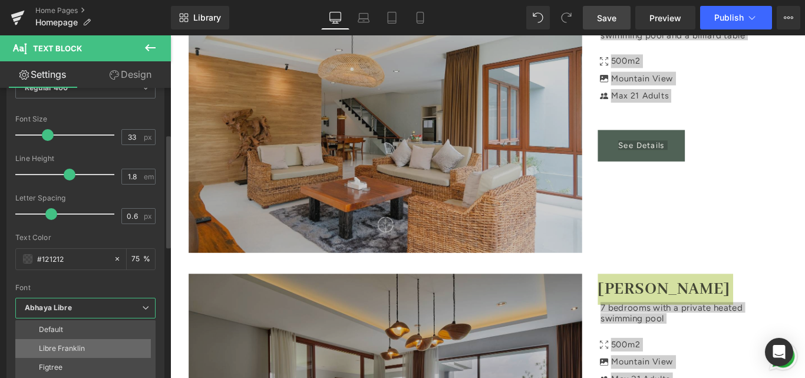
click at [59, 346] on p "Libre Franklin" at bounding box center [62, 348] width 46 height 8
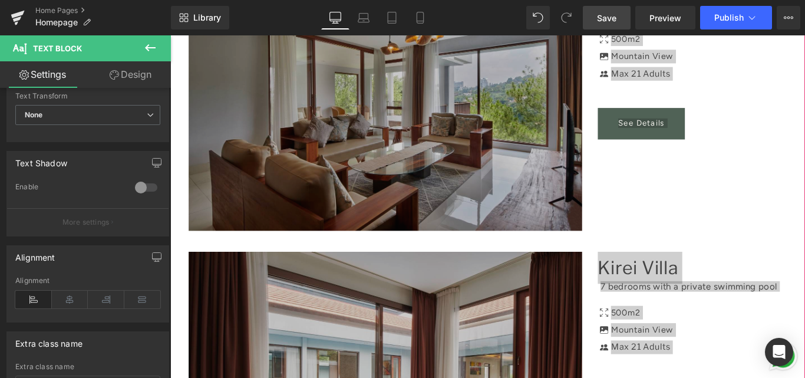
scroll to position [2062, 0]
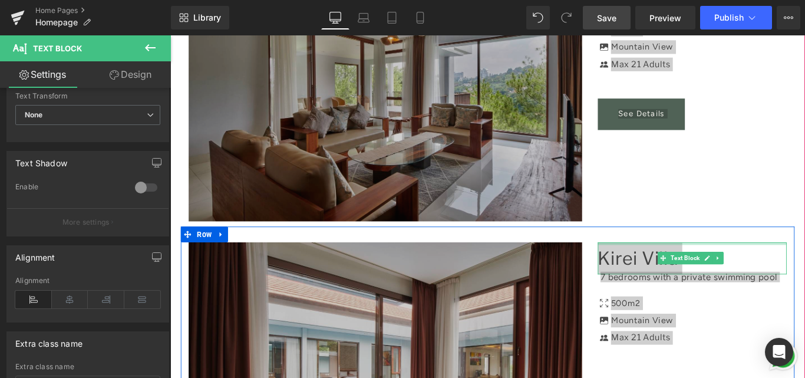
click at [737, 267] on div at bounding box center [756, 268] width 212 height 3
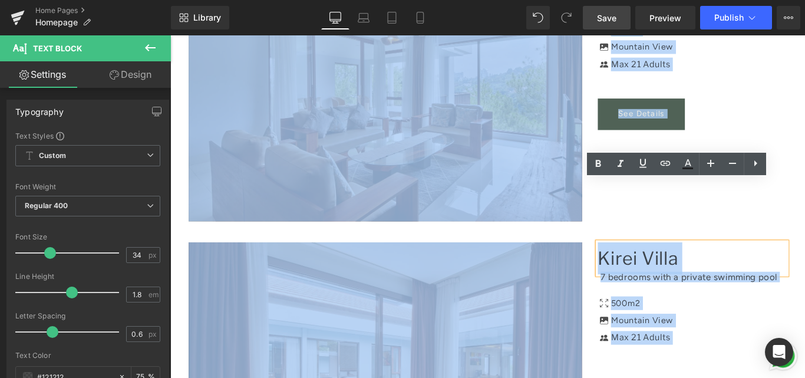
click at [736, 274] on div "7 bedrooms with a private swimming pool Text Block Icon 500m2 Text Block Icon M…" at bounding box center [756, 340] width 212 height 133
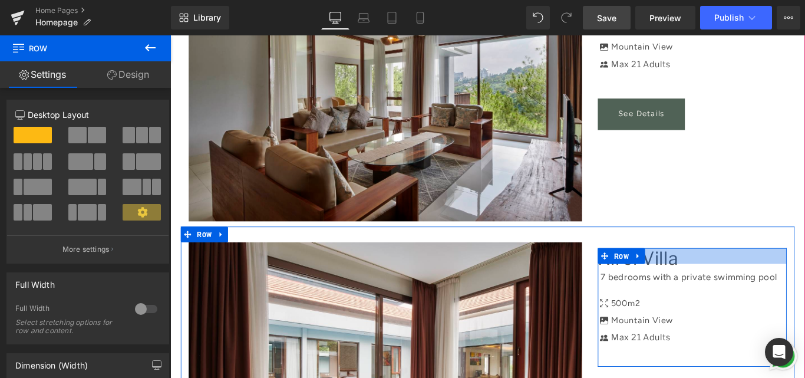
click at [710, 274] on div at bounding box center [756, 283] width 212 height 18
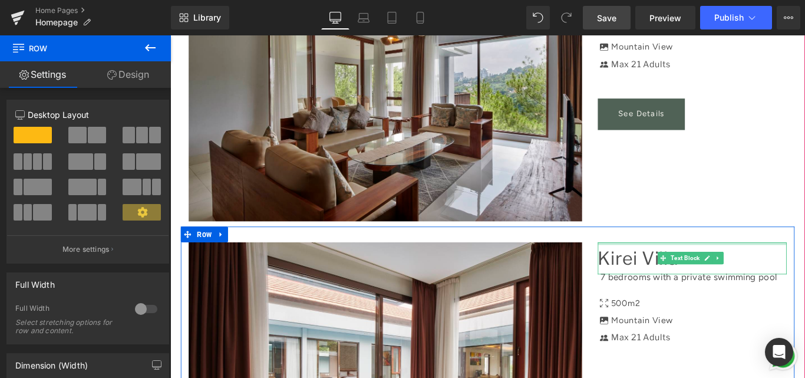
click at [661, 267] on div at bounding box center [756, 268] width 212 height 3
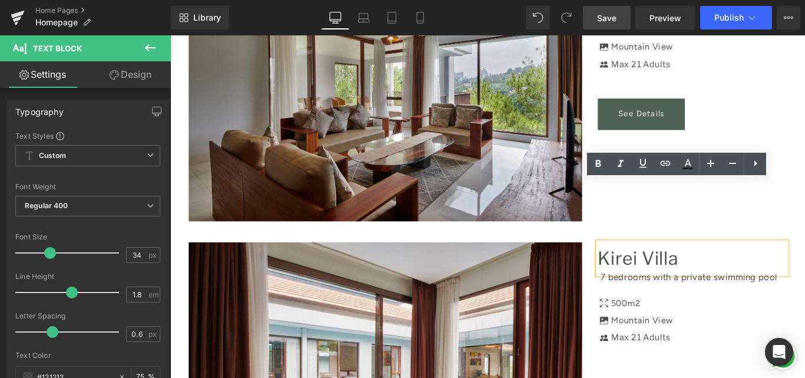
click at [661, 267] on p "Kirei Villa" at bounding box center [756, 285] width 212 height 36
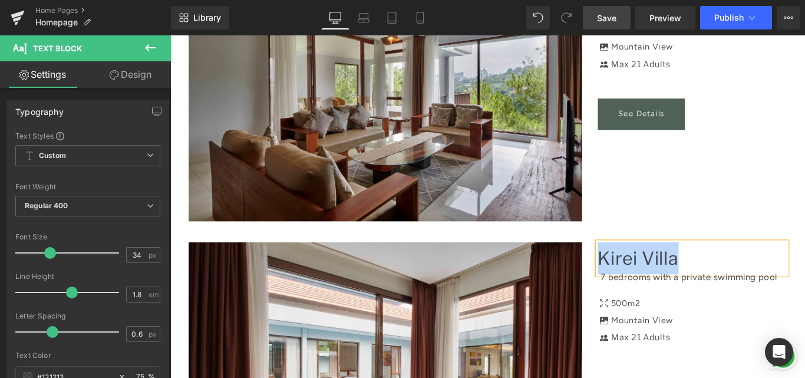
copy p "Kirei Villa"
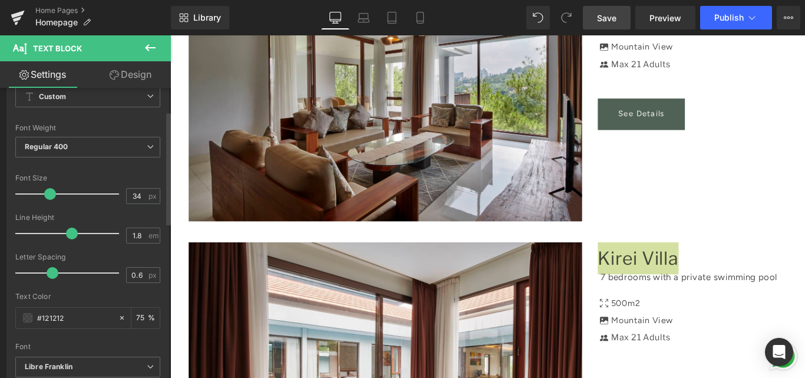
click at [48, 196] on span at bounding box center [50, 194] width 12 height 12
type input "33"
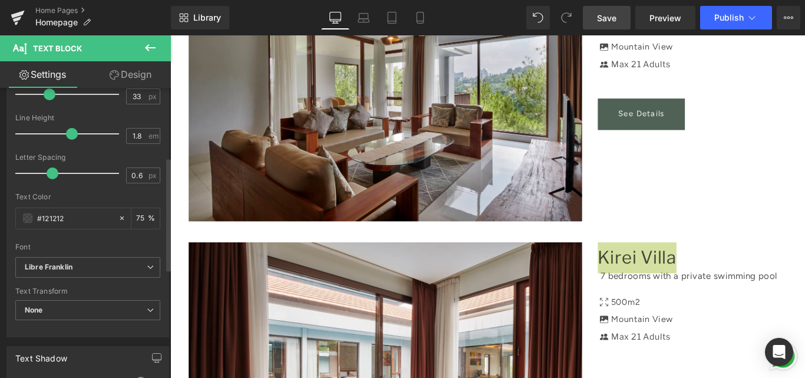
scroll to position [177, 0]
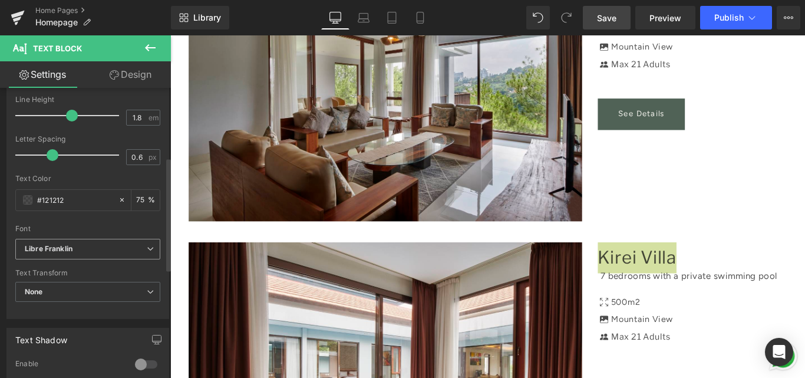
click at [70, 243] on span "Libre Franklin" at bounding box center [87, 249] width 145 height 21
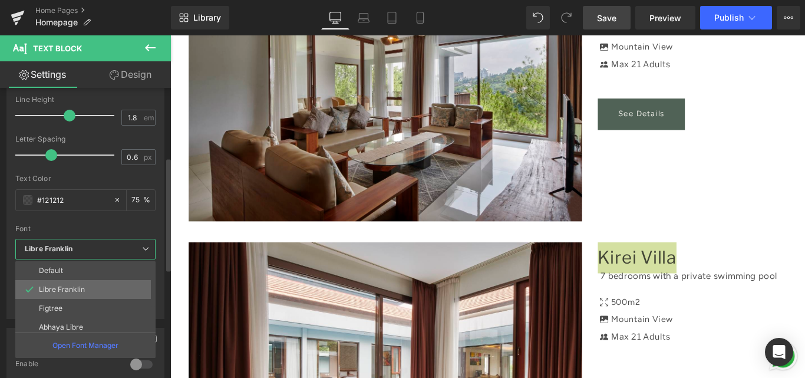
click at [61, 285] on p "Libre Franklin" at bounding box center [62, 289] width 46 height 8
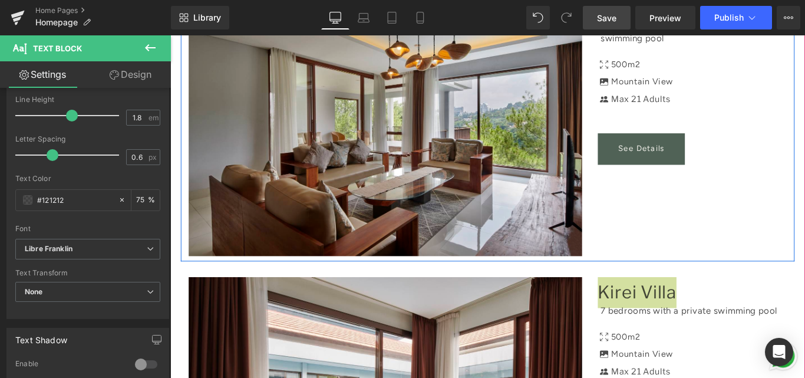
scroll to position [2003, 0]
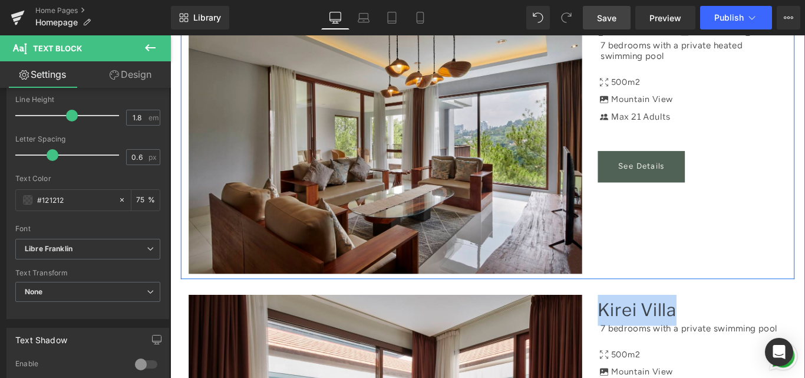
click at [684, 201] on div "Image Anindya Villa Text Block 7 bedrooms with a private heated swimming pool T…" at bounding box center [526, 150] width 689 height 318
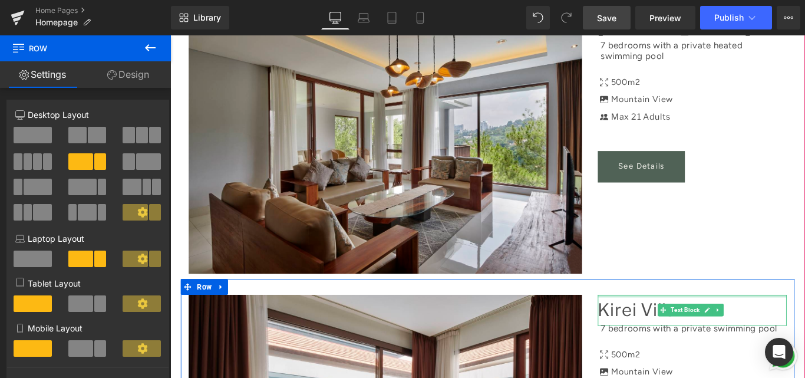
click at [719, 326] on div at bounding box center [756, 327] width 212 height 3
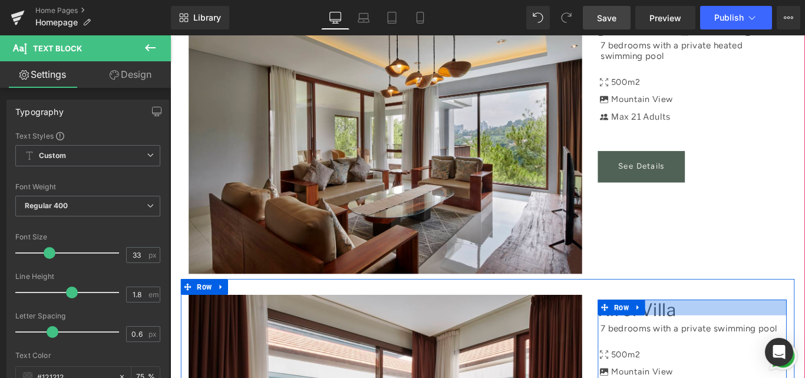
click at [713, 332] on div at bounding box center [756, 341] width 212 height 18
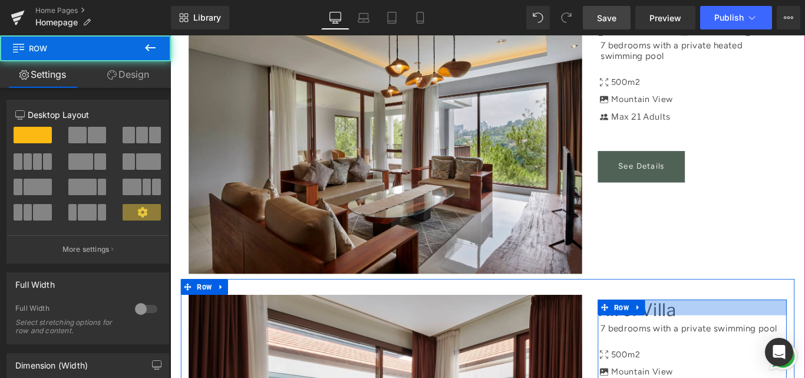
click at [713, 332] on div at bounding box center [756, 341] width 212 height 18
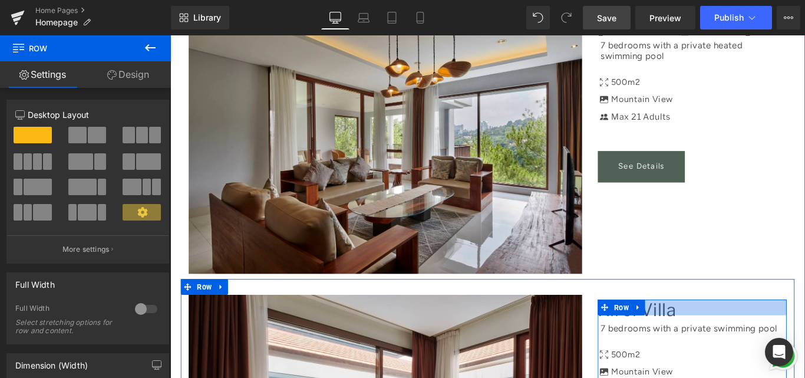
click at [732, 332] on div at bounding box center [756, 341] width 212 height 18
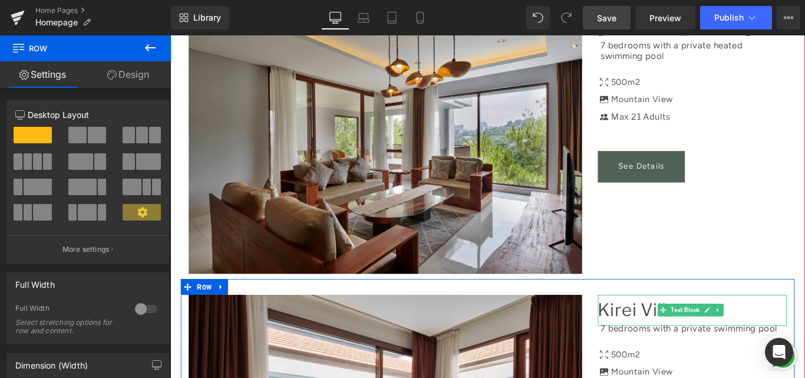
click at [666, 326] on p "Kirei Villa" at bounding box center [756, 343] width 212 height 35
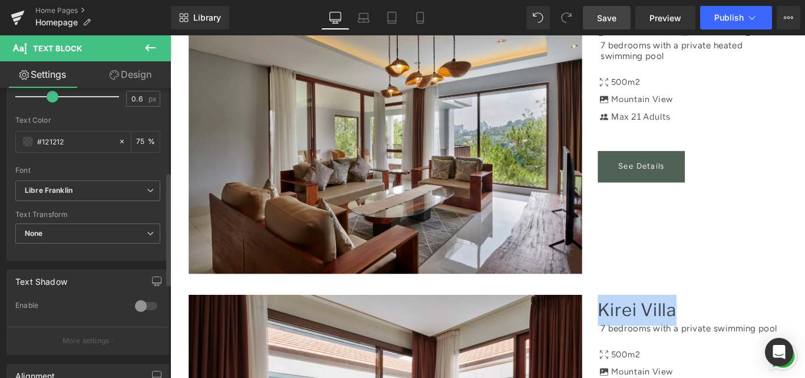
scroll to position [236, 0]
click at [80, 190] on b "Libre Franklin" at bounding box center [86, 190] width 122 height 10
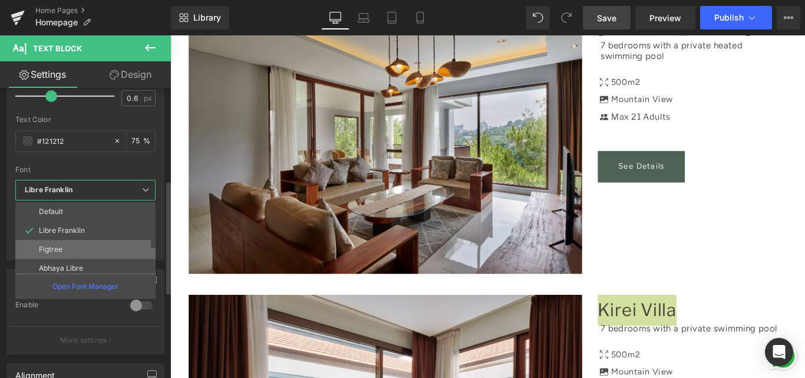
click at [58, 247] on p "Figtree" at bounding box center [51, 249] width 24 height 8
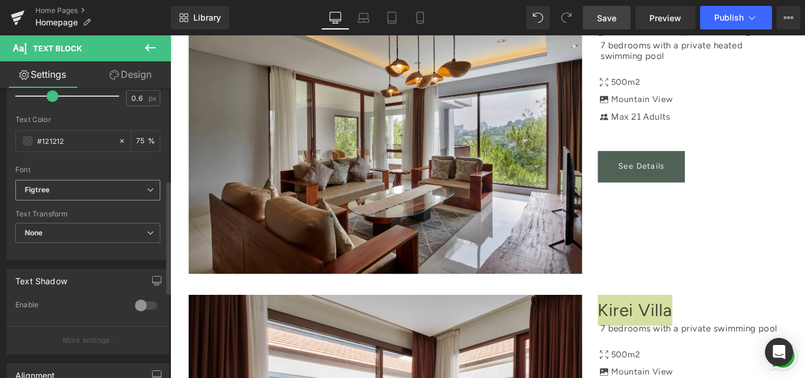
click at [76, 190] on b "Figtree" at bounding box center [86, 190] width 122 height 10
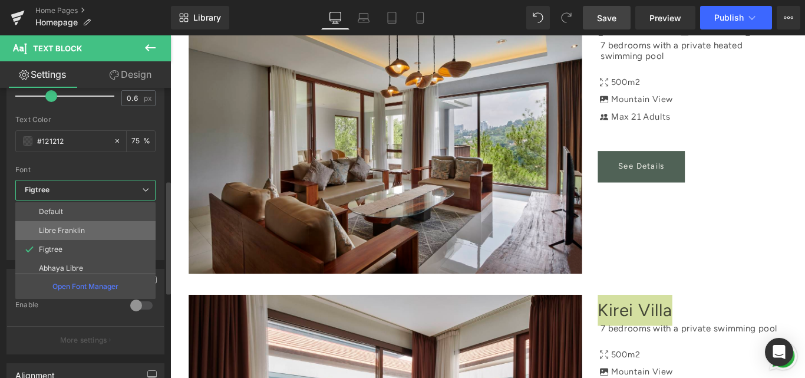
click at [70, 229] on p "Libre Franklin" at bounding box center [62, 230] width 46 height 8
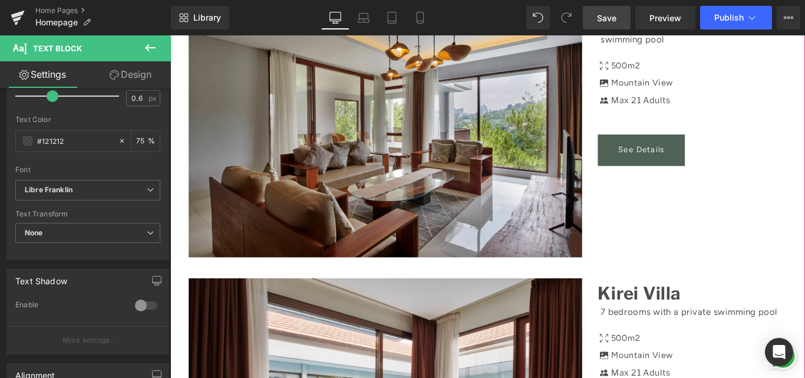
scroll to position [2003, 0]
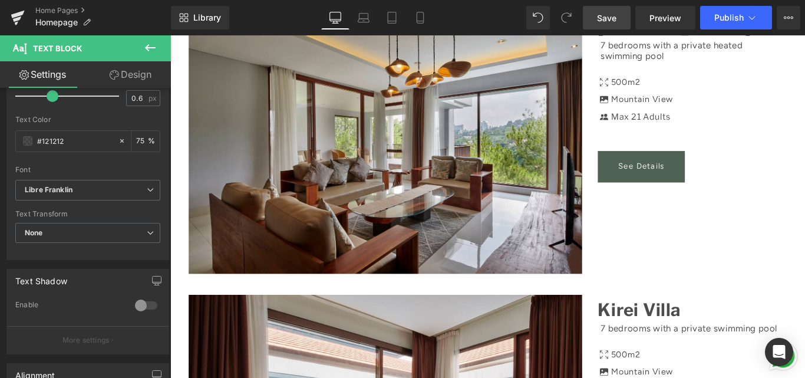
click at [610, 11] on link "Save" at bounding box center [607, 18] width 48 height 24
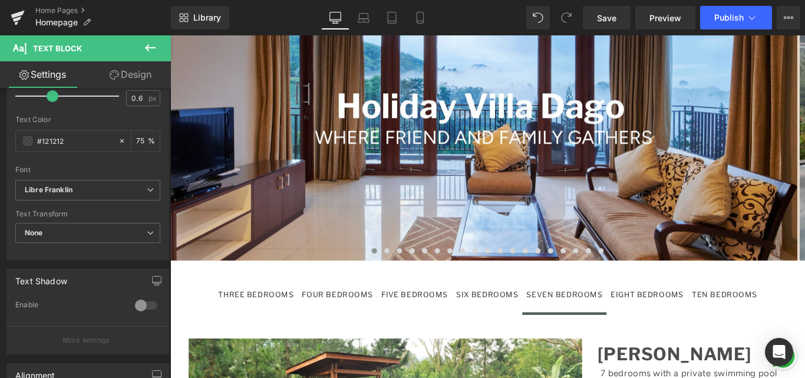
scroll to position [1001, 0]
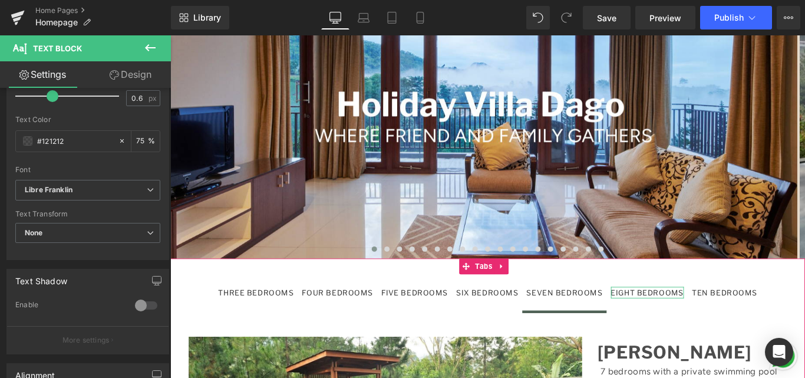
click at [698, 317] on div "EIGHT BEDROOMS" at bounding box center [706, 324] width 82 height 14
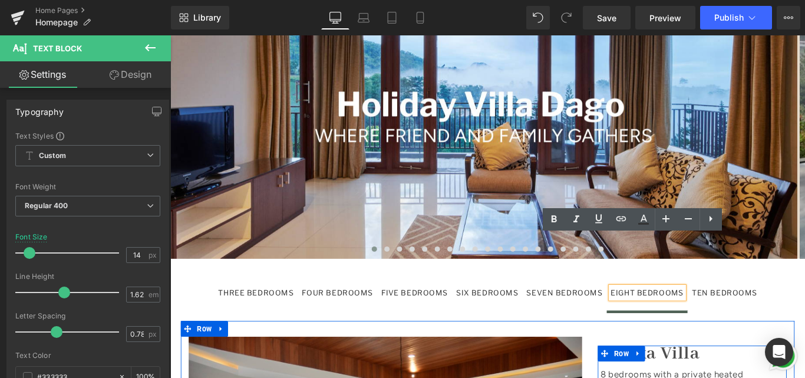
scroll to position [1060, 0]
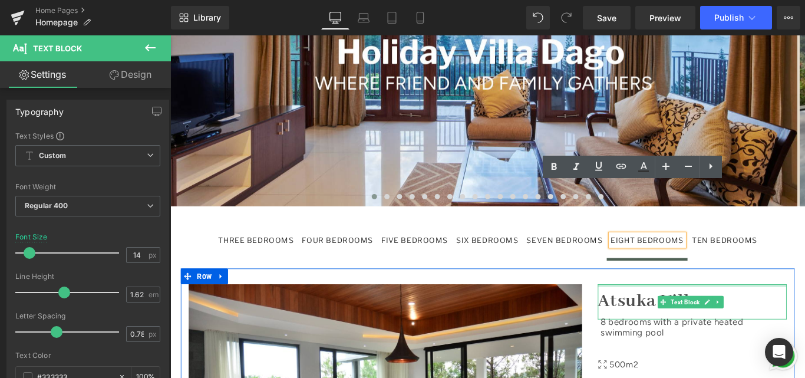
click at [749, 315] on div at bounding box center [756, 316] width 212 height 3
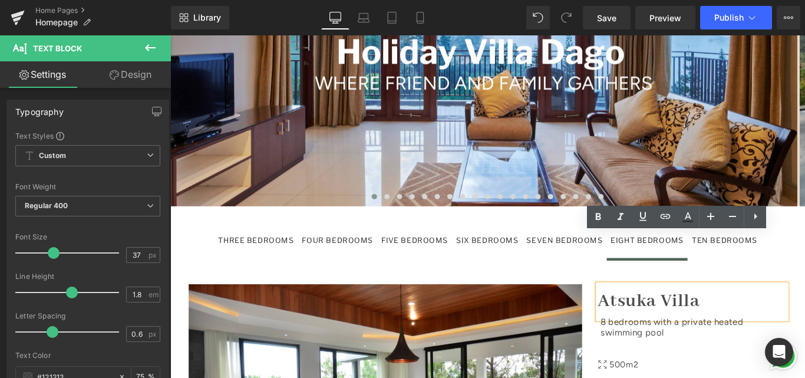
click at [747, 321] on strong "Atsuka Villa" at bounding box center [707, 334] width 114 height 26
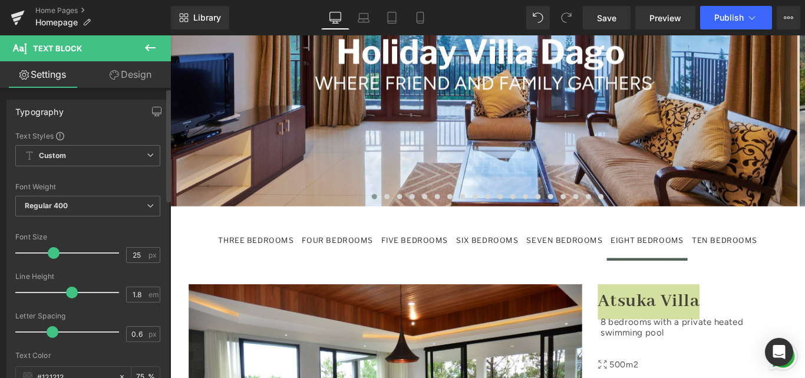
click at [40, 249] on div at bounding box center [70, 253] width 98 height 24
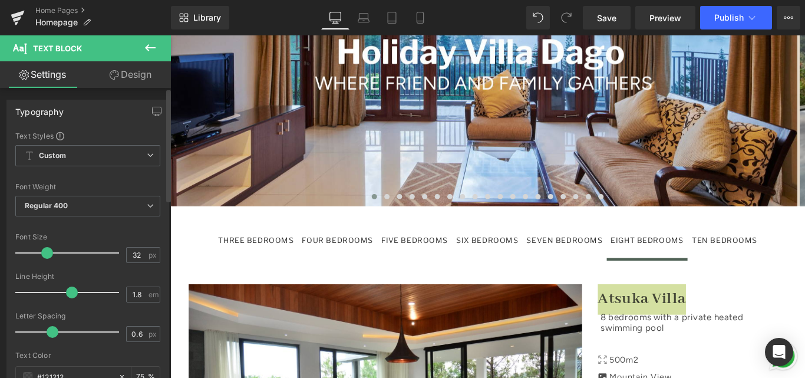
type input "33"
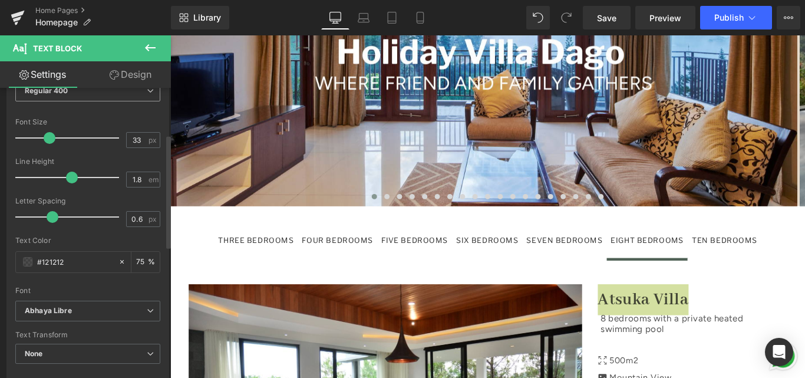
scroll to position [177, 0]
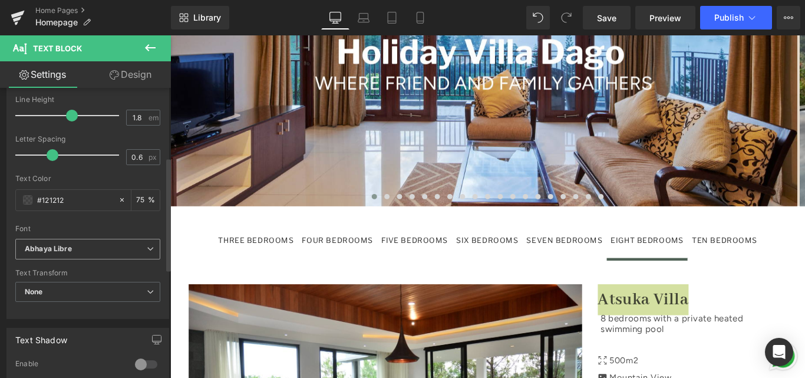
click at [91, 254] on span "Abhaya Libre" at bounding box center [87, 249] width 145 height 21
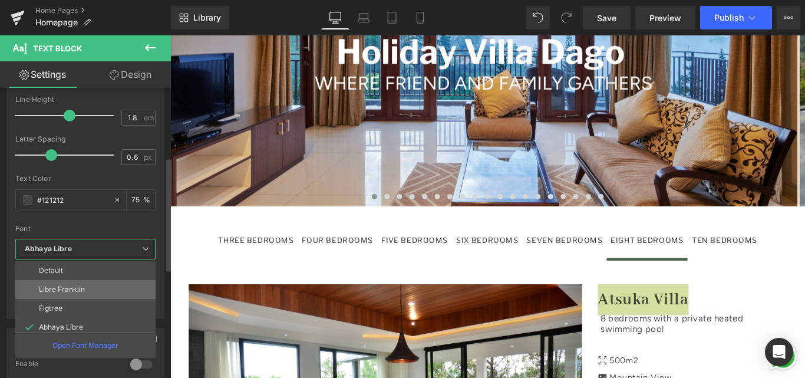
click at [77, 289] on p "Libre Franklin" at bounding box center [62, 289] width 46 height 8
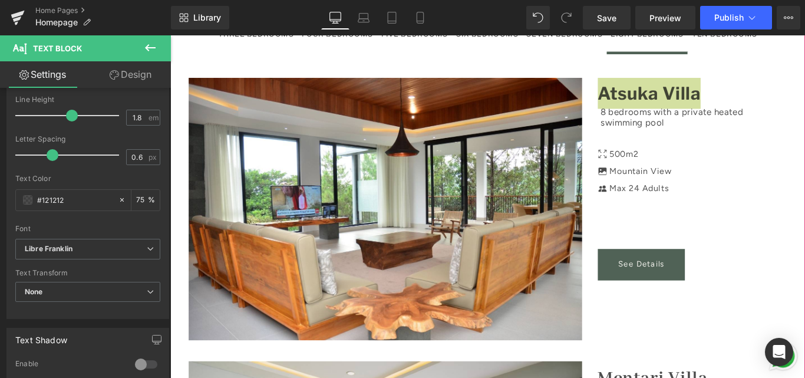
scroll to position [1355, 0]
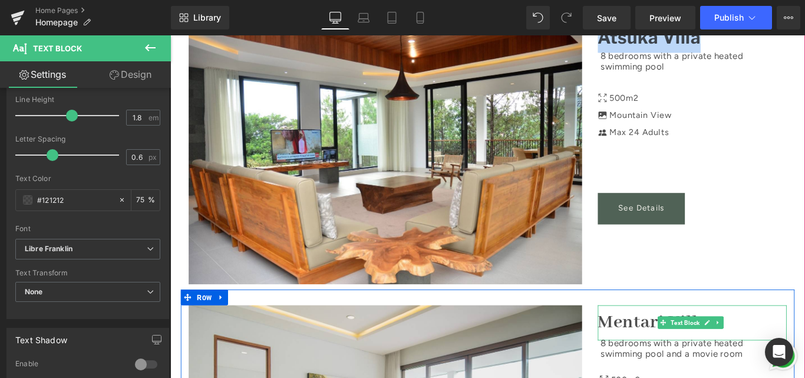
click at [704, 345] on strong "Mentari Villa" at bounding box center [712, 358] width 124 height 26
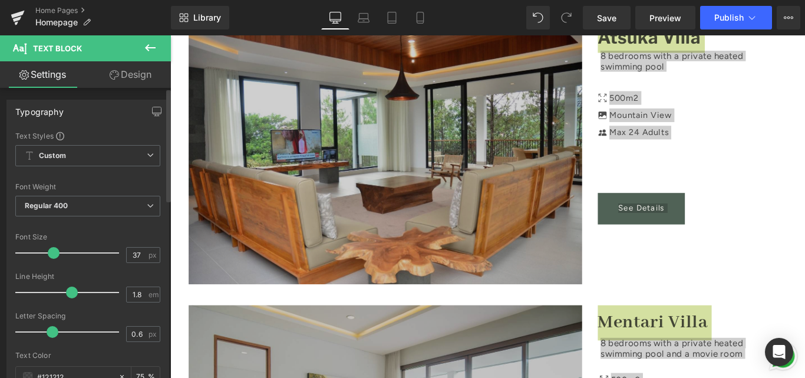
click at [52, 257] on span at bounding box center [54, 253] width 12 height 12
type input "33"
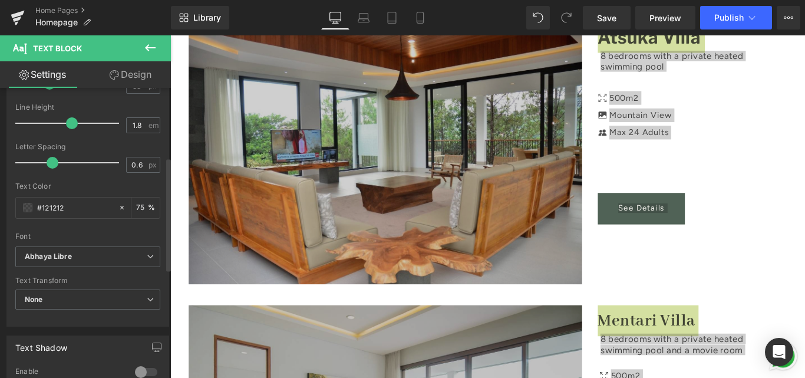
scroll to position [177, 0]
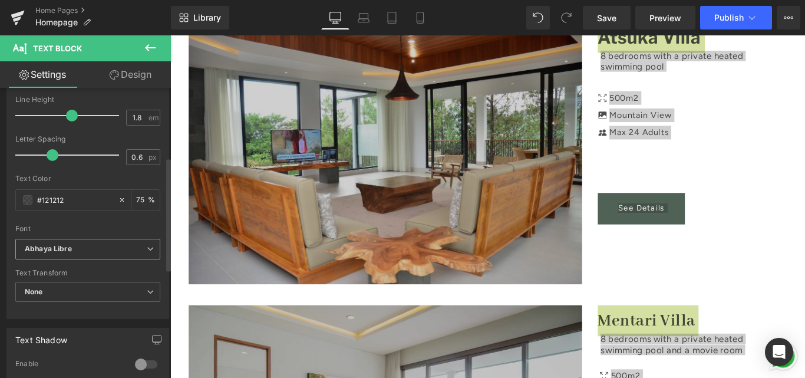
click at [67, 250] on icon "Abhaya Libre" at bounding box center [48, 249] width 47 height 10
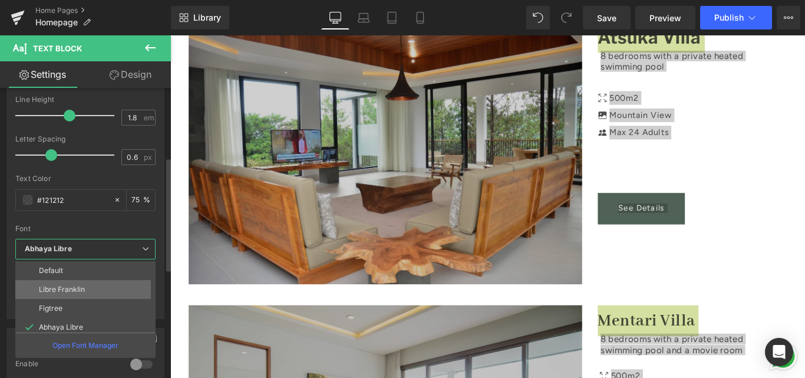
click at [64, 283] on li "Libre Franklin" at bounding box center [87, 289] width 145 height 19
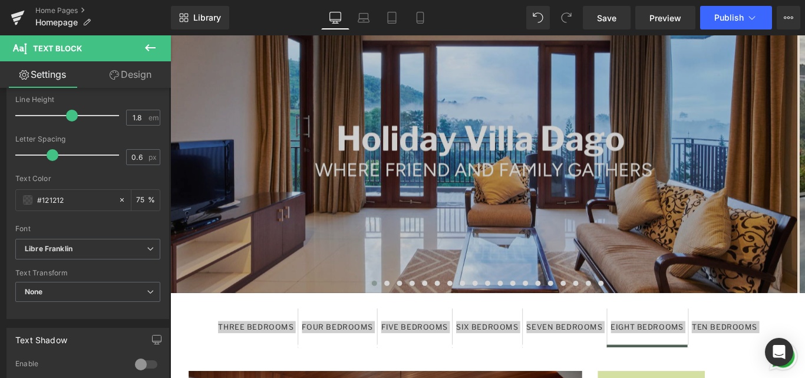
scroll to position [1060, 0]
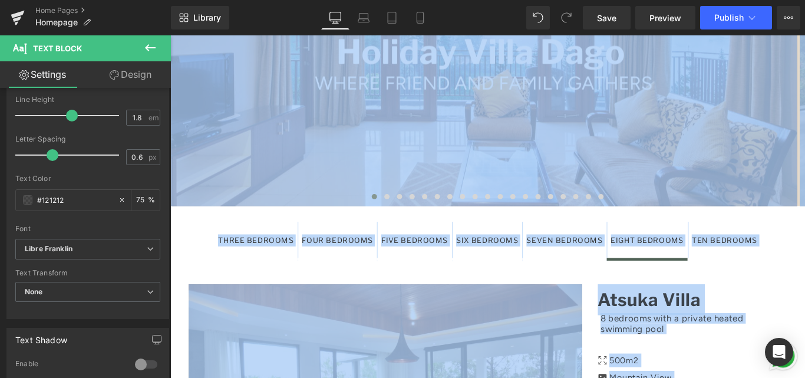
click at [804, 258] on div "TEN BEDROOMS" at bounding box center [792, 265] width 73 height 14
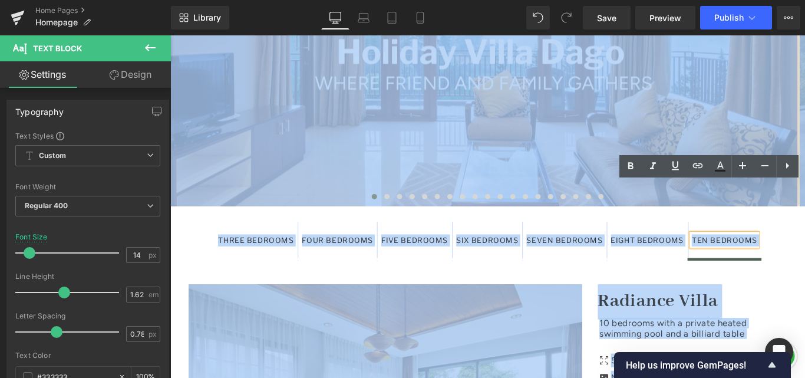
click at [696, 245] on span "EIGHT BEDROOMS Text Block" at bounding box center [705, 265] width 91 height 41
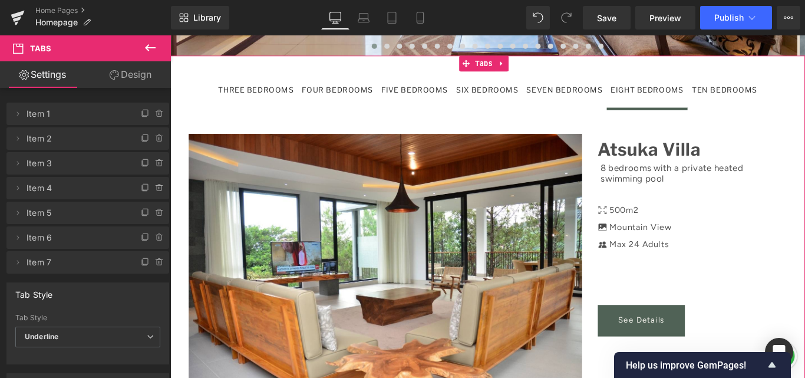
scroll to position [1119, 0]
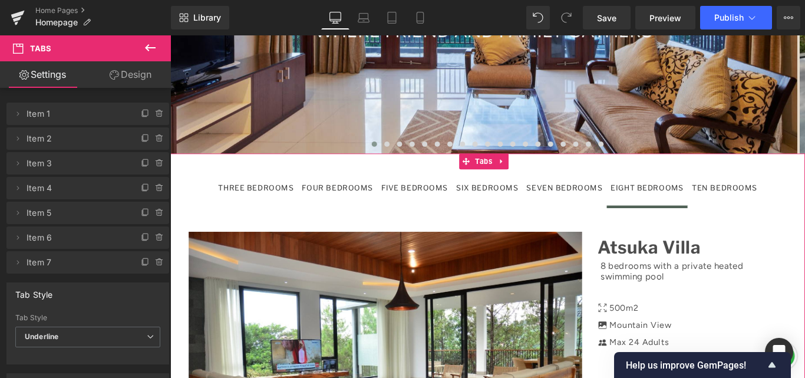
click at [170, 35] on div at bounding box center [170, 35] width 0 height 0
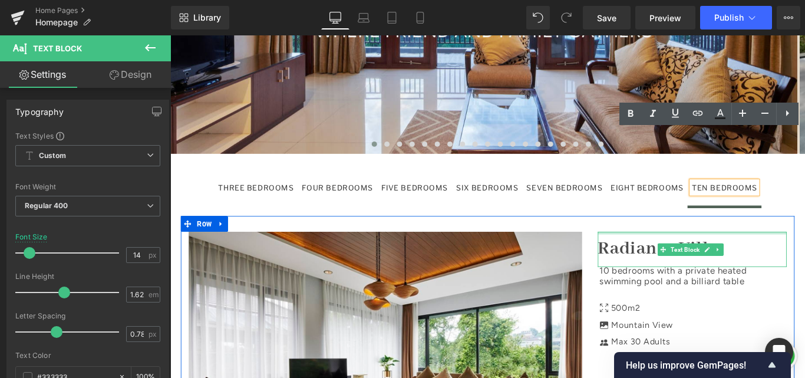
click at [671, 256] on div at bounding box center [756, 257] width 212 height 3
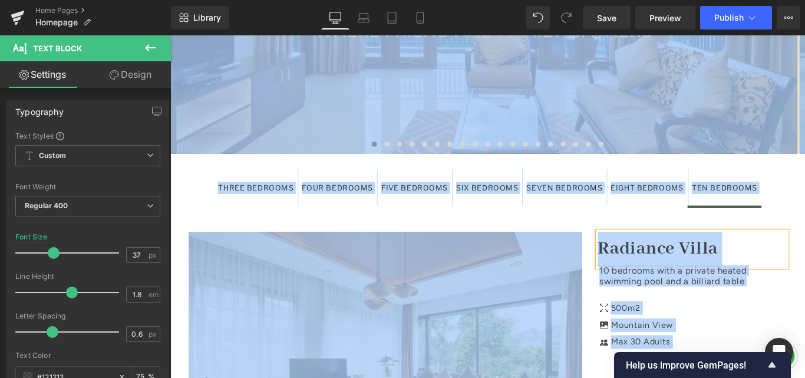
click at [673, 256] on p "Radiance Villa" at bounding box center [756, 275] width 212 height 39
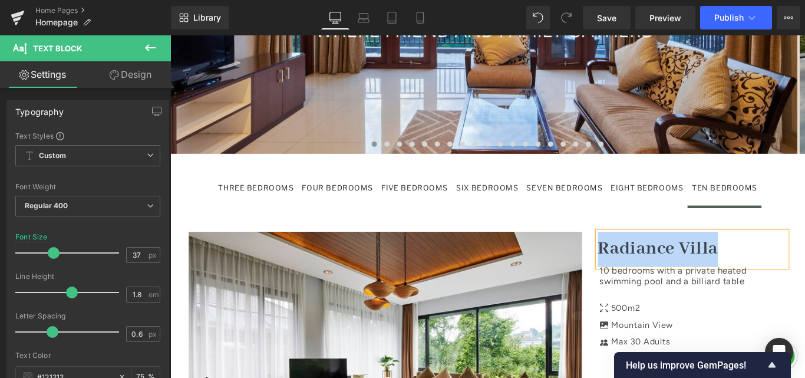
copy strong "Radiance Villa"
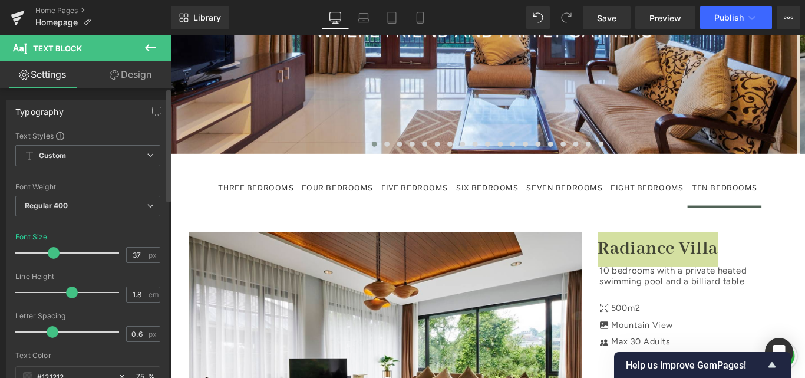
click at [50, 252] on span at bounding box center [54, 253] width 12 height 12
type input "33"
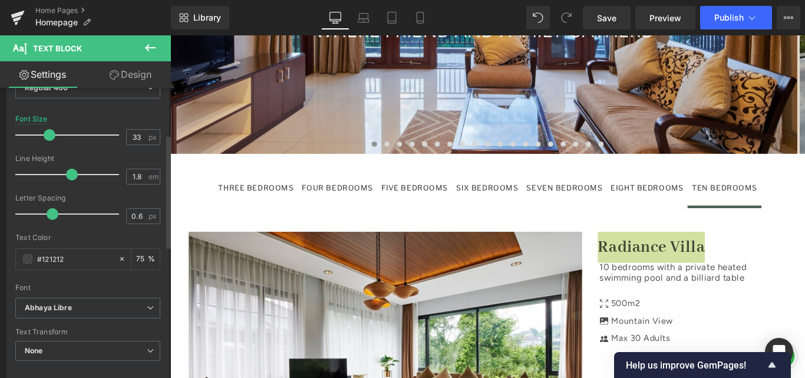
scroll to position [236, 0]
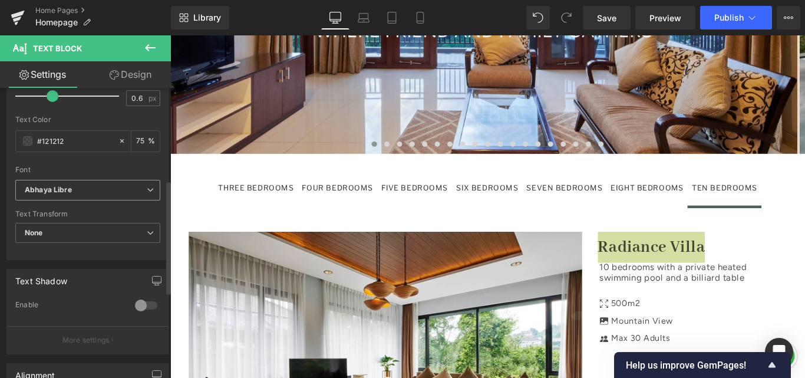
click at [81, 189] on b "Abhaya Libre" at bounding box center [86, 190] width 122 height 10
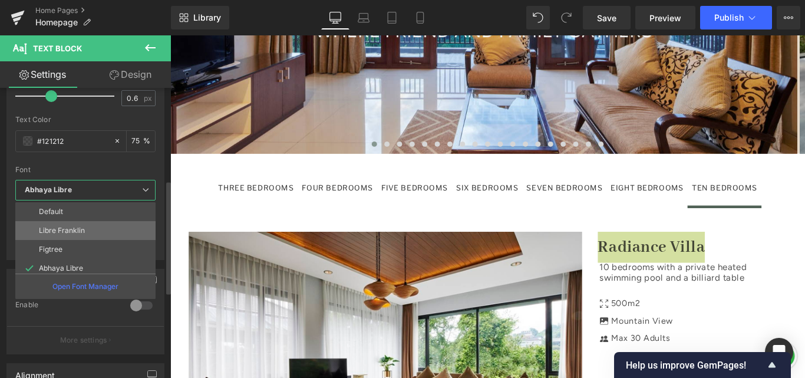
click at [81, 224] on li "Libre Franklin" at bounding box center [87, 230] width 145 height 19
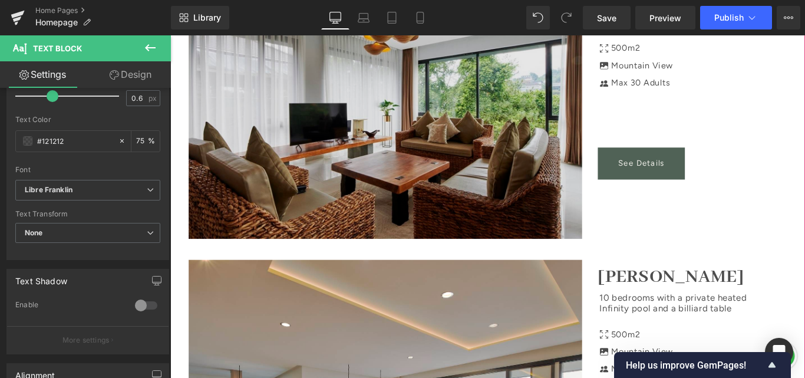
scroll to position [1237, 0]
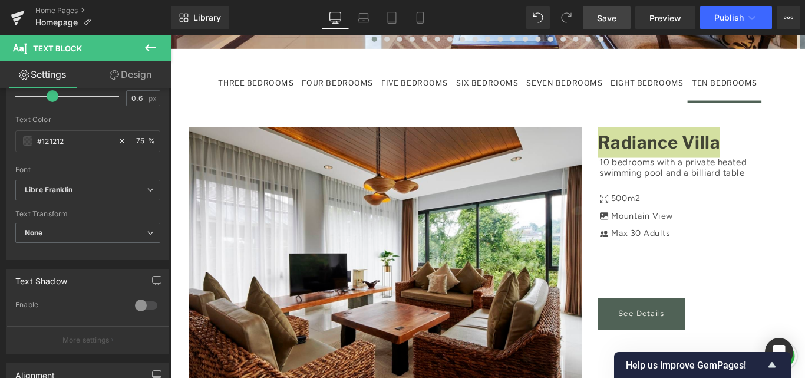
click at [610, 19] on span "Save" at bounding box center [606, 18] width 19 height 12
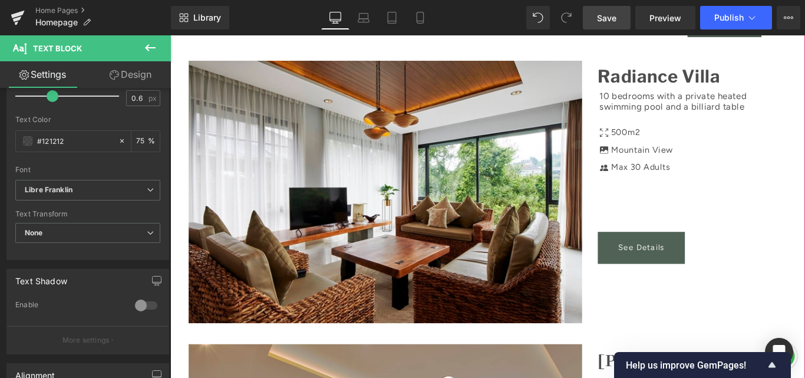
scroll to position [1296, 0]
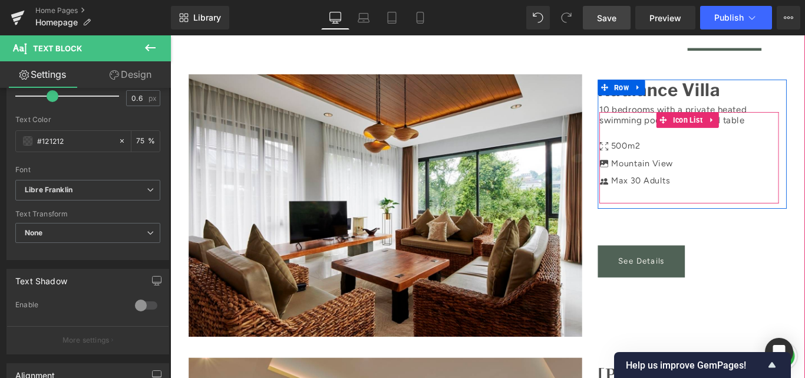
click at [737, 148] on div "Icon 500m2 Text Block Icon Icon Mountain View Text Block Max 30 Adults Text Blo…" at bounding box center [752, 177] width 201 height 58
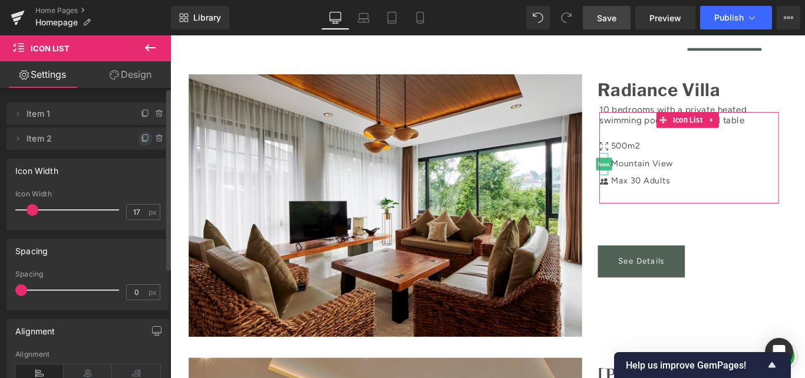
drag, startPoint x: 144, startPoint y: 140, endPoint x: 133, endPoint y: 151, distance: 15.8
click at [144, 140] on icon at bounding box center [145, 138] width 9 height 9
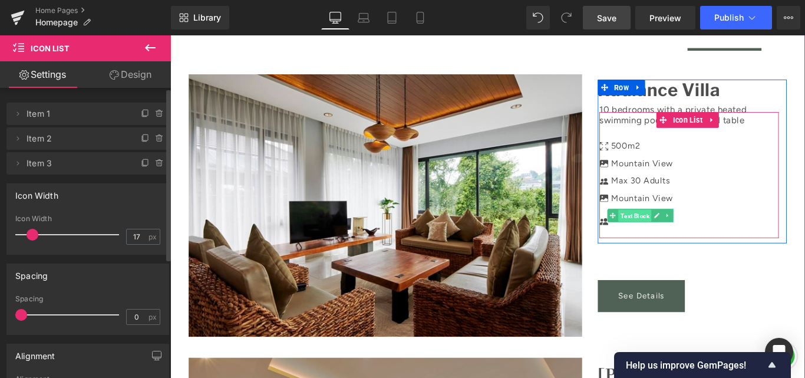
click at [673, 231] on span "Text Block" at bounding box center [691, 238] width 37 height 14
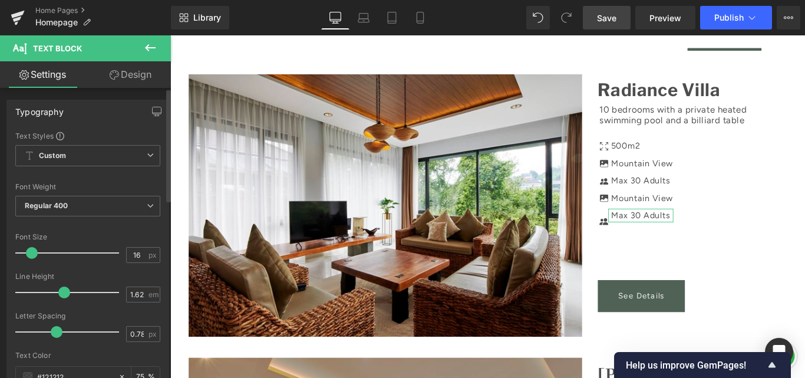
click at [34, 252] on span at bounding box center [32, 253] width 12 height 12
click at [112, 73] on icon at bounding box center [114, 74] width 9 height 9
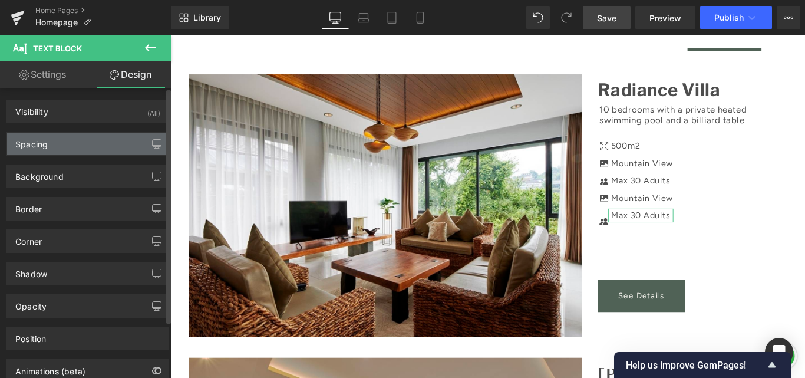
click at [68, 141] on div "Spacing" at bounding box center [87, 144] width 161 height 22
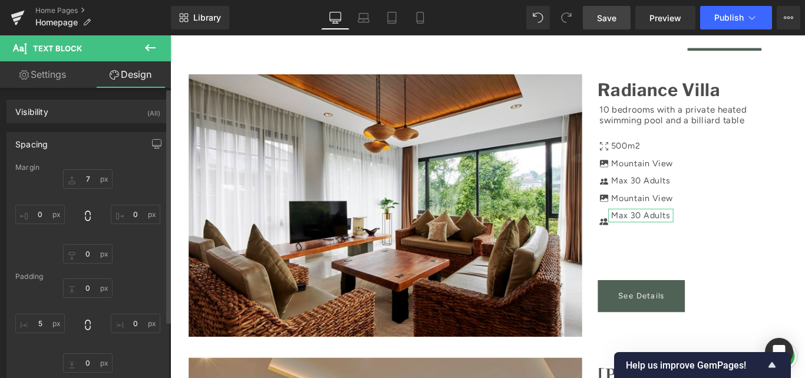
type input "7"
type input "0"
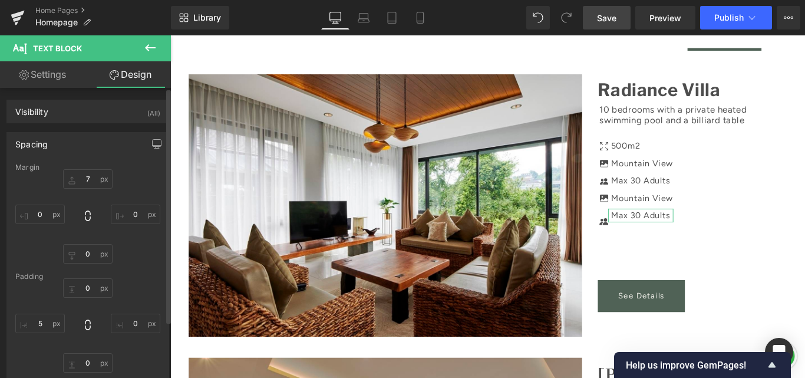
type input "0"
type input "5"
click at [88, 178] on input "7" at bounding box center [87, 178] width 49 height 19
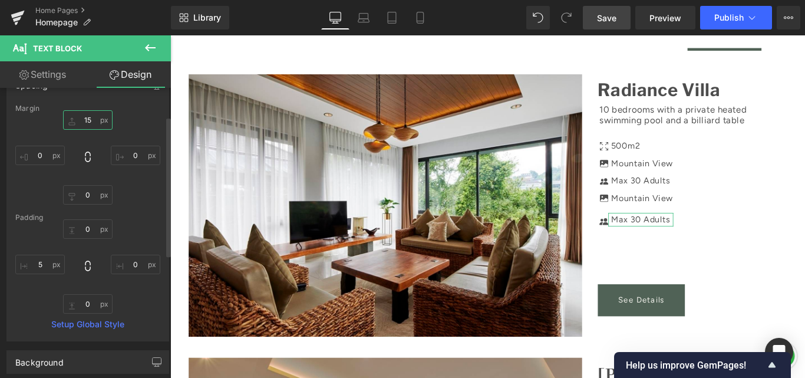
type input "1"
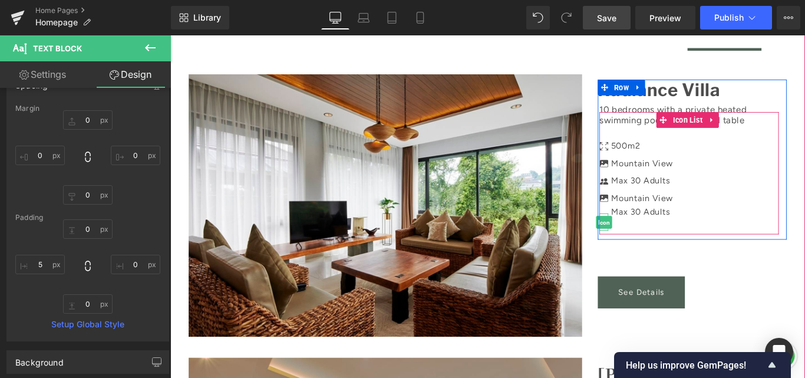
click at [653, 238] on span "Icon" at bounding box center [657, 245] width 18 height 14
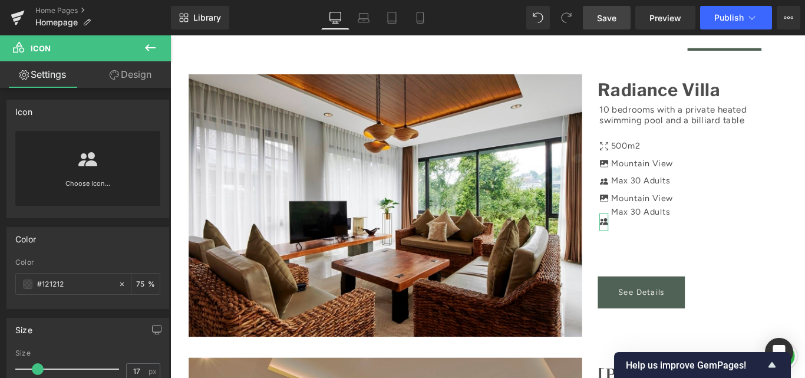
click at [114, 76] on icon at bounding box center [114, 74] width 9 height 9
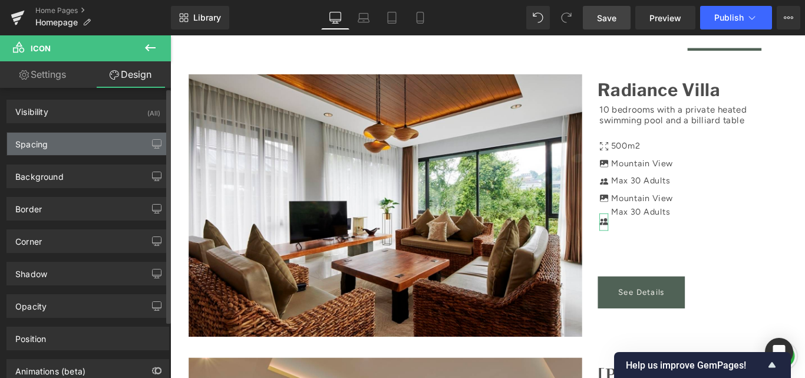
click at [83, 140] on div "Spacing" at bounding box center [87, 144] width 161 height 22
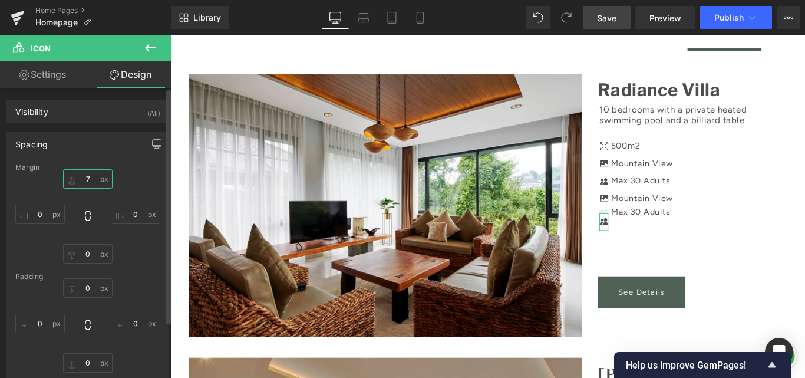
click at [98, 177] on input "7" at bounding box center [87, 178] width 49 height 19
type input "0"
click at [124, 176] on div "0 0 0px 0 0px 0 0px 0" at bounding box center [87, 216] width 145 height 94
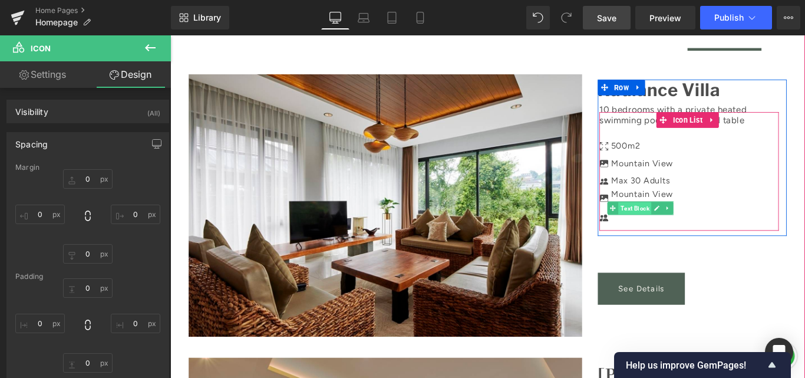
click at [690, 223] on span "Text Block" at bounding box center [691, 230] width 37 height 14
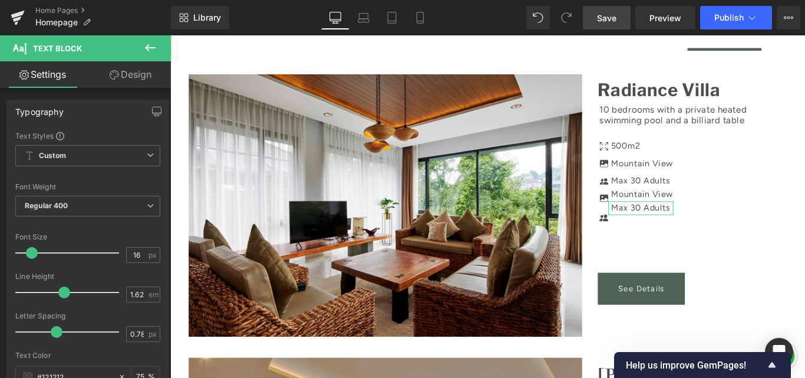
click at [110, 71] on icon at bounding box center [114, 74] width 9 height 9
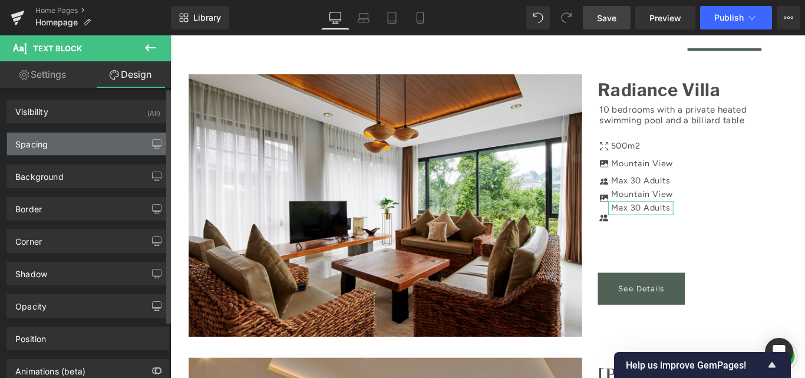
type input "0"
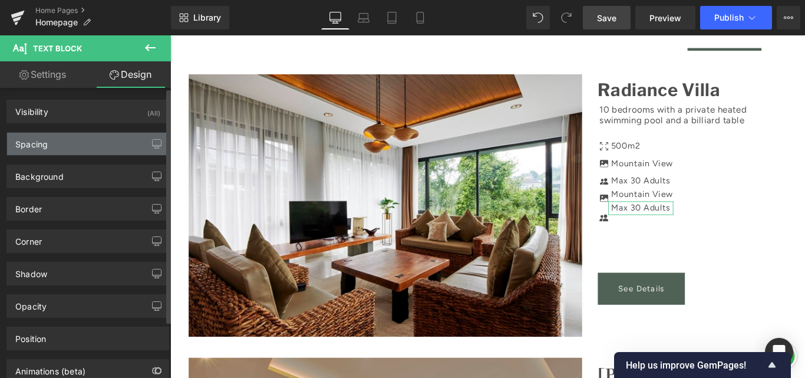
type input "0"
type input "5"
click at [68, 147] on div "Spacing" at bounding box center [87, 144] width 161 height 22
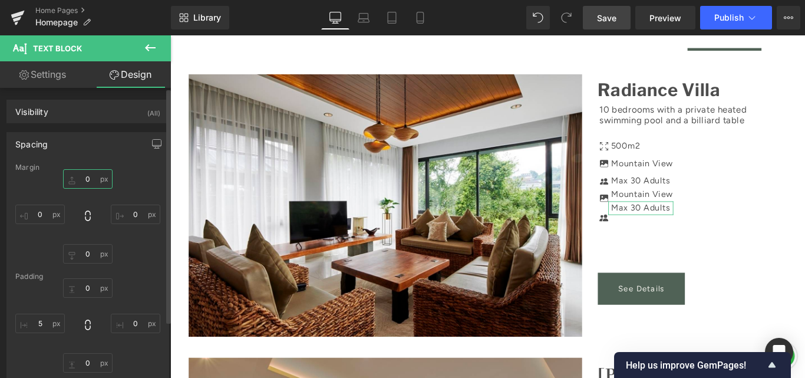
click at [87, 183] on input "0" at bounding box center [87, 178] width 49 height 19
type input "5"
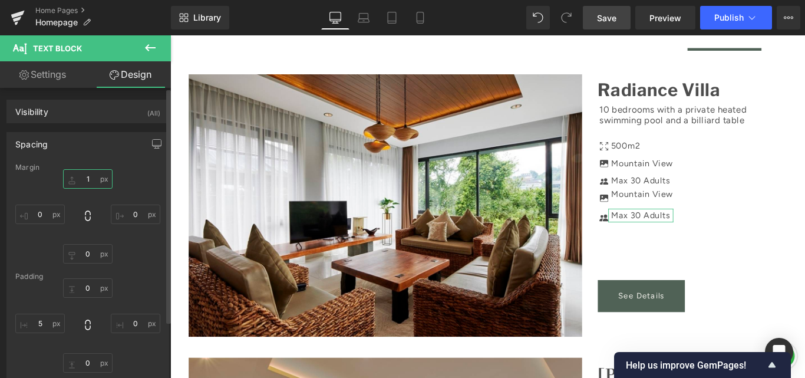
type input "15"
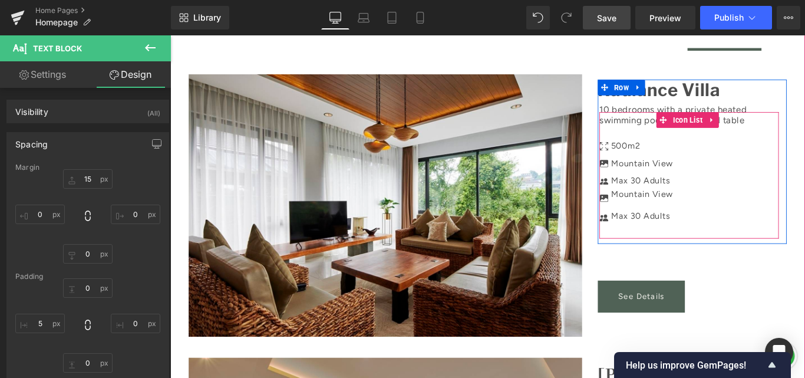
click at [769, 148] on div "Icon 500m2 Text Block Icon Icon Mountain View Text Block Max 30 Adults Text Blo…" at bounding box center [752, 197] width 201 height 98
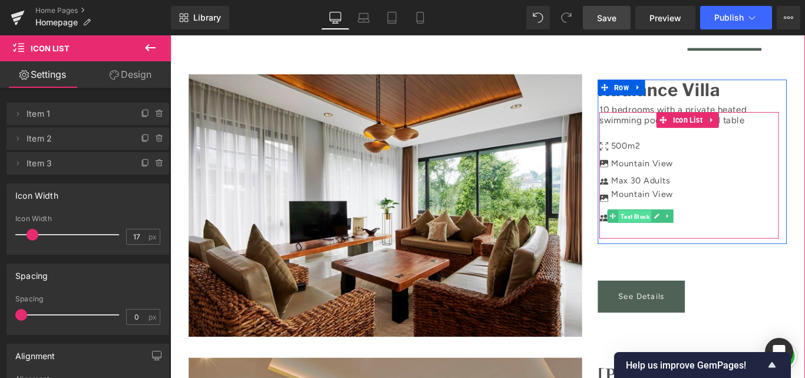
click at [673, 231] on span "Text Block" at bounding box center [691, 238] width 37 height 14
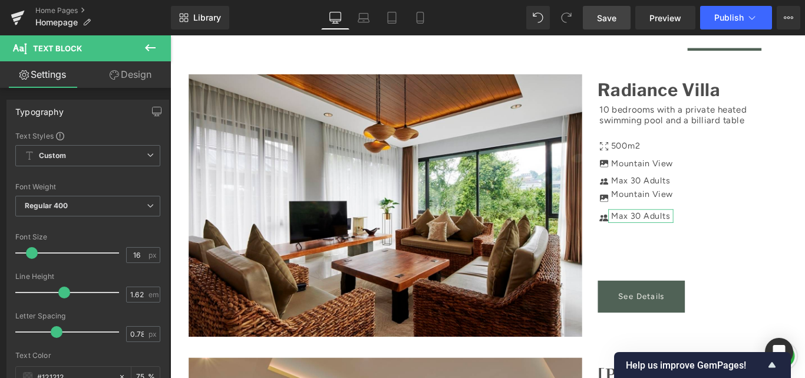
click at [137, 75] on link "Design" at bounding box center [130, 74] width 85 height 27
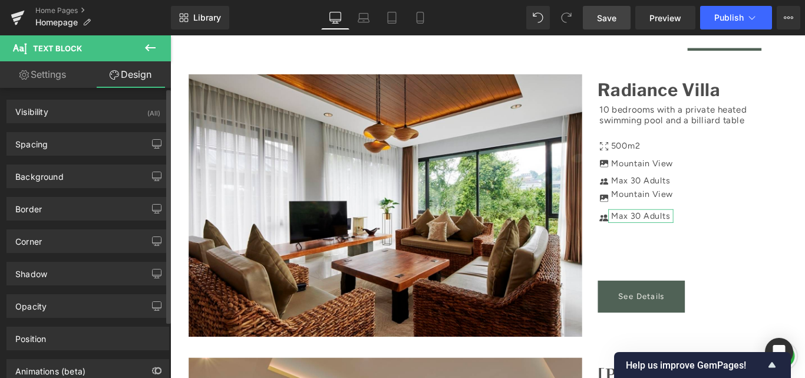
type input "15"
type input "0"
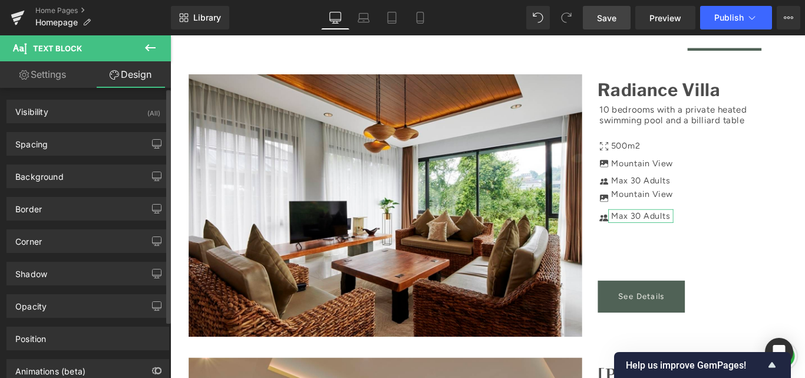
type input "0"
type input "5"
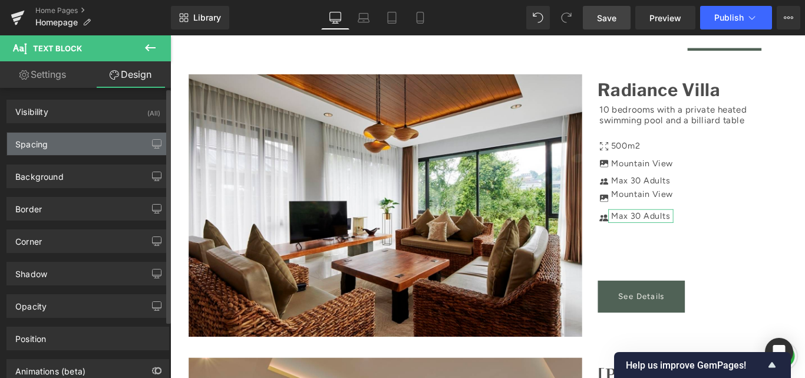
click at [68, 151] on div "Spacing" at bounding box center [87, 144] width 161 height 22
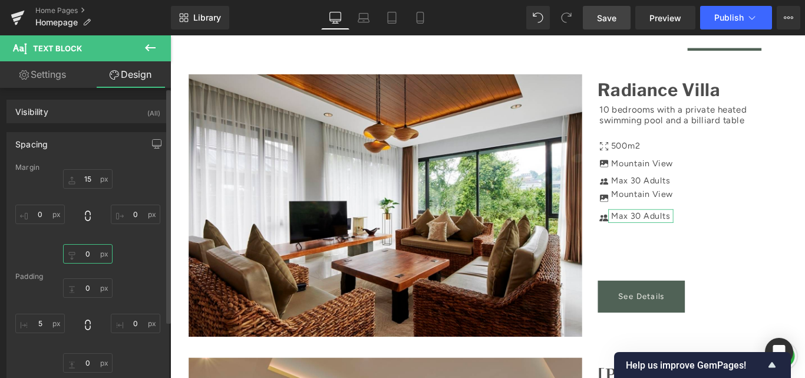
click at [88, 257] on input "0" at bounding box center [87, 253] width 49 height 19
type input "2"
click at [90, 249] on input "-5" at bounding box center [87, 253] width 49 height 19
type input "-"
click at [84, 177] on input "15" at bounding box center [87, 178] width 49 height 19
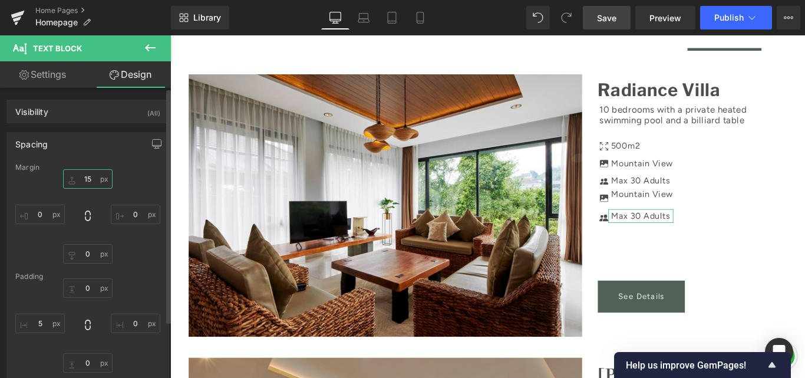
click at [84, 177] on input "15" at bounding box center [87, 178] width 49 height 19
click at [85, 177] on input "15" at bounding box center [87, 178] width 49 height 19
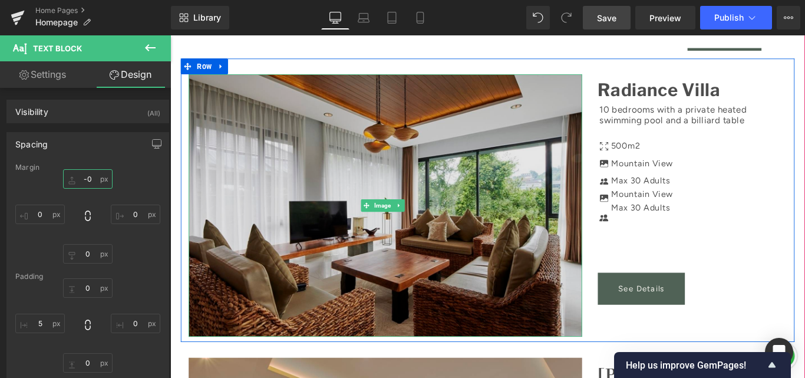
type input "-"
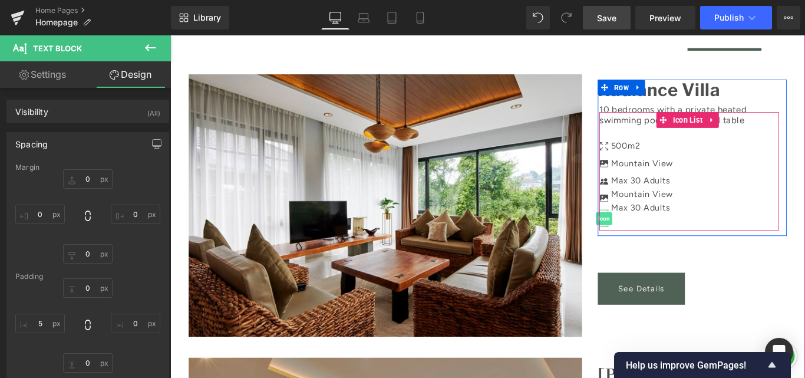
click at [649, 234] on span "Icon" at bounding box center [657, 241] width 18 height 14
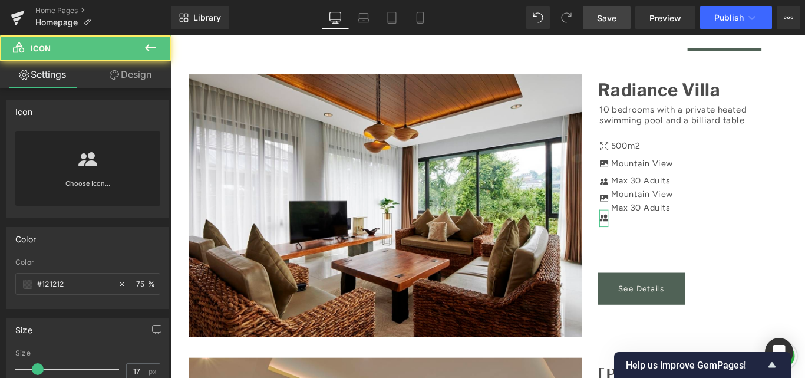
click at [130, 67] on link "Design" at bounding box center [130, 74] width 85 height 27
click at [0, 0] on div "Spacing" at bounding box center [0, 0] width 0 height 0
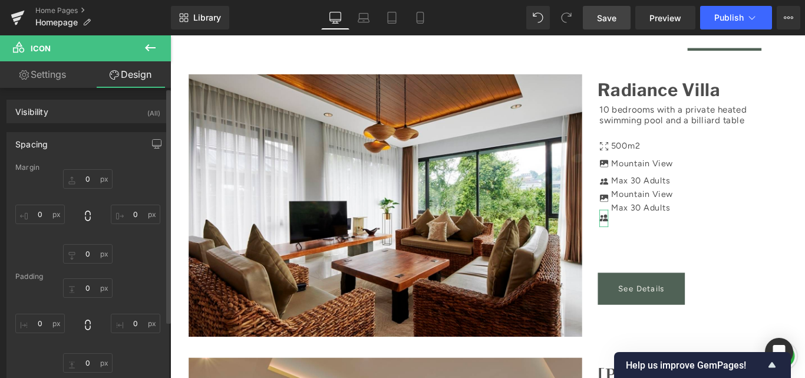
type input "0"
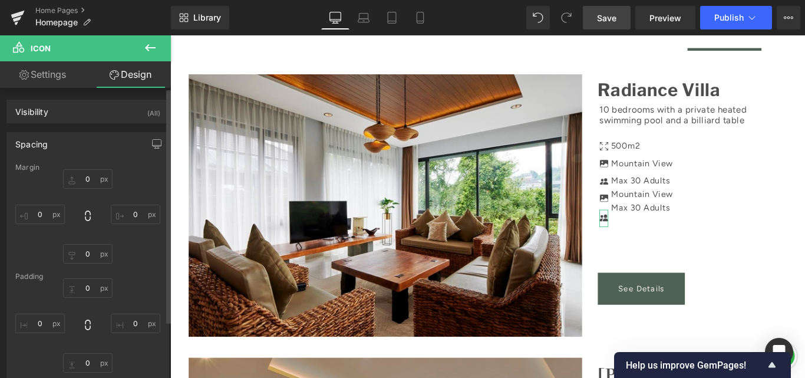
type input "0"
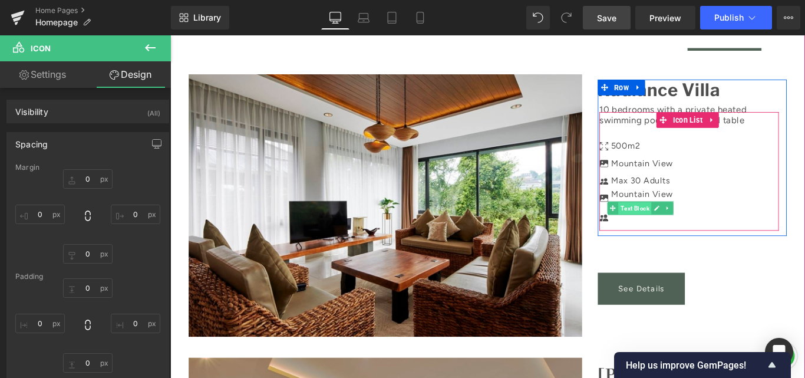
click at [690, 223] on span "Text Block" at bounding box center [691, 230] width 37 height 14
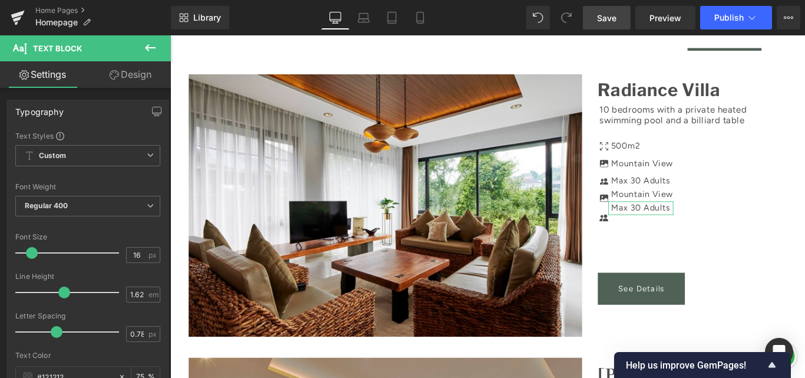
click at [122, 80] on link "Design" at bounding box center [130, 74] width 85 height 27
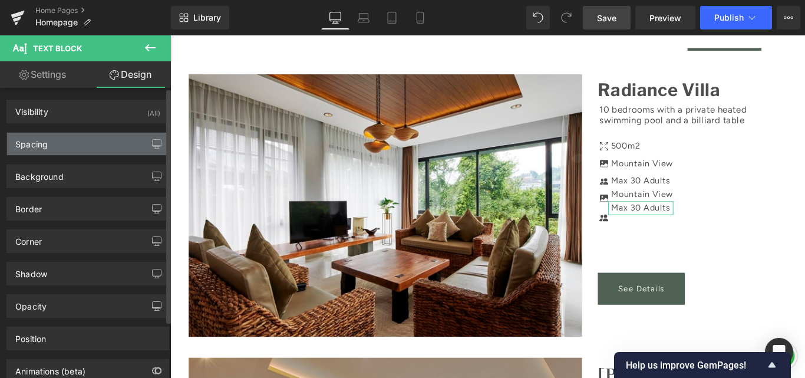
type input "0"
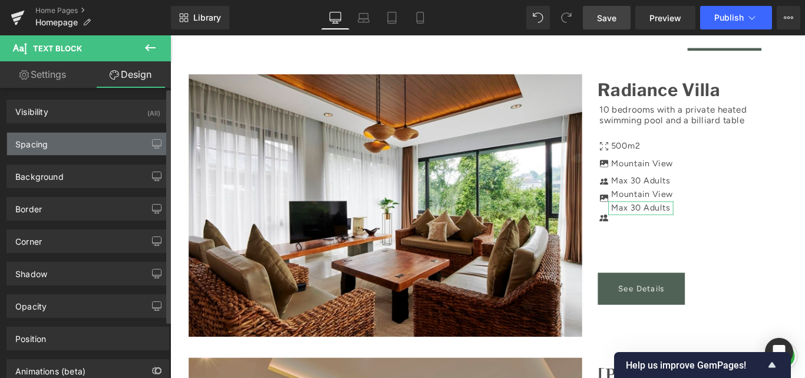
type input "0"
type input "5"
click at [72, 136] on div "Spacing" at bounding box center [87, 144] width 161 height 22
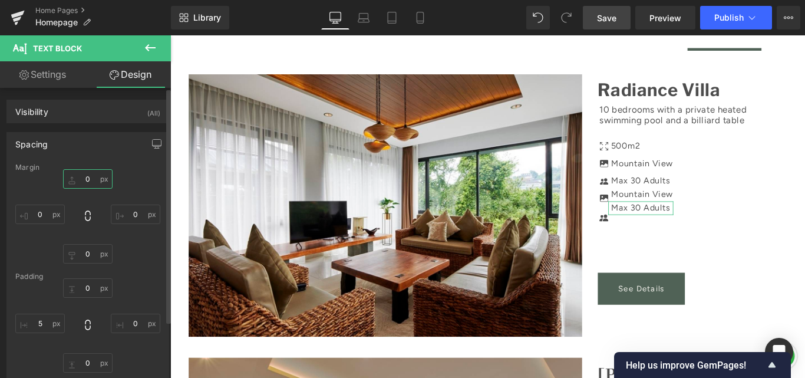
click at [92, 175] on input "0" at bounding box center [87, 178] width 49 height 19
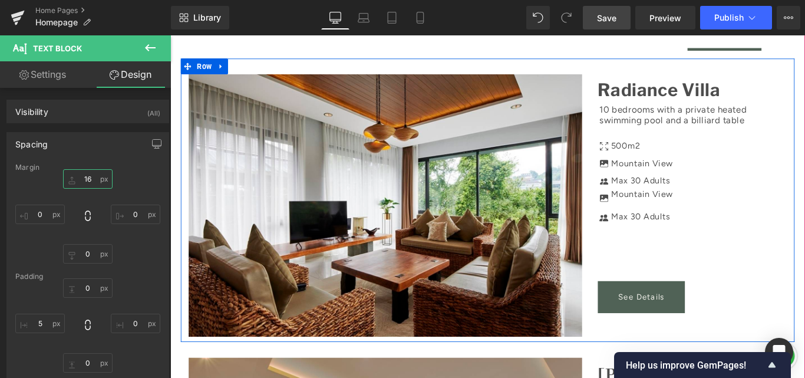
type input "1"
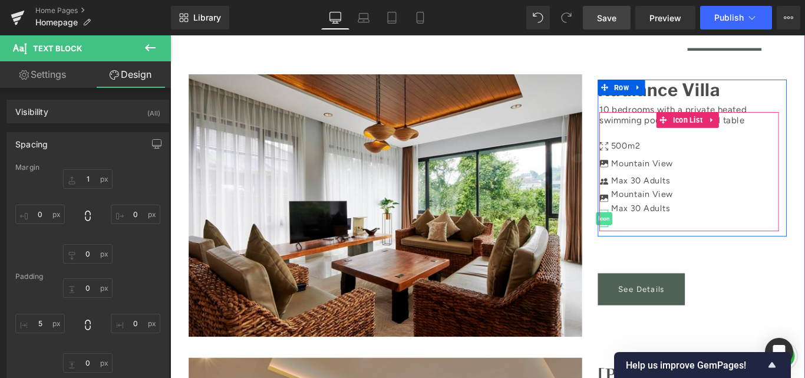
click at [650, 234] on span "Icon" at bounding box center [657, 241] width 18 height 14
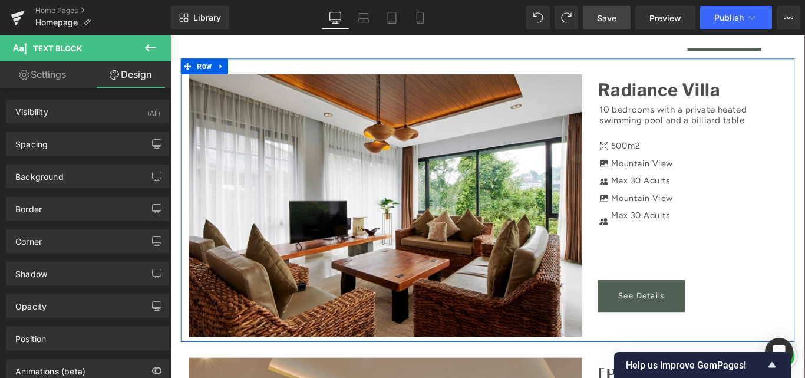
type input "75"
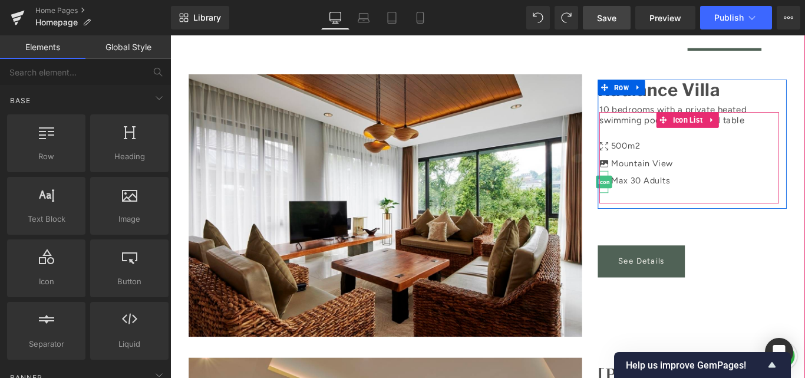
click at [651, 193] on span "Icon" at bounding box center [657, 200] width 18 height 14
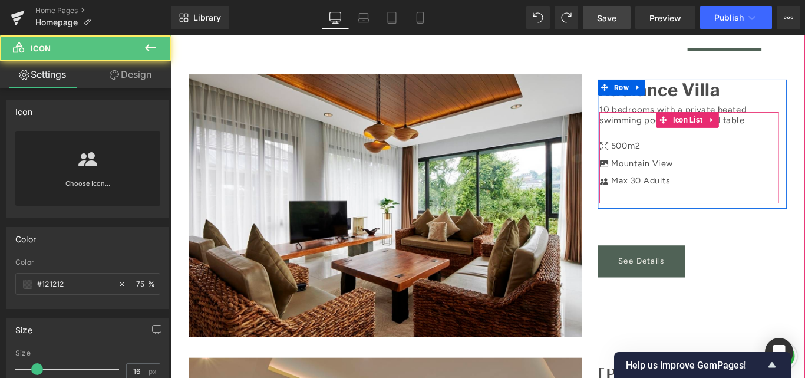
click at [770, 148] on div "Icon 500m2 Text Block Icon Icon Mountain View Text Block Max 30 Adults Text Blo…" at bounding box center [752, 177] width 201 height 58
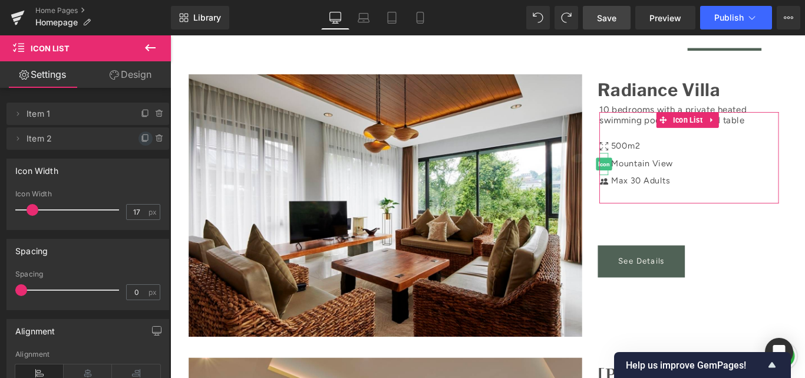
click at [143, 135] on icon at bounding box center [145, 138] width 9 height 9
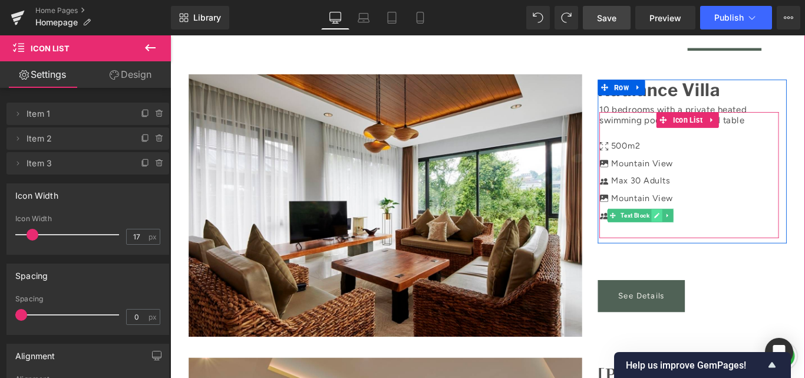
click at [713, 234] on icon at bounding box center [716, 237] width 6 height 7
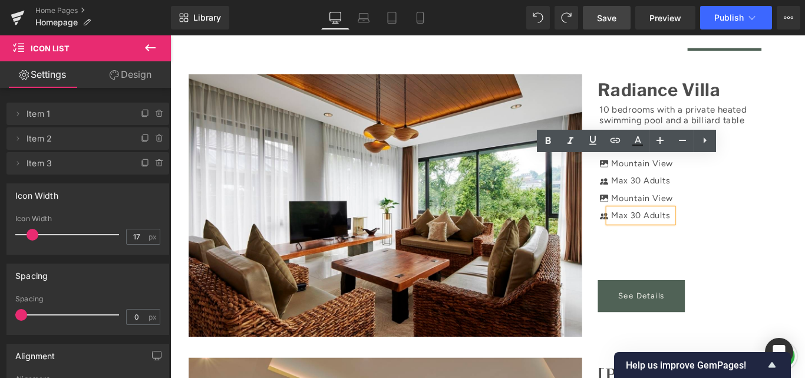
click at [669, 230] on p "Max 30 Adults" at bounding box center [700, 237] width 70 height 15
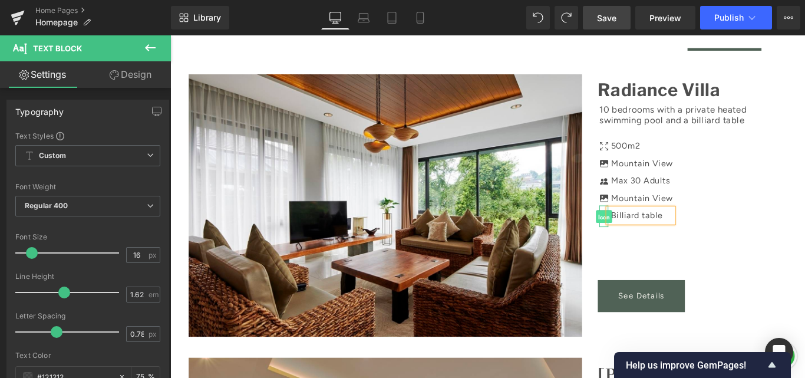
click at [649, 231] on span "Icon" at bounding box center [657, 238] width 18 height 14
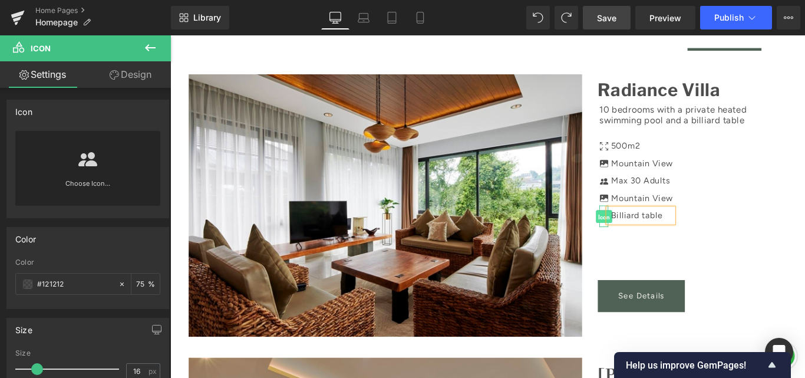
click at [650, 231] on span "Icon" at bounding box center [657, 238] width 18 height 14
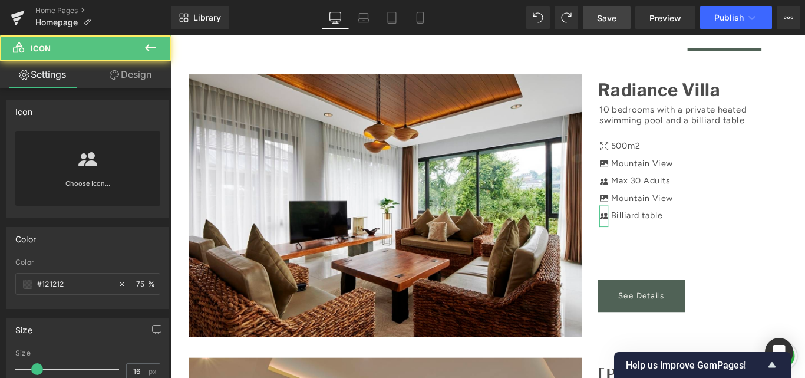
click at [104, 181] on link "Choose Icon..." at bounding box center [87, 192] width 145 height 28
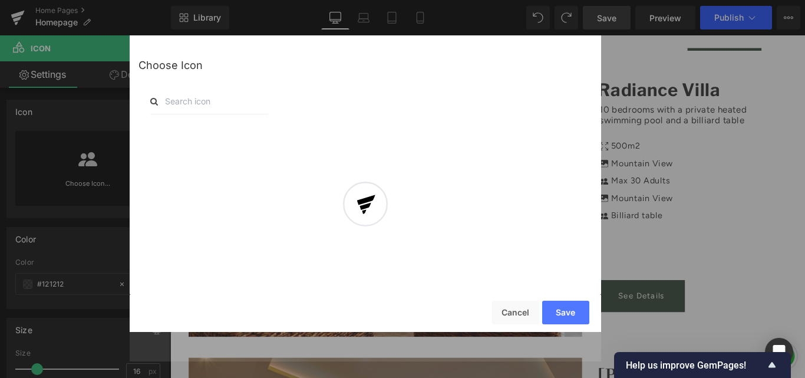
click at [199, 98] on div at bounding box center [365, 213] width 471 height 296
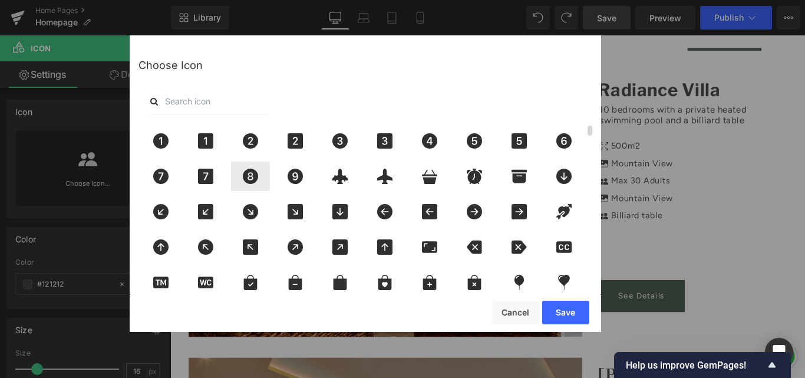
click at [242, 183] on icon at bounding box center [250, 175] width 25 height 15
click at [562, 309] on button "Save" at bounding box center [565, 312] width 47 height 24
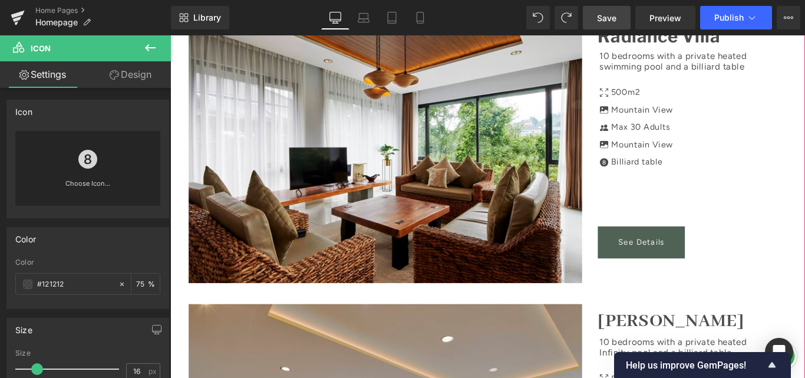
scroll to position [1355, 0]
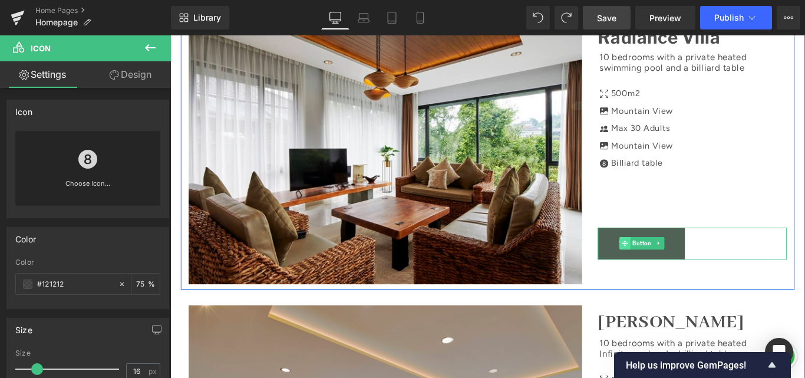
click at [676, 262] on span at bounding box center [680, 269] width 12 height 14
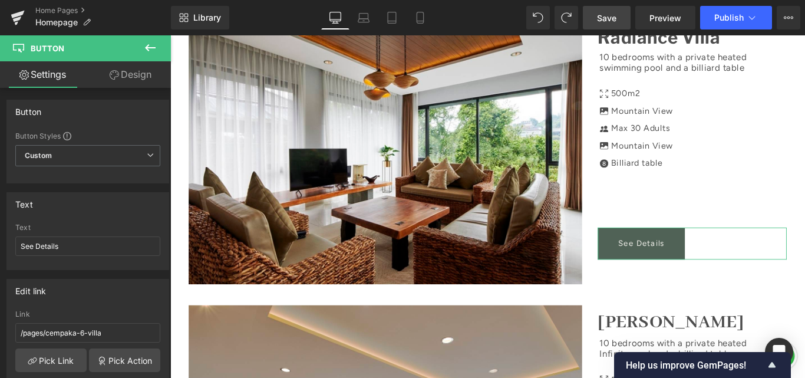
click at [128, 71] on link "Design" at bounding box center [130, 74] width 85 height 27
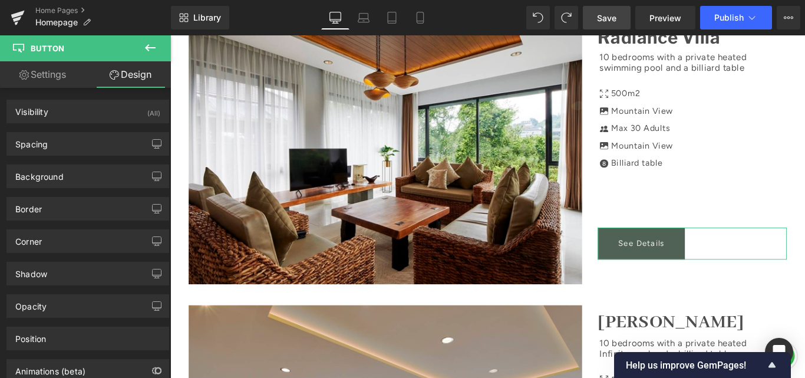
type input "70"
type input "0"
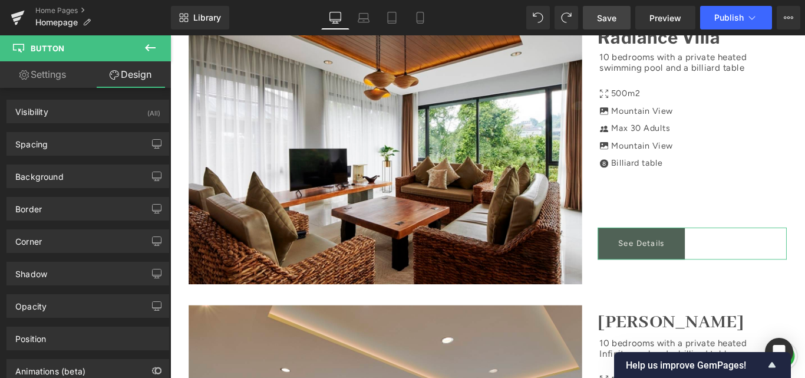
type input "39"
type input "0"
type input "39"
click at [70, 75] on link "Settings" at bounding box center [42, 74] width 85 height 27
type input "100"
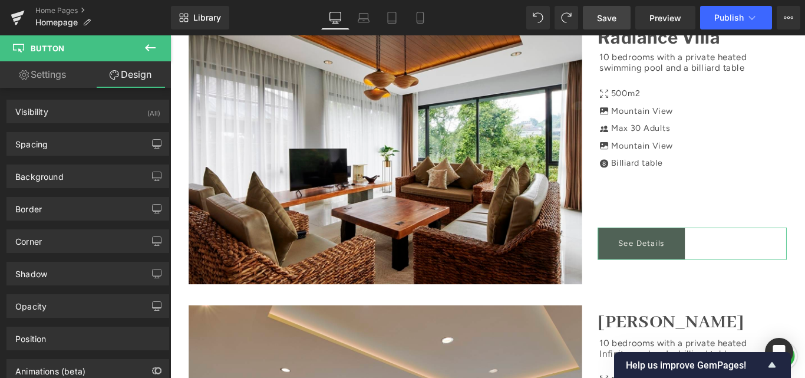
type input "100"
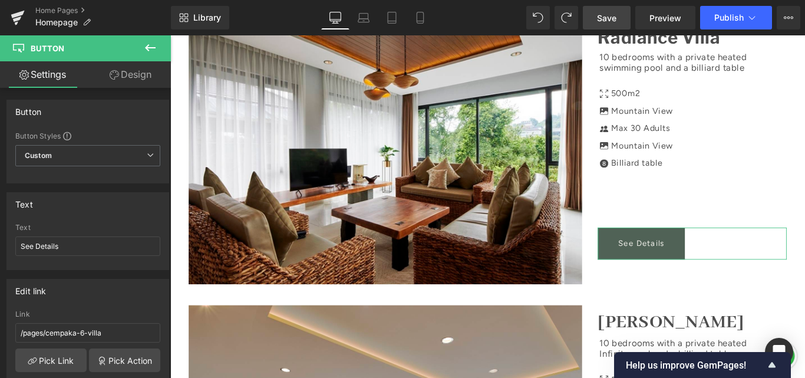
drag, startPoint x: 112, startPoint y: 77, endPoint x: 92, endPoint y: 108, distance: 36.8
click at [112, 77] on icon at bounding box center [114, 74] width 9 height 9
type input "70"
type input "0"
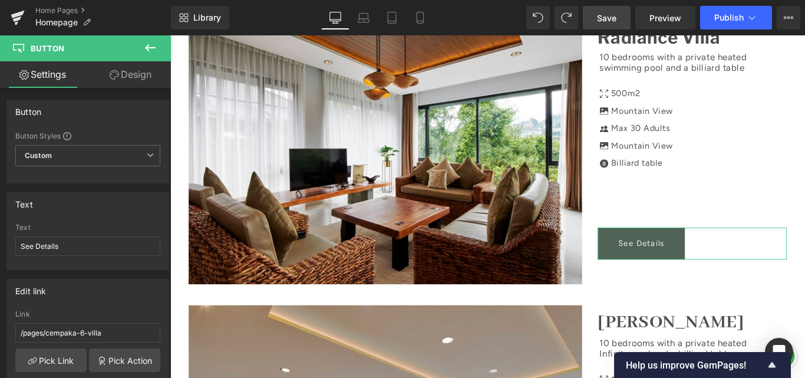
type input "0"
type input "39"
type input "0"
type input "39"
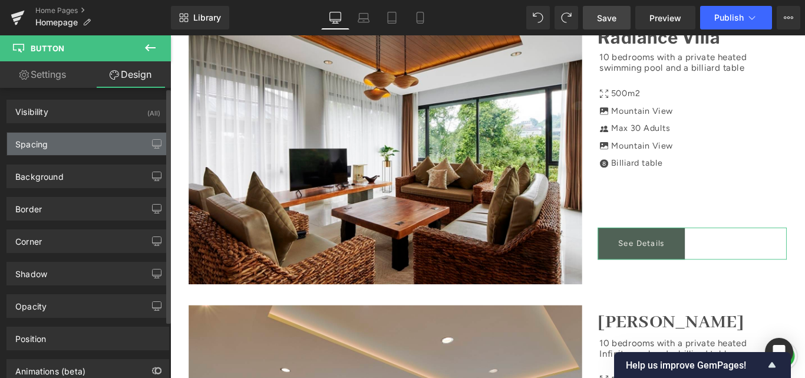
click at [84, 144] on div "Spacing" at bounding box center [87, 144] width 161 height 22
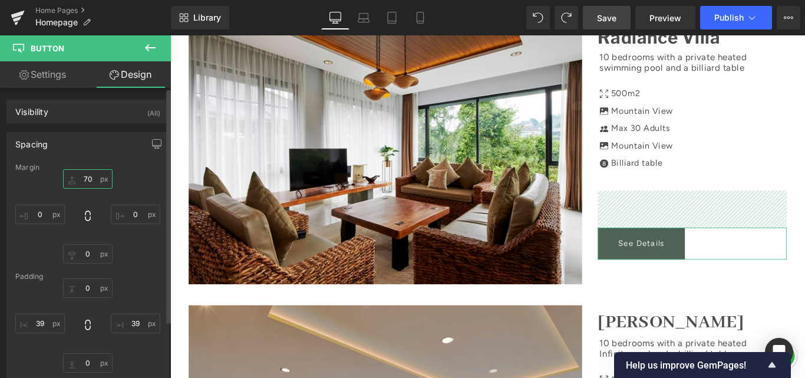
click at [88, 177] on input "70" at bounding box center [87, 178] width 49 height 19
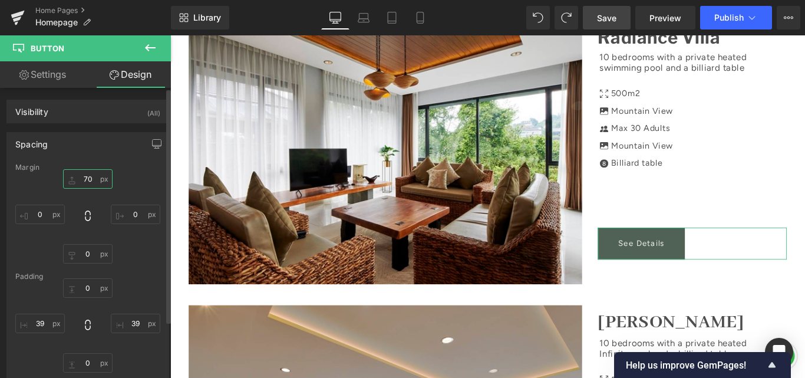
click at [88, 177] on input "70" at bounding box center [87, 178] width 49 height 19
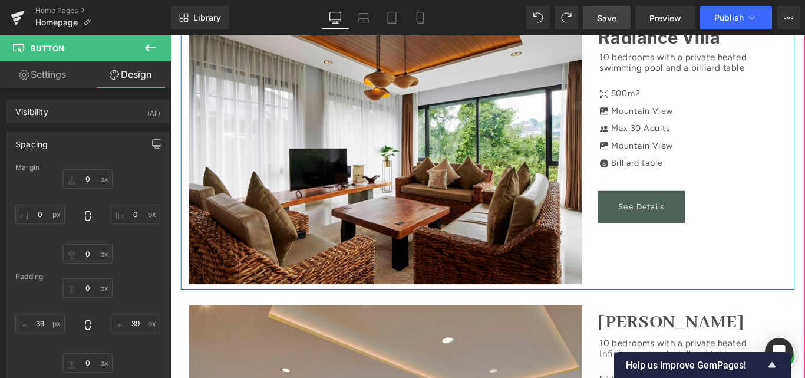
click at [686, 225] on div "Image Radiance Villa Text Block 10 bedrooms with a private heated swimming pool…" at bounding box center [526, 161] width 689 height 318
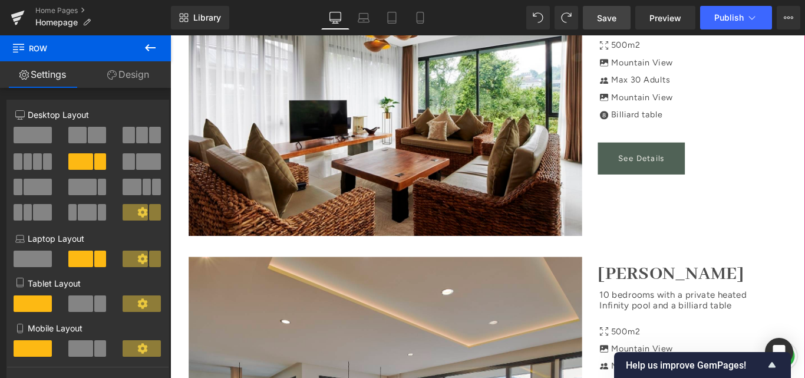
scroll to position [1414, 0]
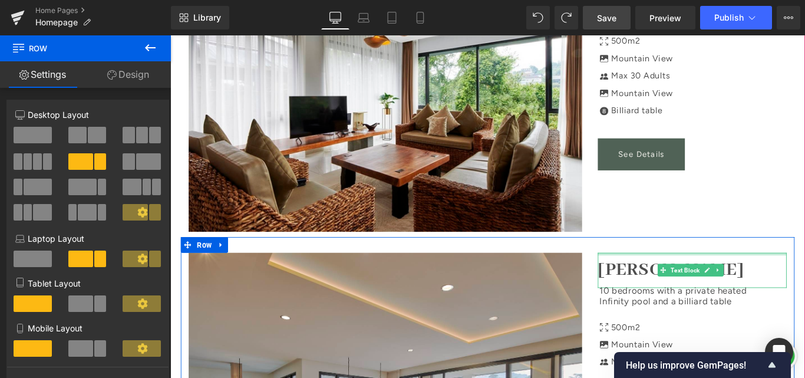
click at [721, 279] on div at bounding box center [756, 280] width 212 height 3
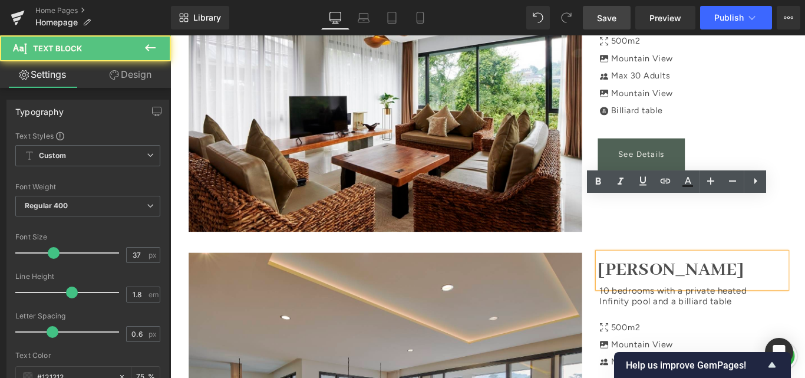
click at [716, 279] on p "Kamala Villa" at bounding box center [756, 298] width 212 height 39
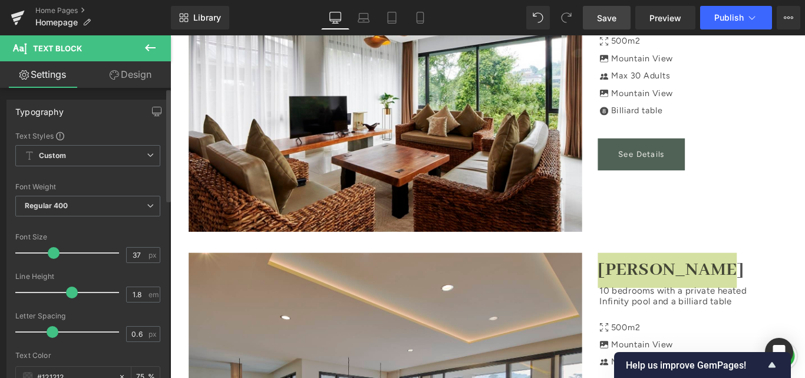
click at [48, 253] on span at bounding box center [54, 253] width 12 height 12
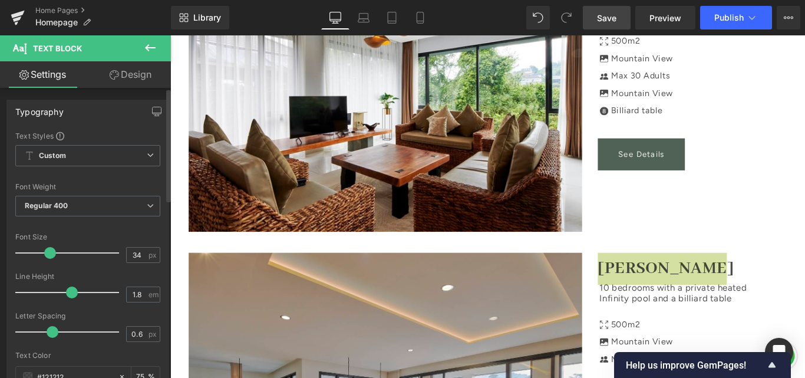
type input "33"
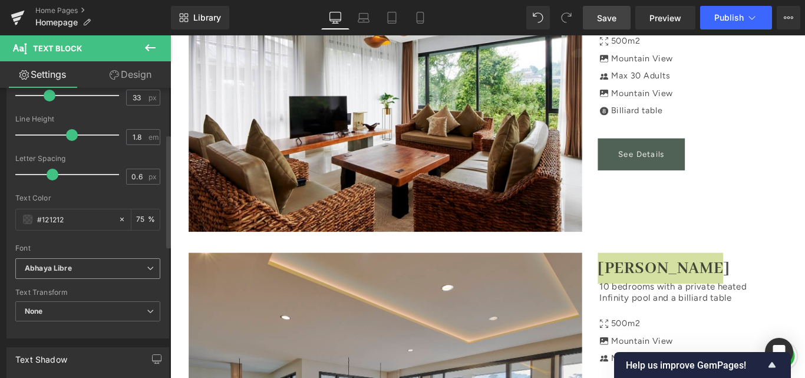
scroll to position [177, 0]
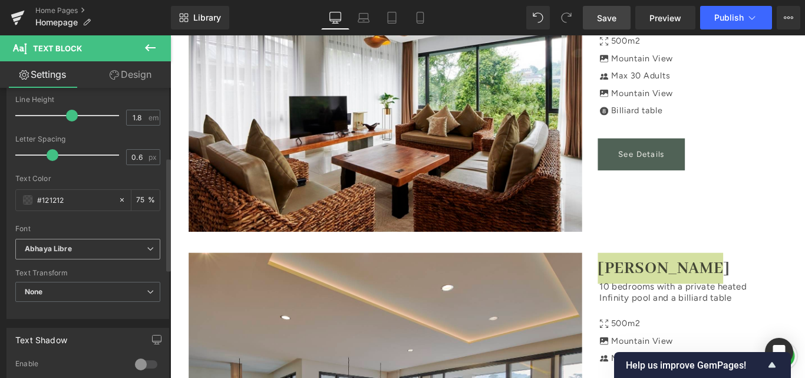
click at [77, 254] on span "Abhaya Libre" at bounding box center [87, 249] width 145 height 21
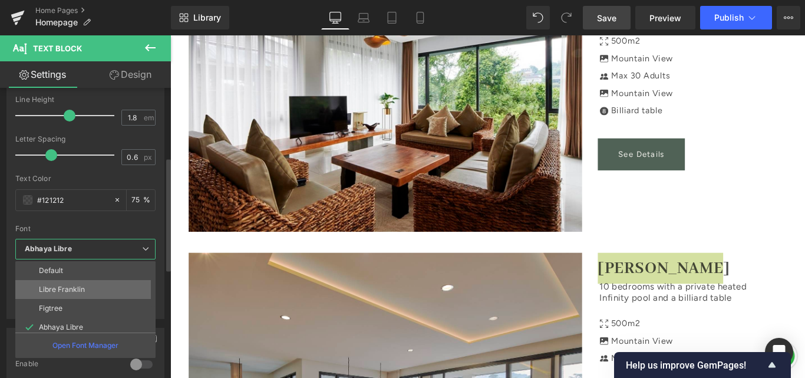
click at [68, 285] on p "Libre Franklin" at bounding box center [62, 289] width 46 height 8
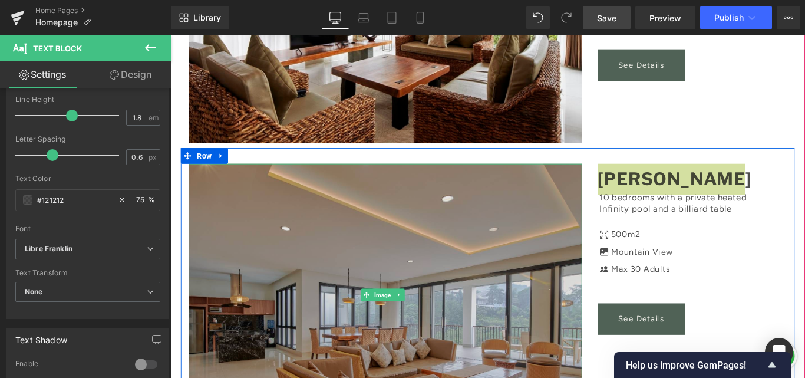
scroll to position [1531, 0]
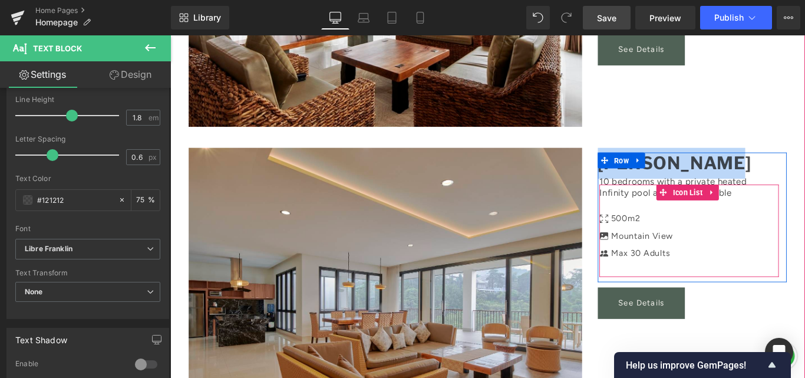
click at [762, 229] on div "Icon 500m2 Text Block Icon Mountain View Text Block Icon Max 30 Adults Text Blo…" at bounding box center [752, 258] width 201 height 59
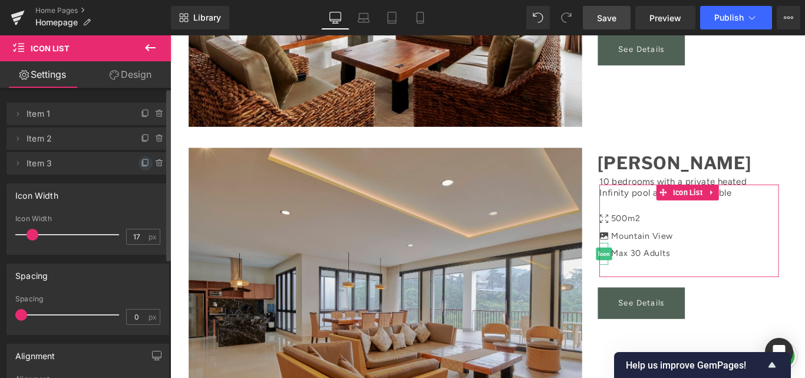
click at [141, 161] on icon at bounding box center [145, 162] width 9 height 9
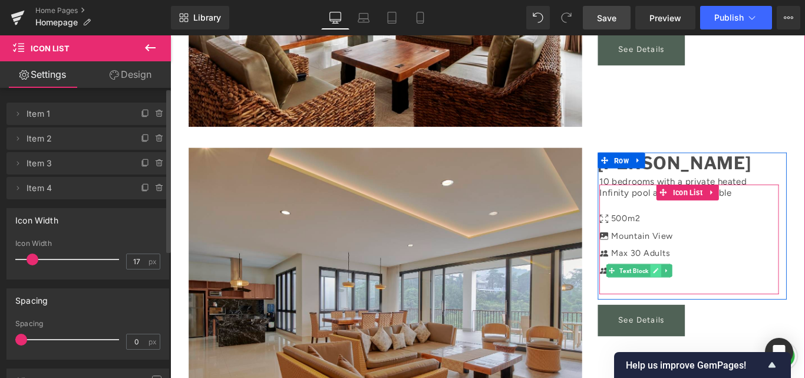
click at [712, 296] on icon at bounding box center [715, 299] width 6 height 6
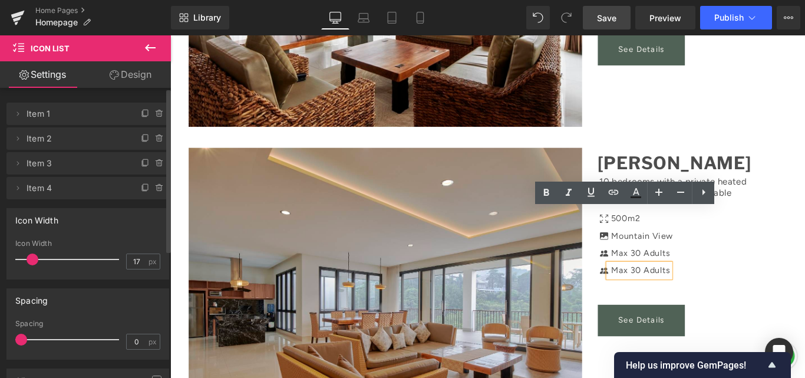
click at [707, 292] on p "Max 30 Adults" at bounding box center [698, 299] width 67 height 15
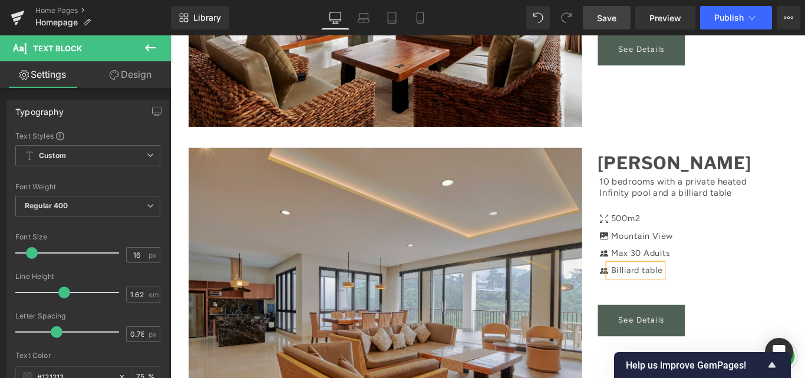
click at [769, 237] on div "Icon 500m2 Text Block Icon Mountain View Text Block Icon Max 30 Adults Text Blo…" at bounding box center [752, 268] width 201 height 78
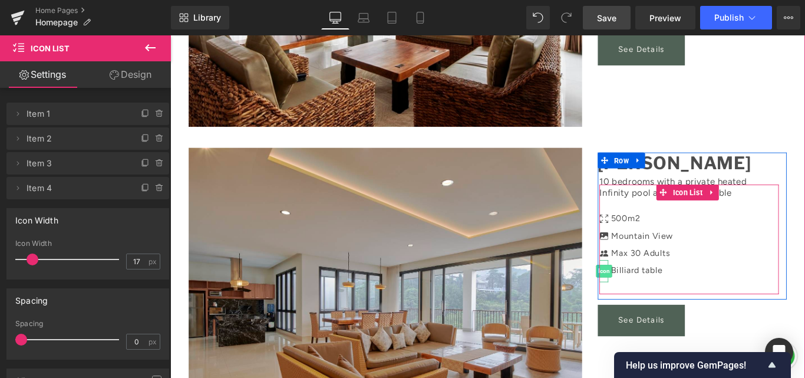
click at [650, 293] on span "Icon" at bounding box center [657, 300] width 18 height 14
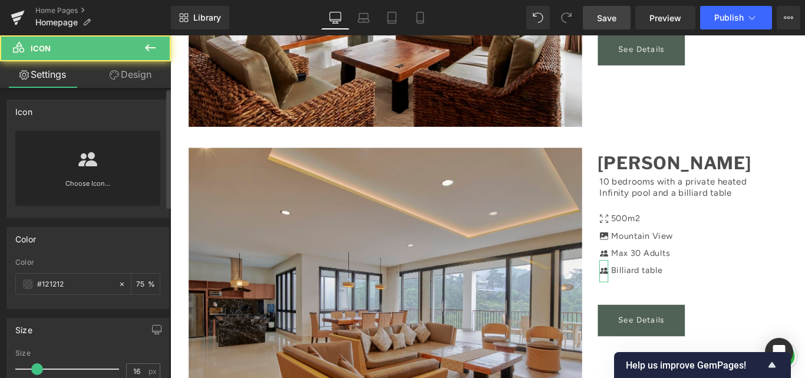
click at [115, 167] on div "Choose Icon..." at bounding box center [87, 168] width 145 height 75
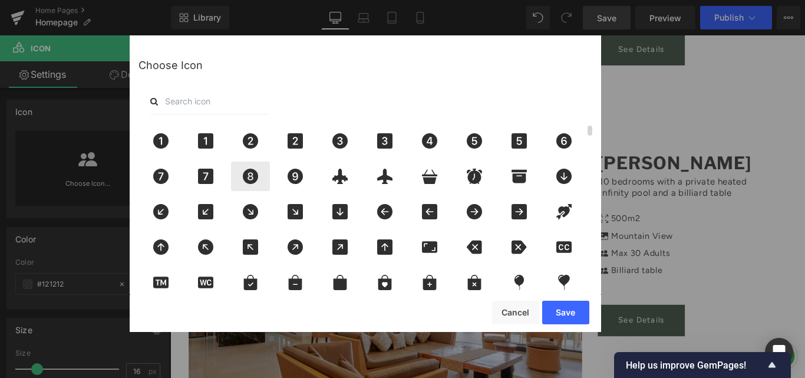
click at [250, 174] on icon at bounding box center [250, 175] width 15 height 15
click at [580, 316] on button "Save" at bounding box center [565, 312] width 47 height 24
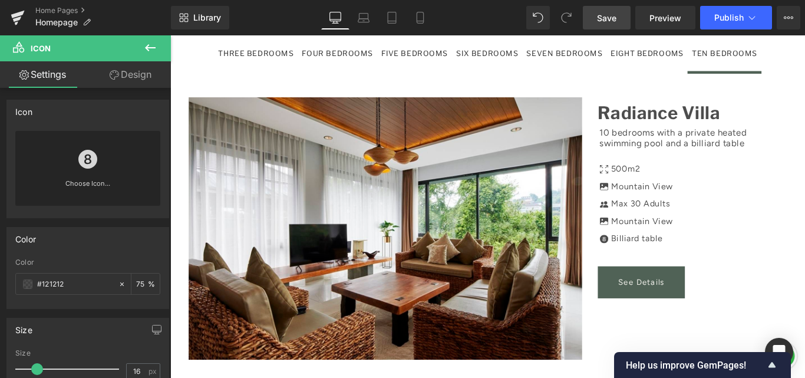
scroll to position [1237, 0]
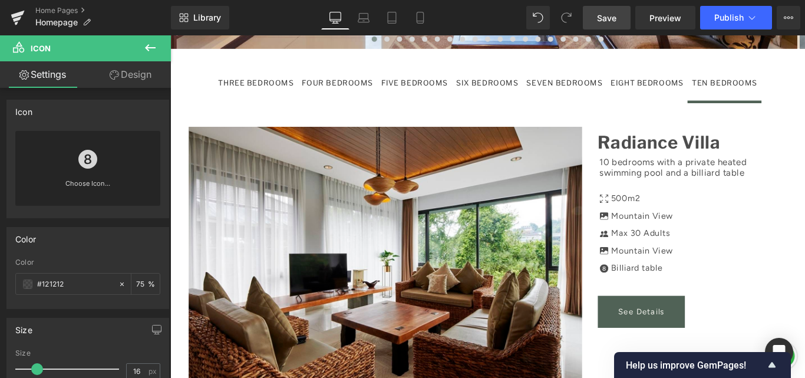
click at [602, 18] on span "Save" at bounding box center [606, 18] width 19 height 12
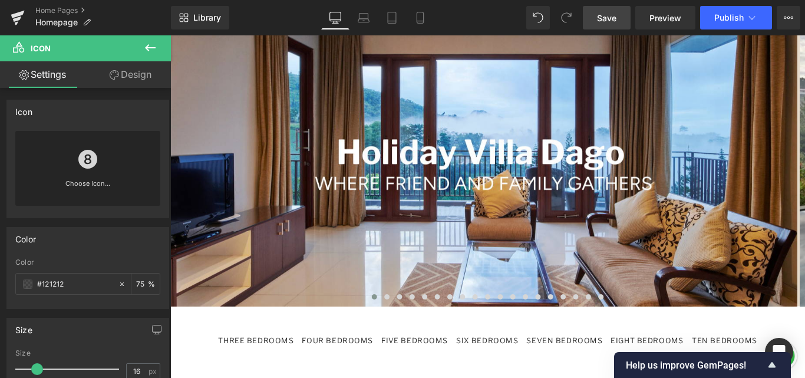
scroll to position [1060, 0]
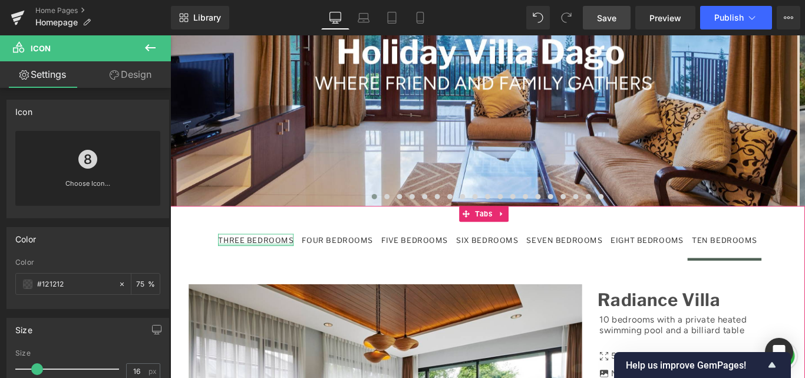
click at [278, 269] on div at bounding box center [266, 270] width 85 height 3
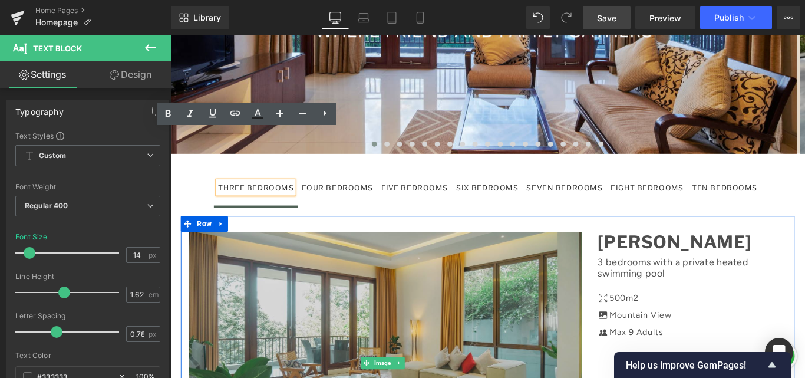
scroll to position [1178, 0]
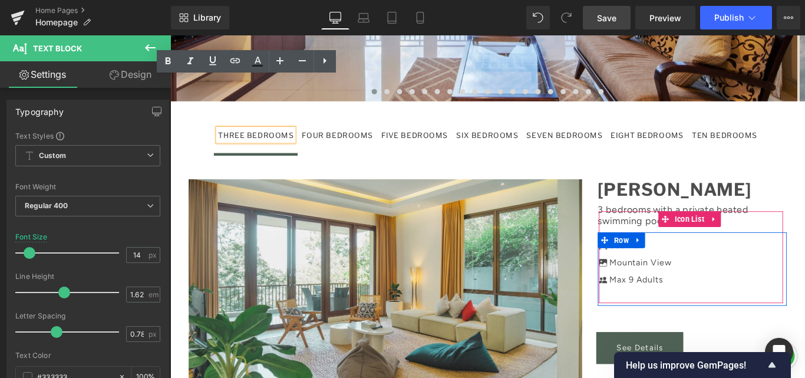
click at [759, 259] on div "Icon 500m2 Text Block Icon Mountain View Text Block Icon Max 9 Adults Text Block" at bounding box center [754, 288] width 207 height 59
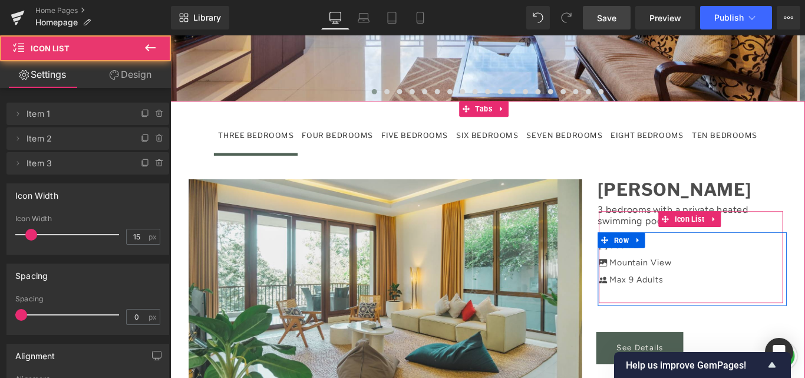
click at [783, 259] on div "Icon 500m2 Text Block Icon Mountain View Text Block Icon Max 9 Adults Text Block" at bounding box center [754, 288] width 207 height 59
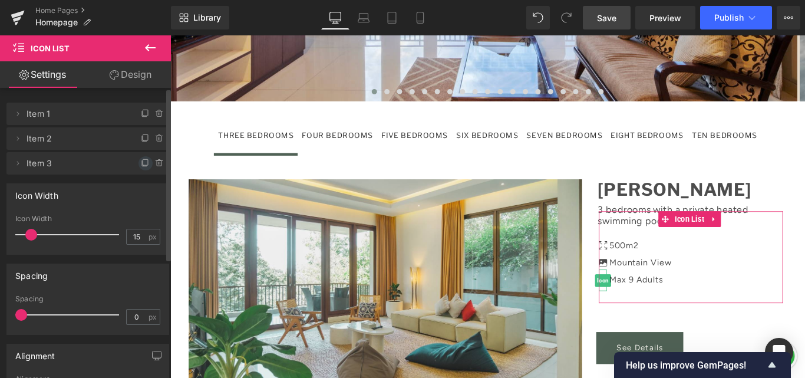
click at [144, 159] on icon at bounding box center [145, 162] width 9 height 9
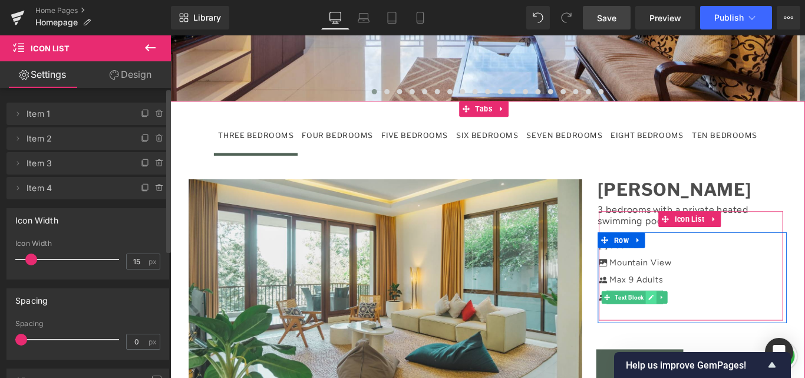
click at [707, 326] on icon at bounding box center [710, 329] width 6 height 7
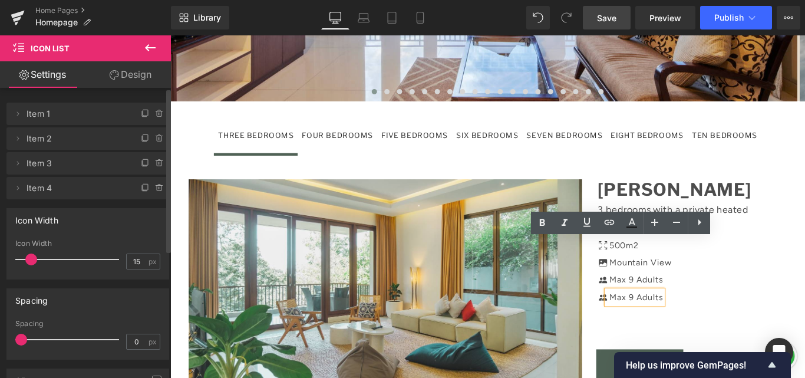
click at [702, 322] on p "Max 9 Adults" at bounding box center [693, 329] width 60 height 15
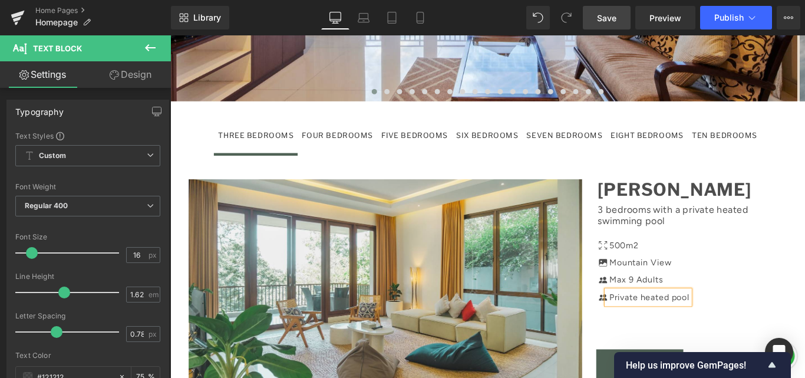
click at [658, 306] on div "Jasmine Cozy Villa Text Block 3 bedrooms with a private heated swimming pool Te…" at bounding box center [756, 310] width 230 height 227
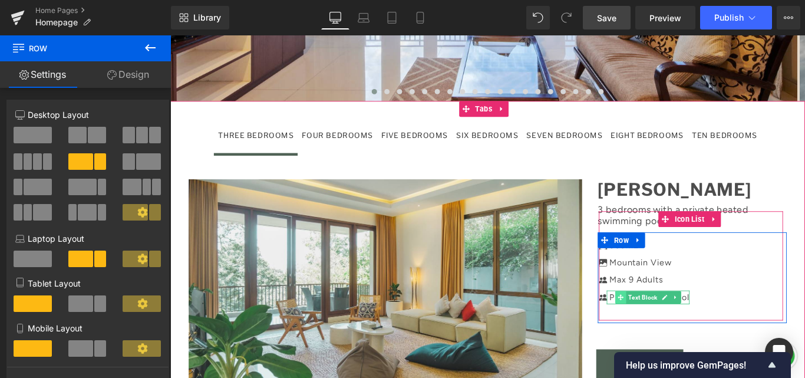
click at [673, 326] on icon at bounding box center [676, 329] width 6 height 7
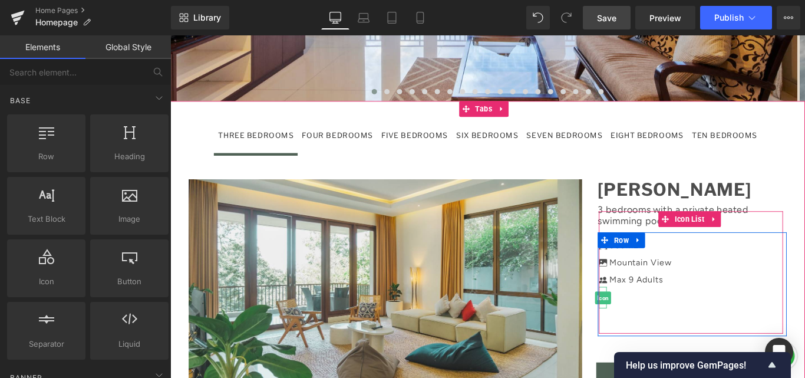
click at [650, 323] on span "Icon" at bounding box center [656, 330] width 18 height 14
click at [664, 317] on li at bounding box center [692, 331] width 82 height 29
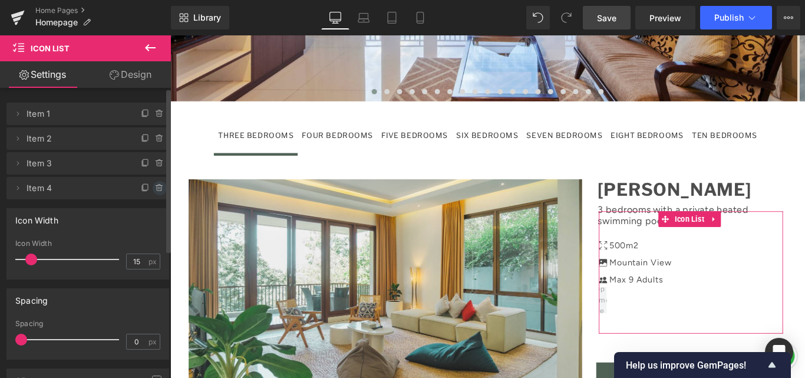
click at [156, 187] on icon at bounding box center [159, 187] width 9 height 9
click at [140, 190] on button "Delete" at bounding box center [146, 188] width 37 height 15
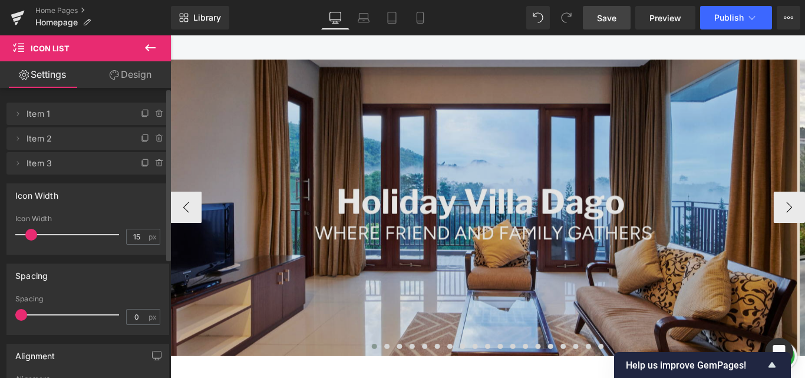
scroll to position [1060, 0]
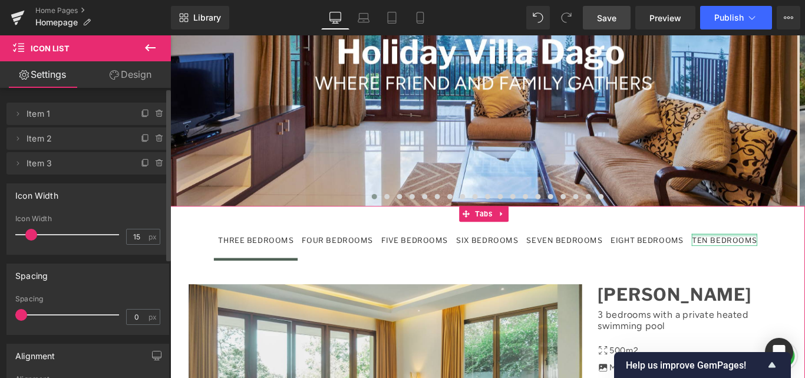
click at [778, 258] on div at bounding box center [792, 259] width 73 height 3
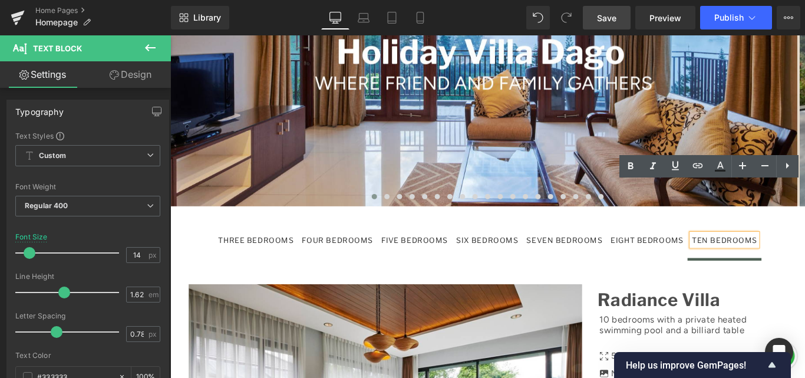
scroll to position [1178, 0]
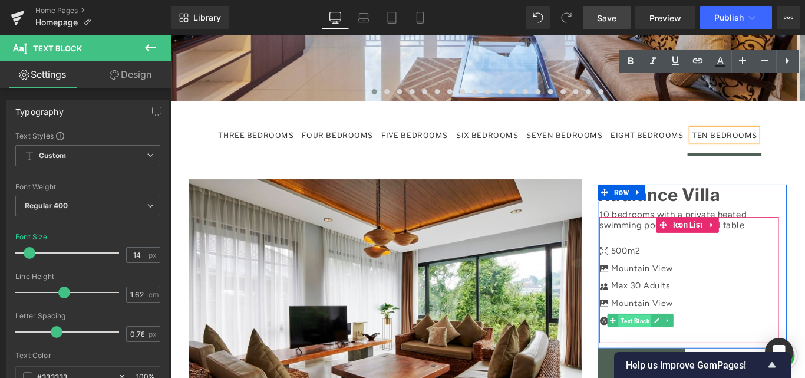
click at [673, 349] on span "Text Block" at bounding box center [691, 356] width 37 height 14
click at [750, 239] on span "Icon List" at bounding box center [751, 248] width 39 height 18
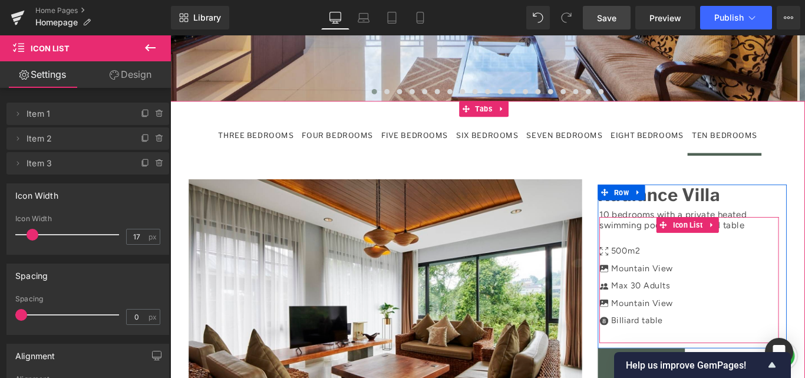
click at [742, 278] on div "Icon 500m2 Text Block Icon Icon Mountain View Text Block Max 30 Adults Text Blo…" at bounding box center [752, 314] width 201 height 97
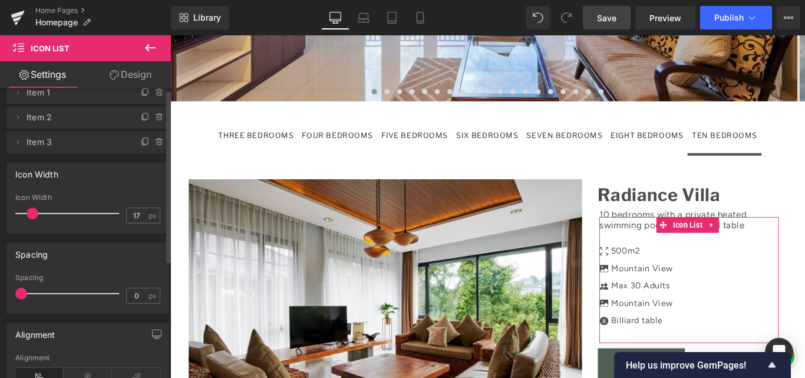
scroll to position [0, 0]
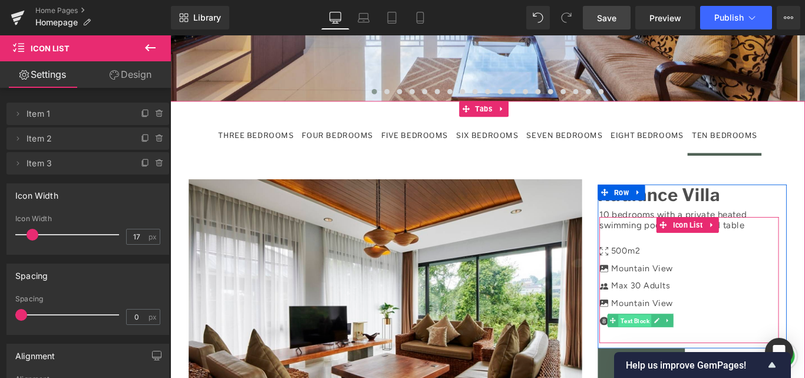
click at [686, 349] on span "Text Block" at bounding box center [691, 356] width 37 height 14
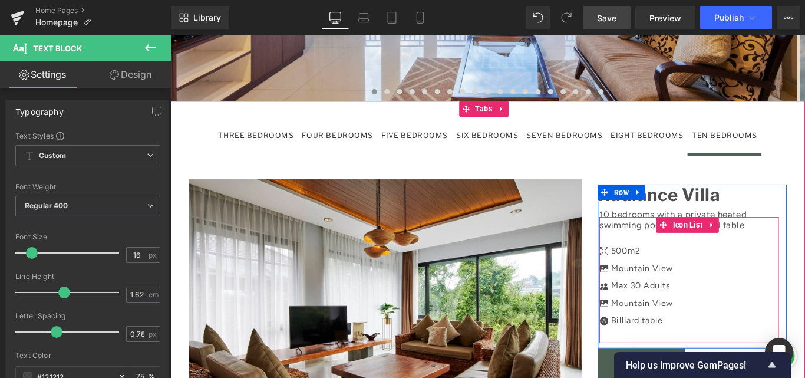
click at [736, 294] on div "Icon 500m2 Text Block Icon Icon Mountain View Text Block Max 30 Adults Text Blo…" at bounding box center [752, 314] width 201 height 97
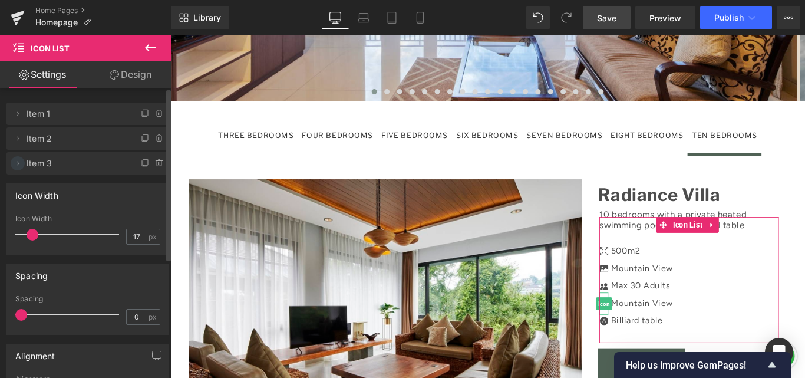
click at [16, 163] on icon at bounding box center [17, 162] width 9 height 9
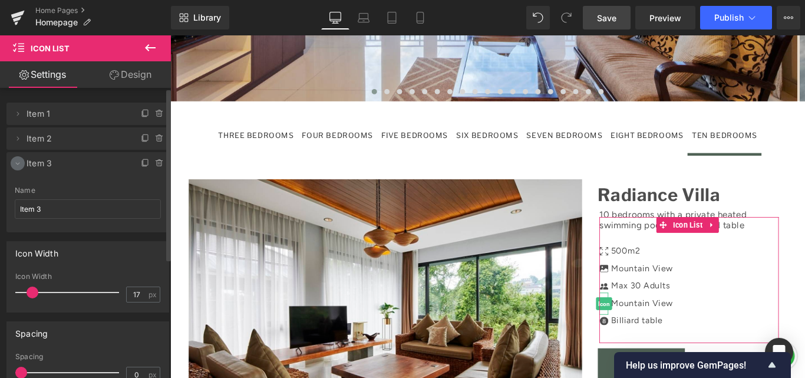
click at [16, 163] on icon at bounding box center [18, 164] width 4 height 2
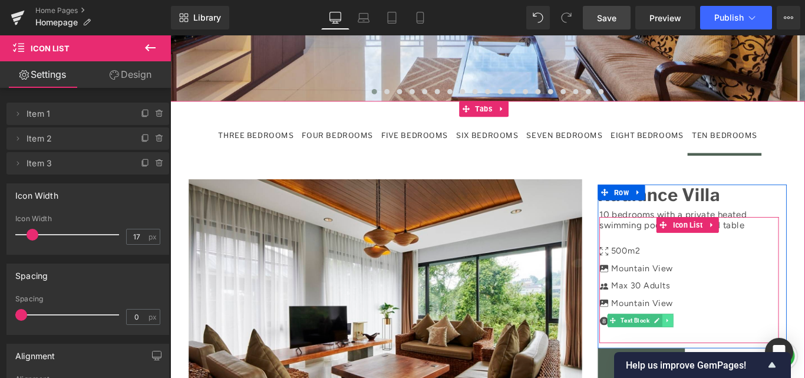
click at [727, 353] on icon at bounding box center [728, 355] width 2 height 4
click at [732, 352] on icon at bounding box center [735, 355] width 6 height 6
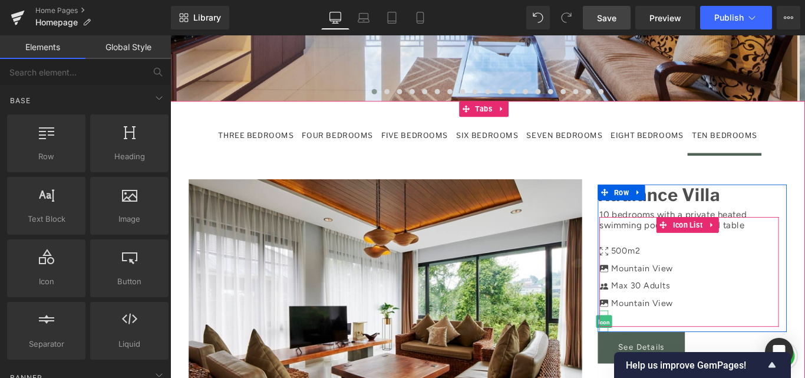
click at [649, 349] on span "Icon" at bounding box center [657, 356] width 18 height 14
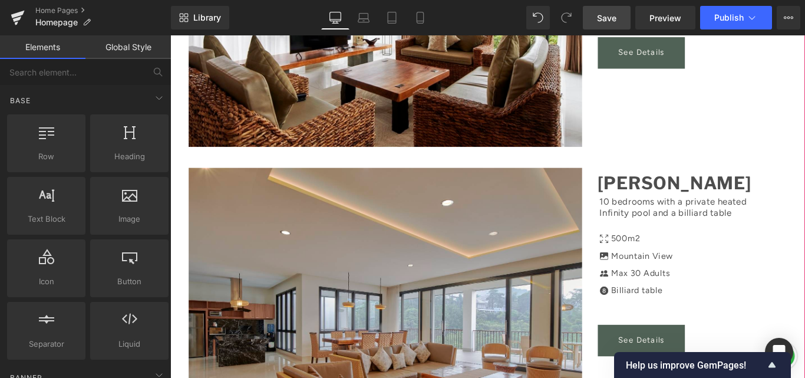
scroll to position [1473, 0]
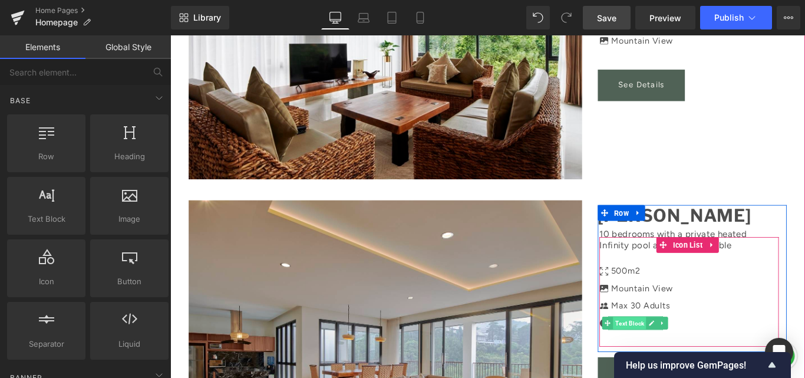
click at [677, 351] on span "Text Block" at bounding box center [685, 358] width 37 height 14
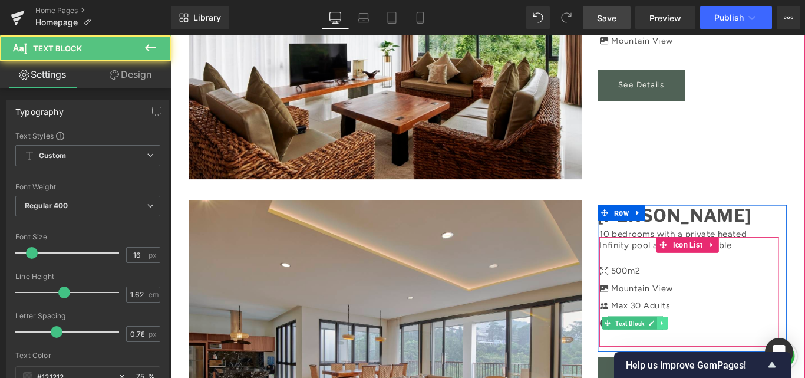
click at [720, 355] on icon at bounding box center [723, 358] width 6 height 7
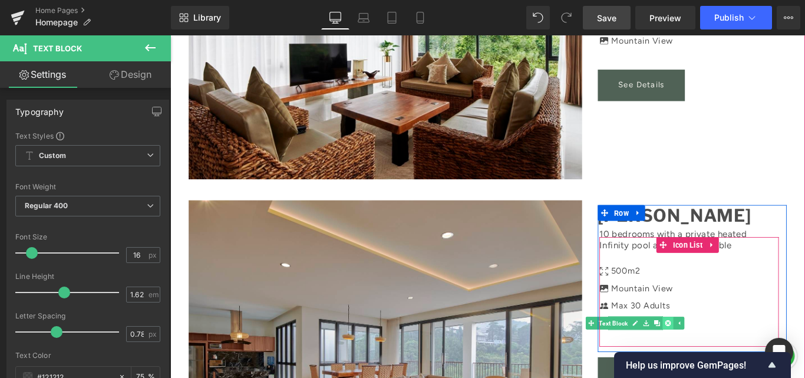
click at [726, 355] on icon at bounding box center [729, 358] width 6 height 7
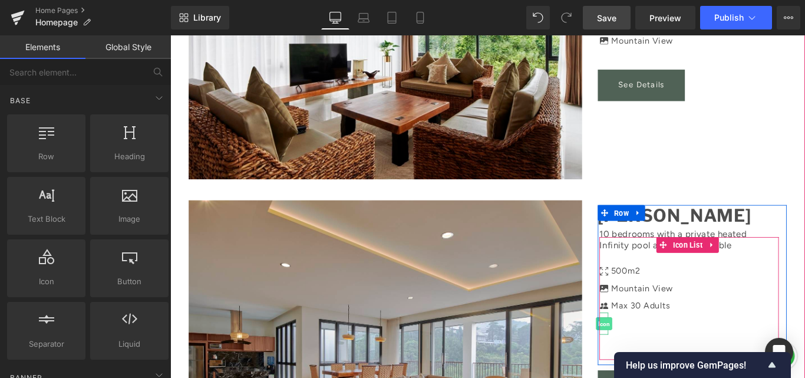
click at [653, 352] on span "Icon" at bounding box center [657, 359] width 18 height 14
click at [651, 340] on span at bounding box center [657, 361] width 42 height 43
click at [669, 346] on li at bounding box center [693, 360] width 83 height 29
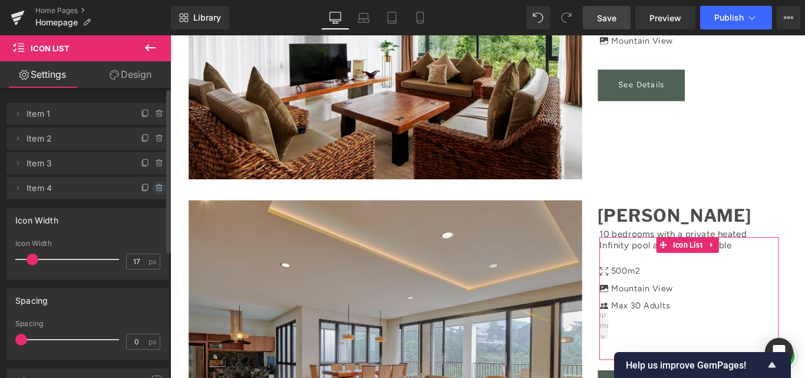
click at [155, 184] on icon at bounding box center [159, 187] width 9 height 9
click at [151, 185] on button "Delete" at bounding box center [146, 188] width 37 height 15
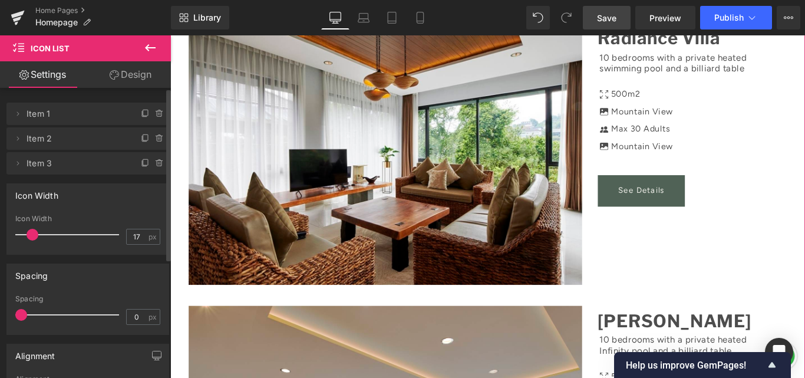
scroll to position [1237, 0]
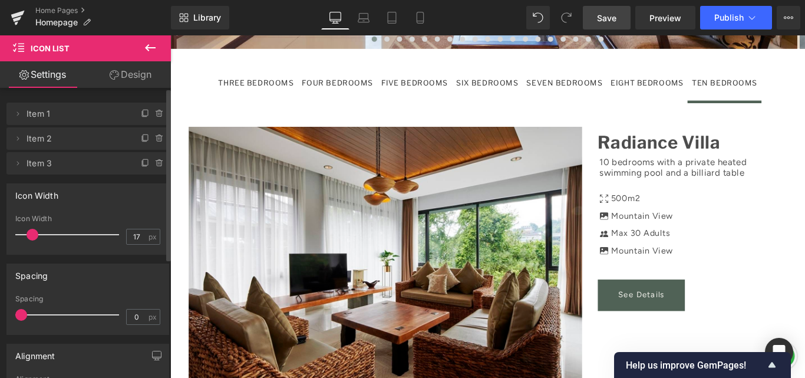
click at [617, 19] on link "Save" at bounding box center [607, 18] width 48 height 24
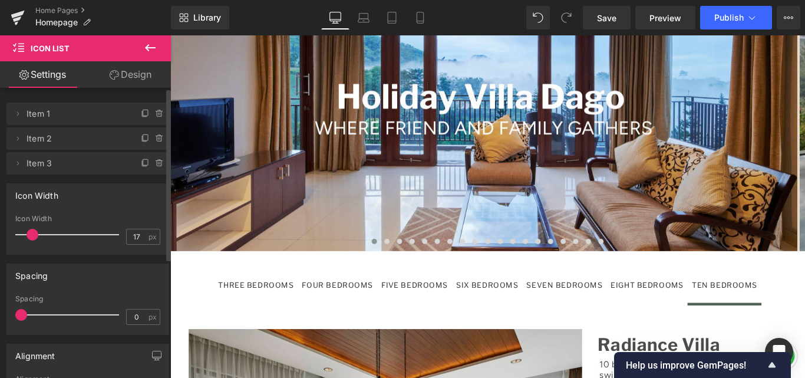
scroll to position [1060, 0]
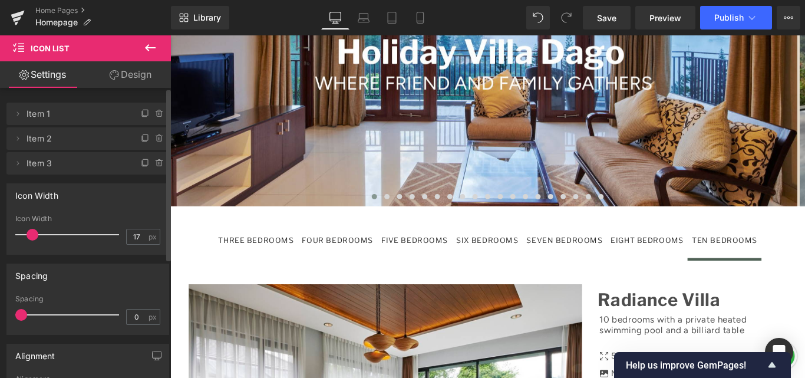
click at [295, 258] on div "THREE BEDROOMS" at bounding box center [266, 265] width 85 height 14
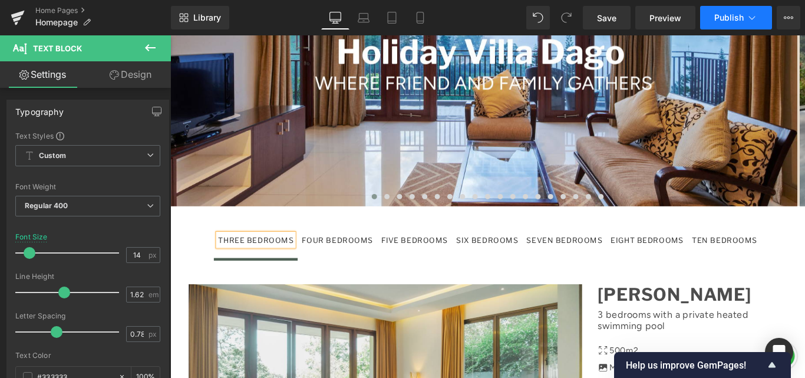
click at [736, 19] on span "Publish" at bounding box center [728, 17] width 29 height 9
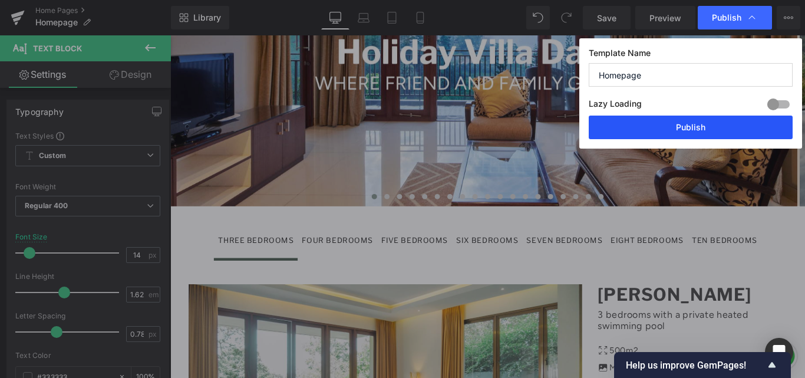
drag, startPoint x: 656, startPoint y: 120, endPoint x: 479, endPoint y: 89, distance: 180.0
click at [656, 120] on button "Publish" at bounding box center [690, 127] width 204 height 24
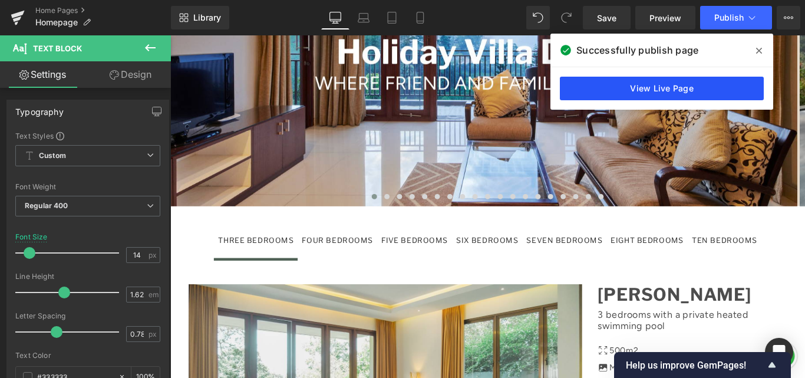
click at [643, 98] on link "View Live Page" at bounding box center [662, 89] width 204 height 24
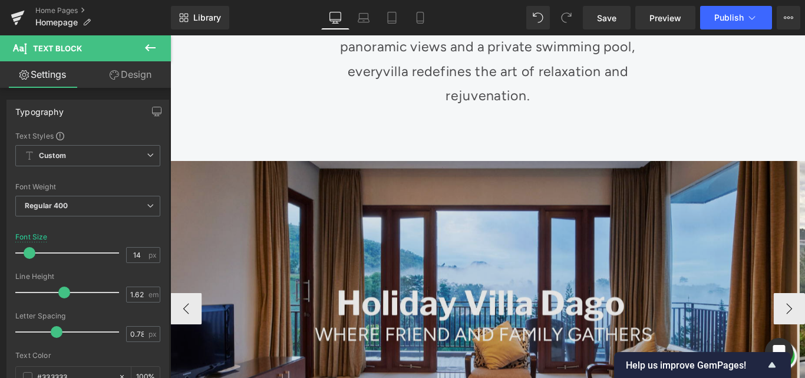
scroll to position [766, 0]
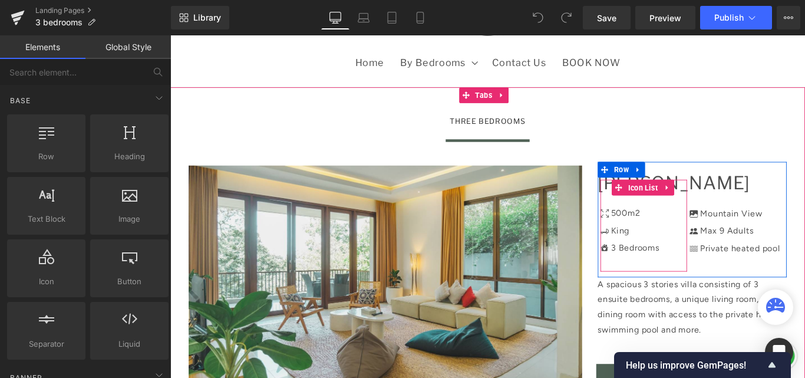
click at [704, 243] on li "Icon King Text Block" at bounding box center [686, 252] width 67 height 19
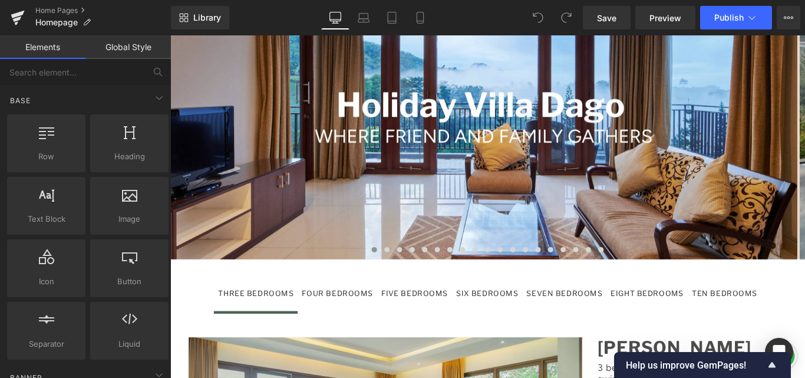
scroll to position [1119, 0]
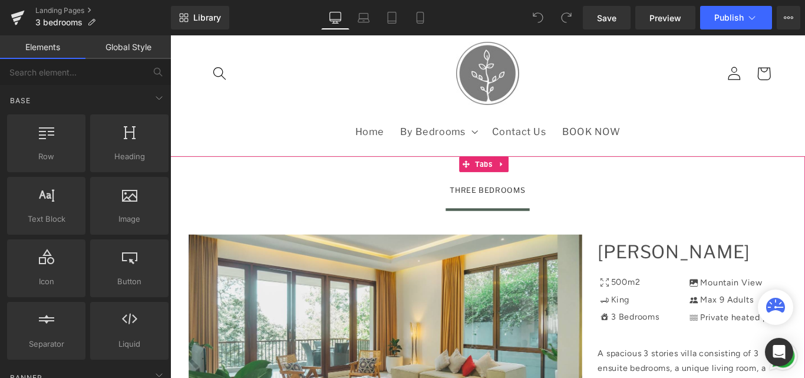
scroll to position [59, 0]
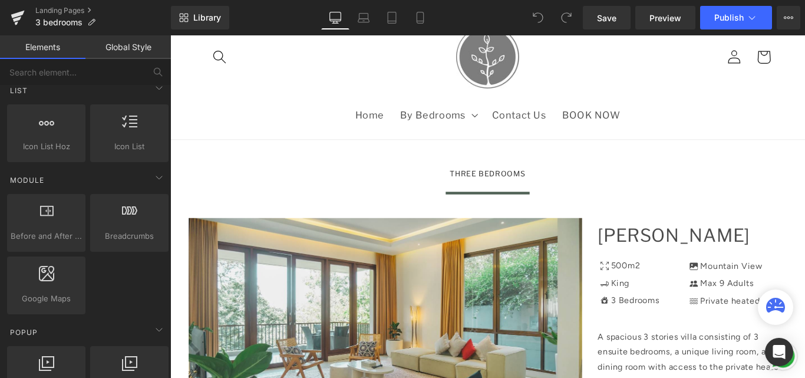
scroll to position [589, 0]
